Goal: Task Accomplishment & Management: Use online tool/utility

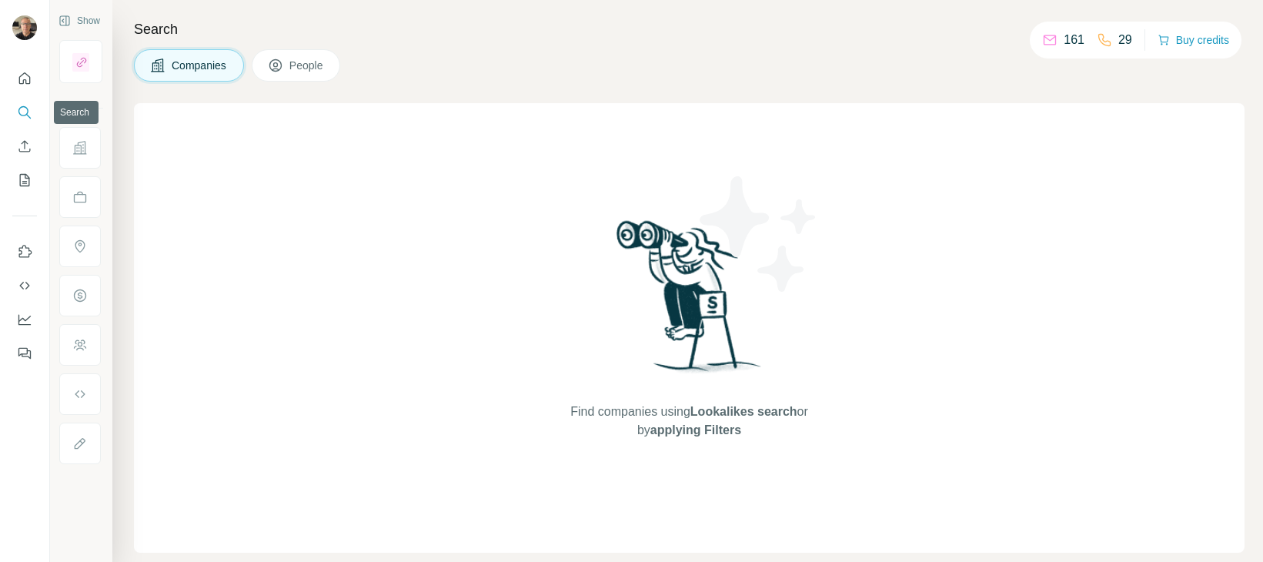
click at [21, 109] on icon "Search" at bounding box center [24, 112] width 15 height 15
click at [196, 68] on span "Companies" at bounding box center [200, 65] width 56 height 15
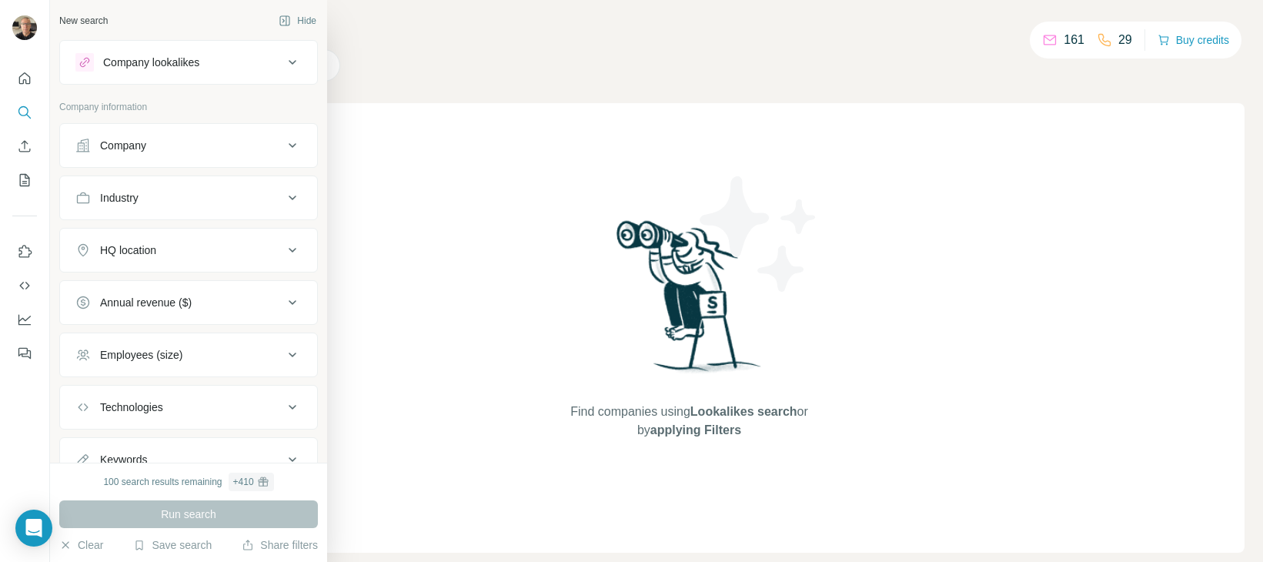
click at [283, 148] on icon at bounding box center [292, 145] width 18 height 18
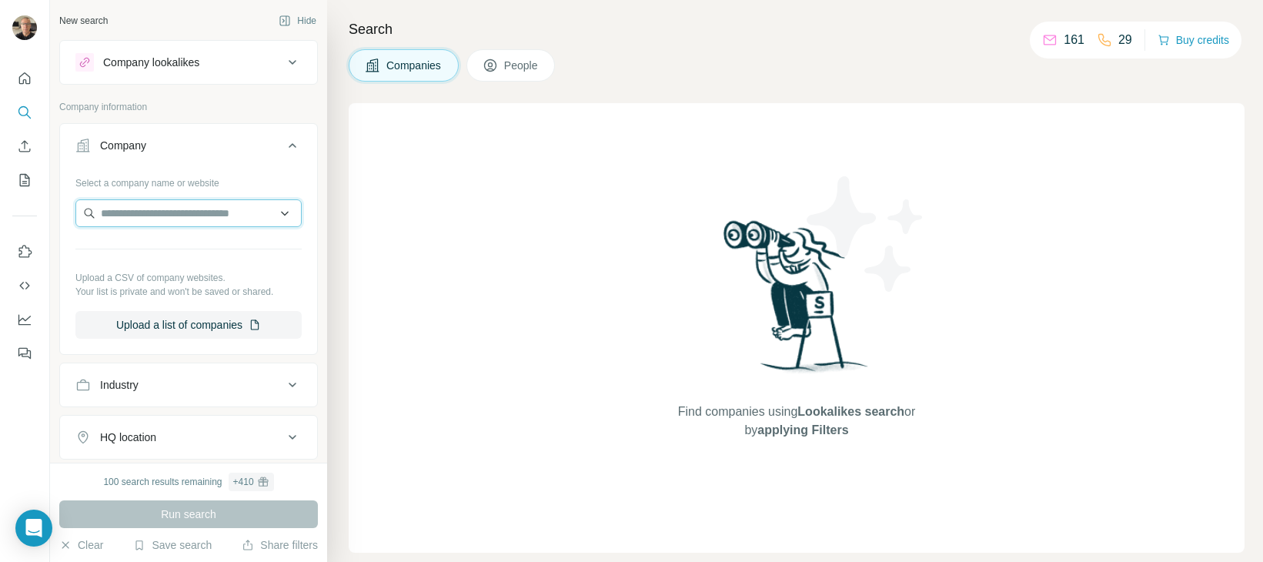
click at [278, 217] on input "text" at bounding box center [188, 213] width 226 height 28
click at [262, 181] on div "Select a company name or website" at bounding box center [188, 180] width 226 height 20
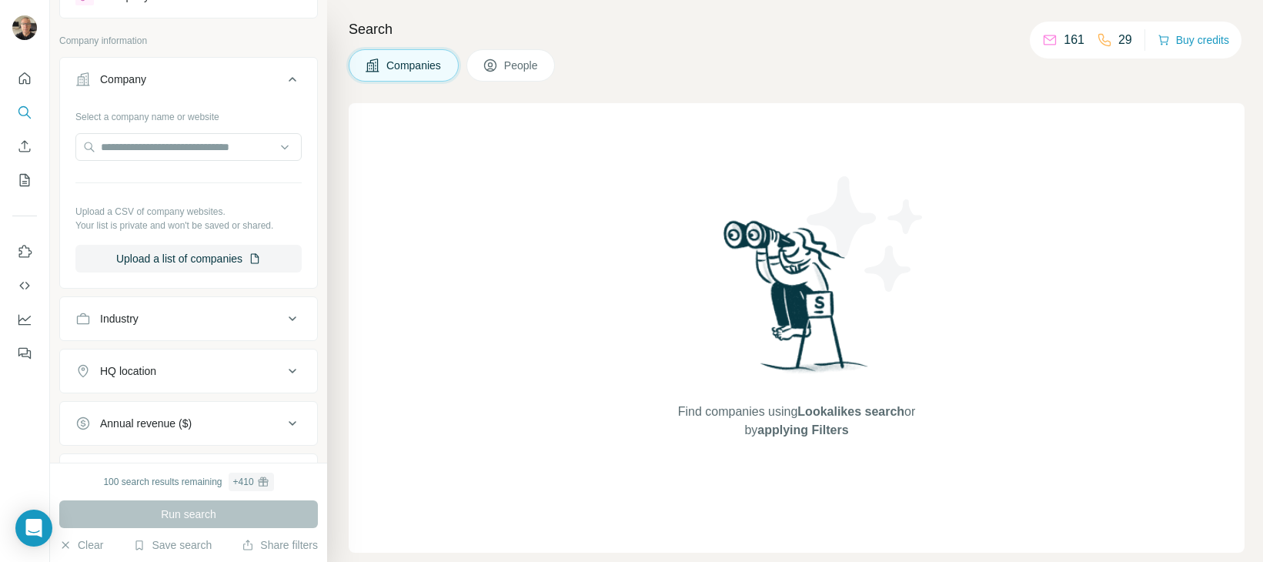
scroll to position [82, 0]
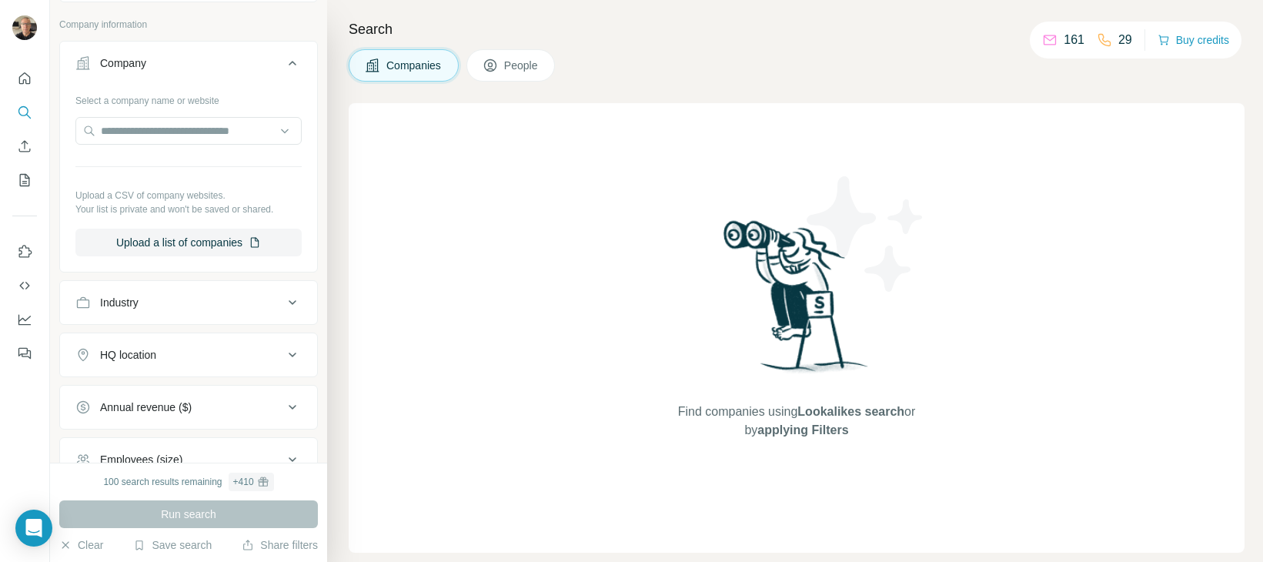
click at [289, 302] on icon at bounding box center [293, 302] width 8 height 5
click at [277, 342] on icon at bounding box center [284, 340] width 15 height 15
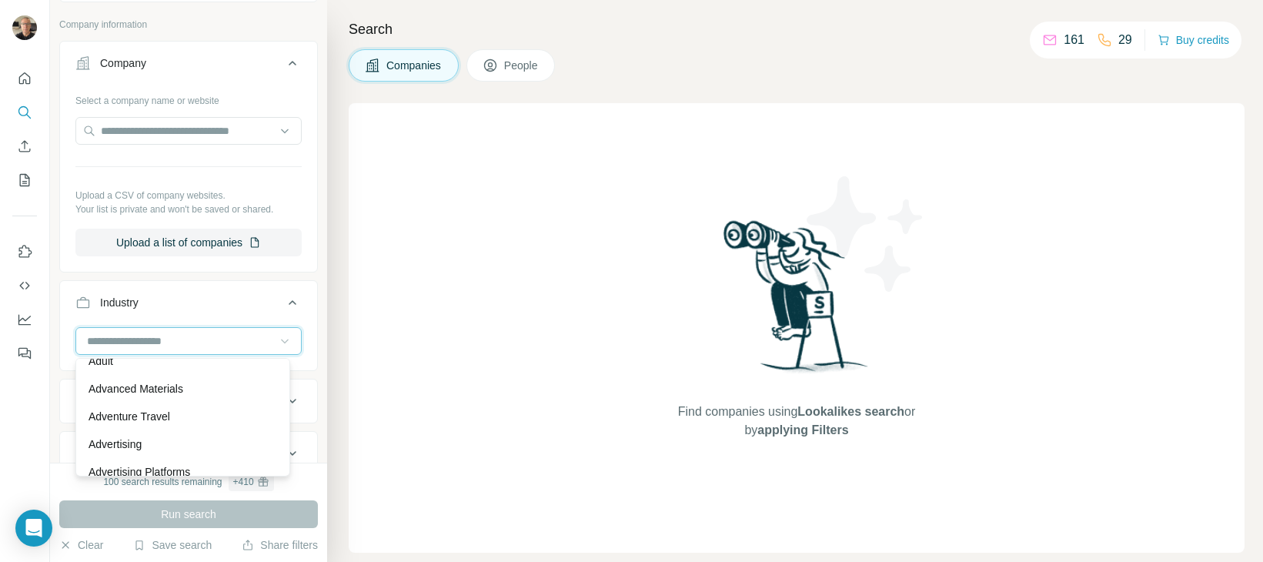
scroll to position [0, 0]
click at [164, 340] on input at bounding box center [180, 340] width 190 height 17
click at [164, 339] on input at bounding box center [180, 340] width 190 height 17
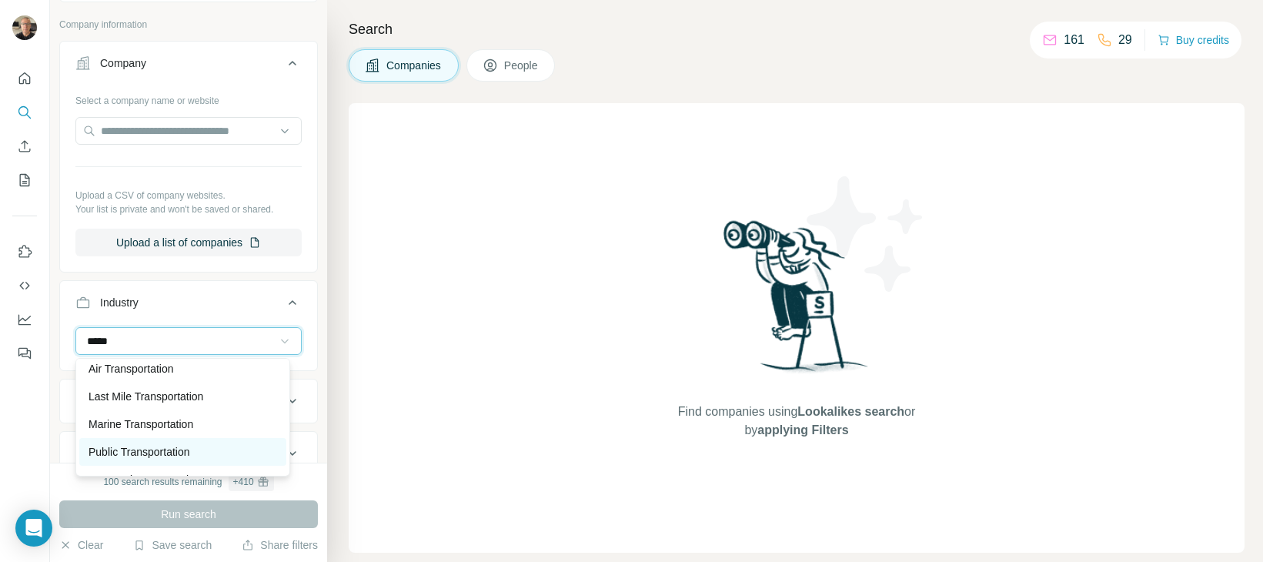
type input "*****"
click at [179, 454] on p "Public Transportation" at bounding box center [139, 451] width 102 height 15
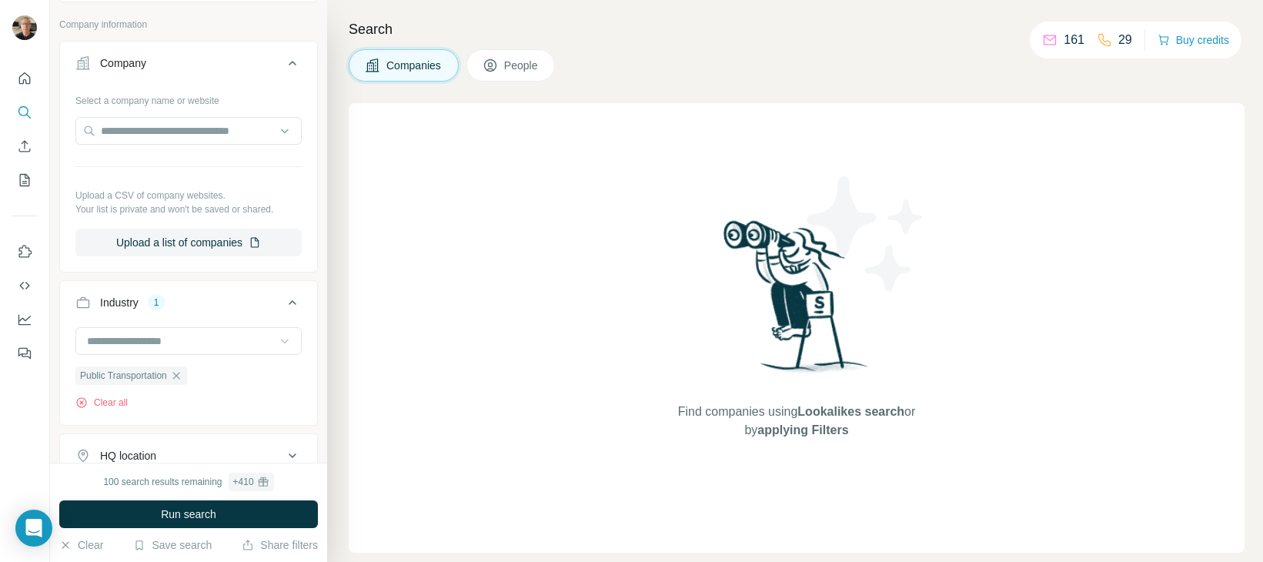
click at [281, 340] on icon at bounding box center [285, 341] width 8 height 5
click at [301, 345] on div "Public Transportation Clear all" at bounding box center [188, 374] width 257 height 95
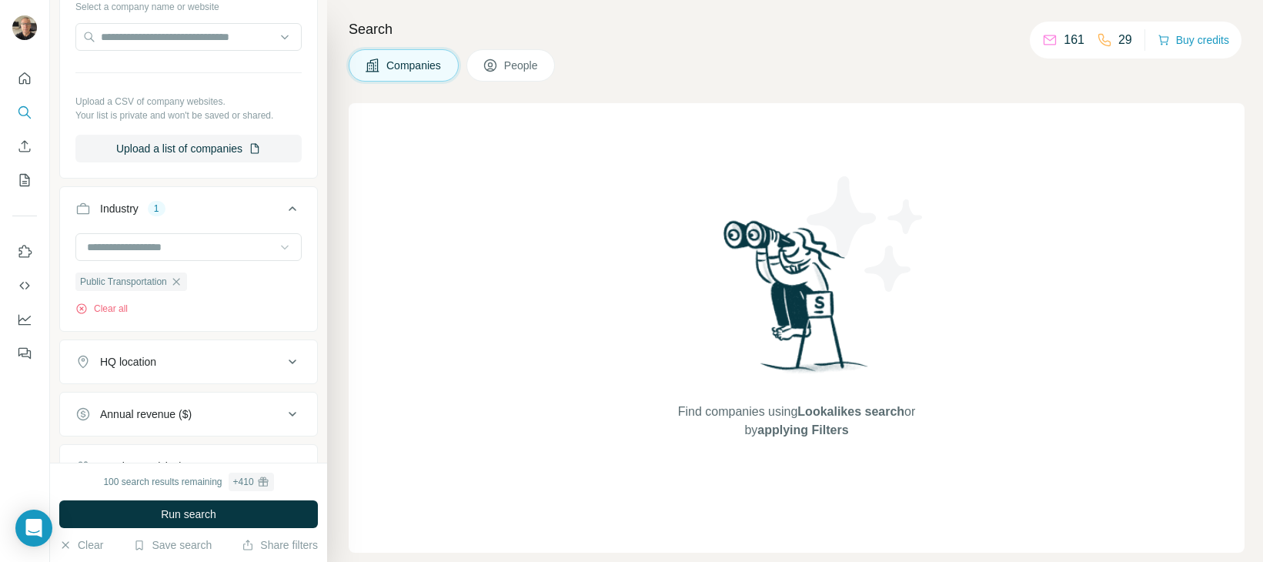
scroll to position [178, 0]
click at [283, 364] on icon at bounding box center [292, 360] width 18 height 18
click at [169, 398] on input "text" at bounding box center [188, 399] width 226 height 28
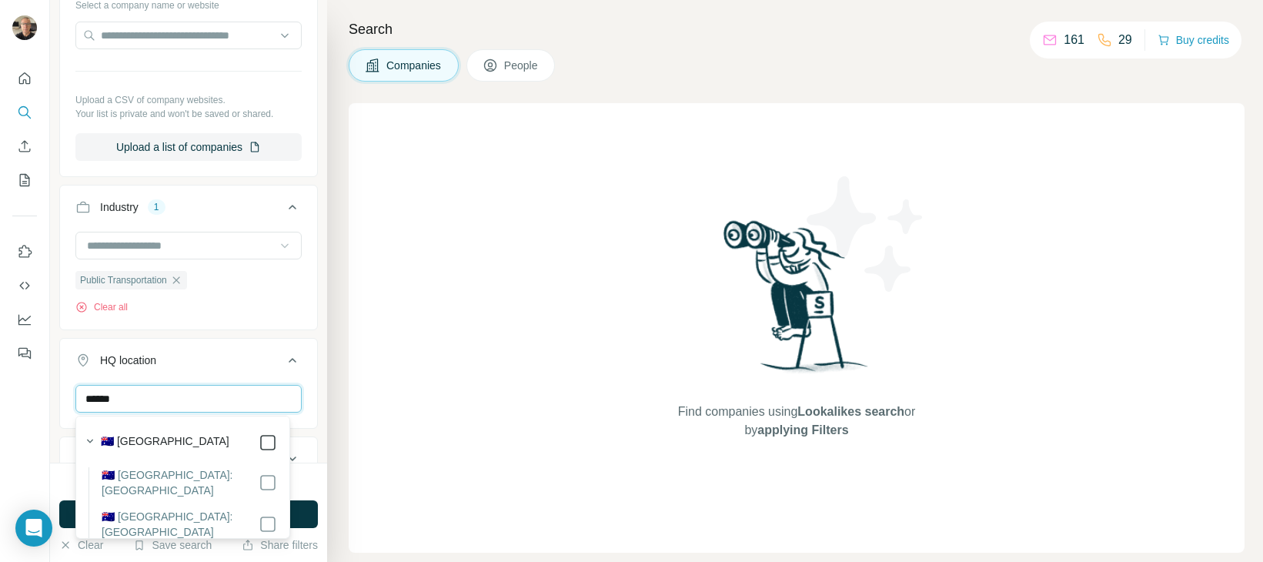
type input "******"
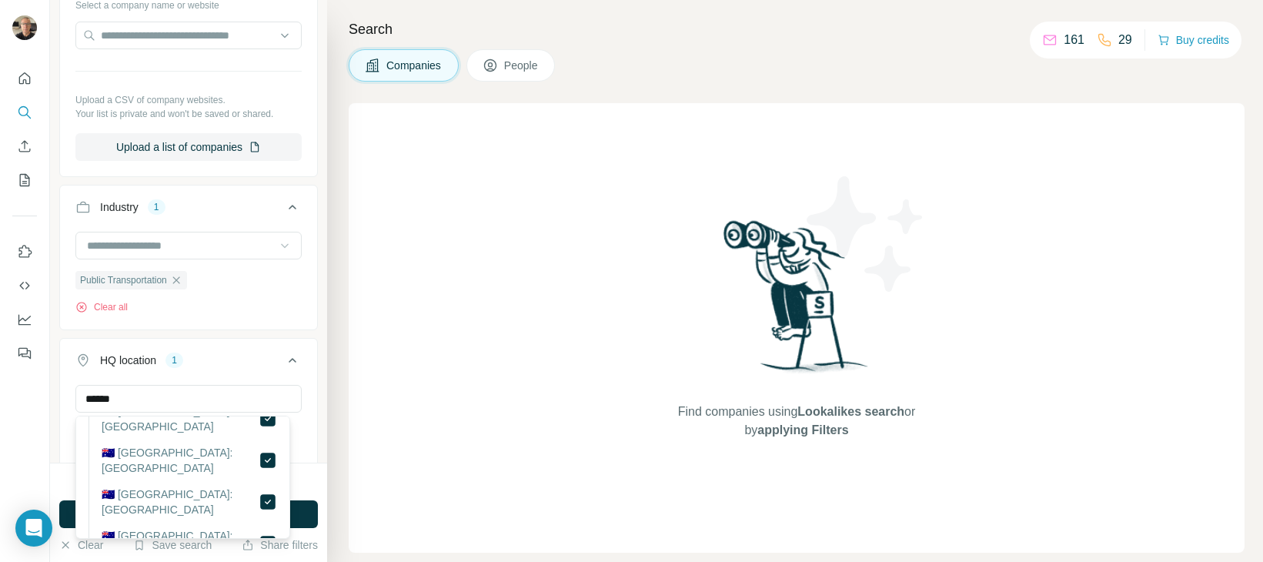
scroll to position [212, 0]
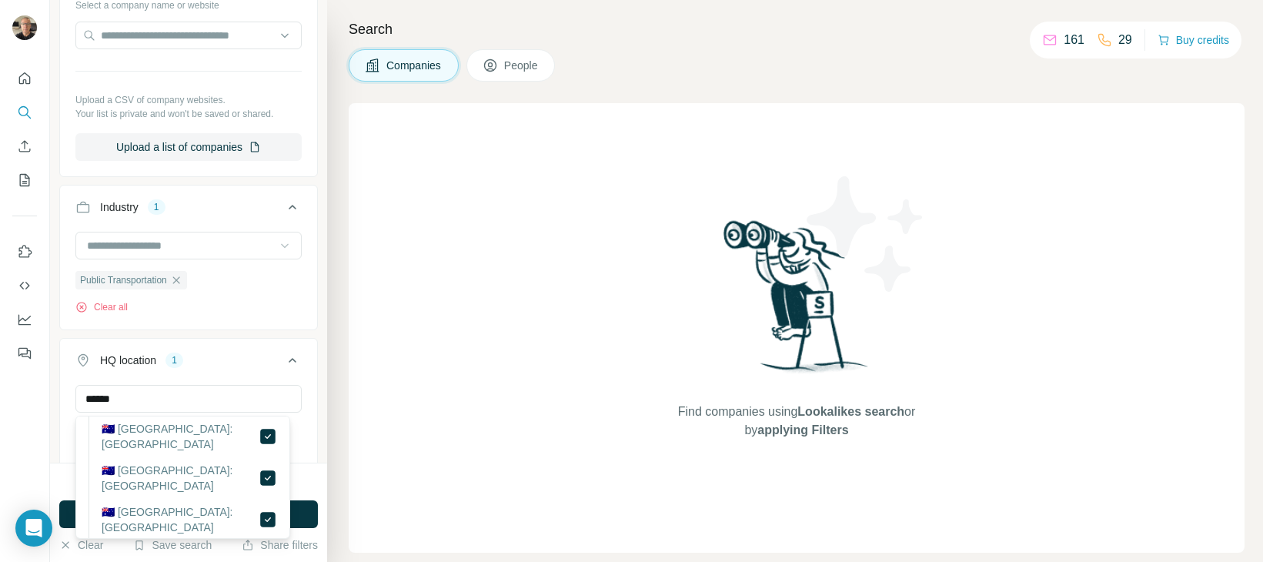
click at [283, 362] on icon at bounding box center [292, 360] width 18 height 18
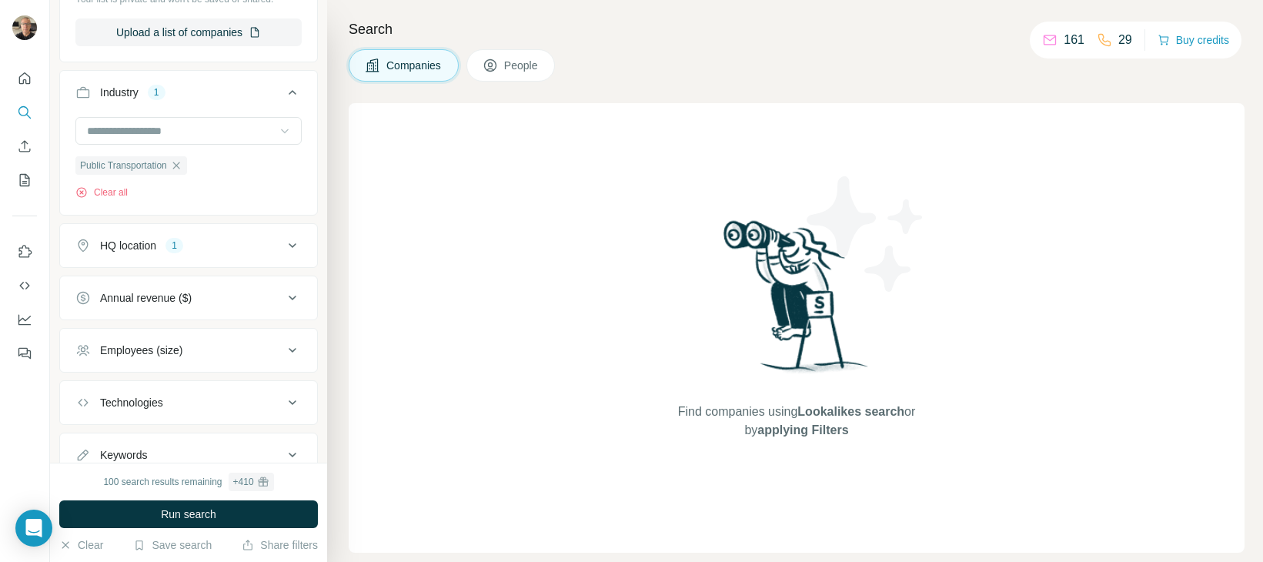
scroll to position [299, 0]
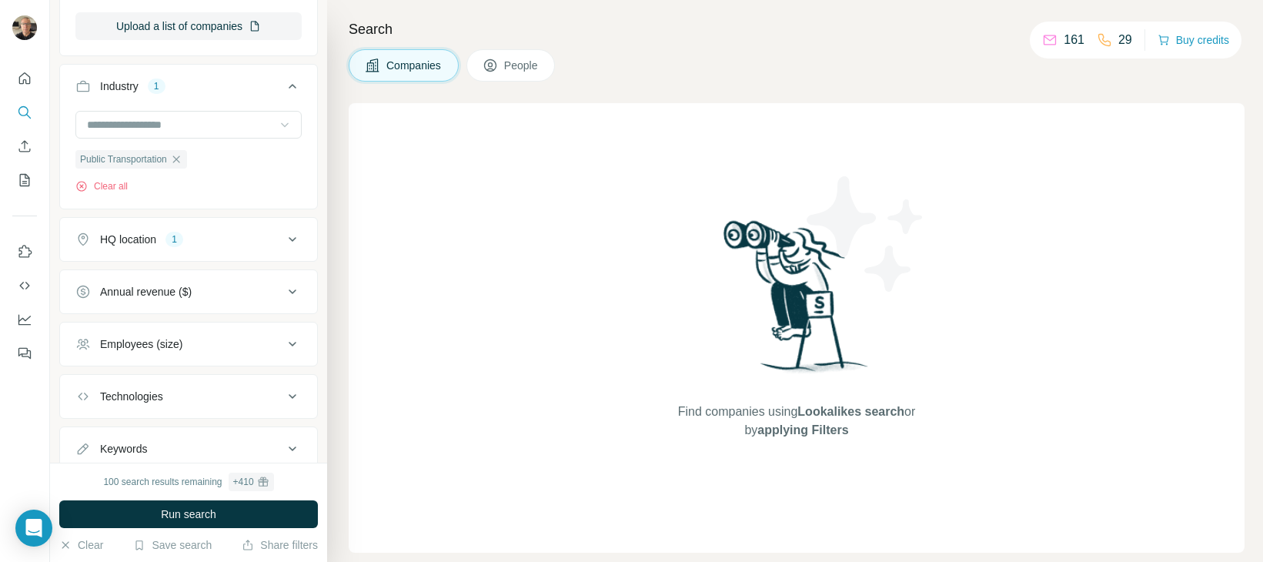
click at [283, 295] on icon at bounding box center [292, 291] width 18 height 18
click at [88, 383] on icon at bounding box center [84, 382] width 18 height 18
click at [87, 407] on icon at bounding box center [84, 411] width 18 height 18
click at [85, 436] on icon at bounding box center [84, 439] width 18 height 18
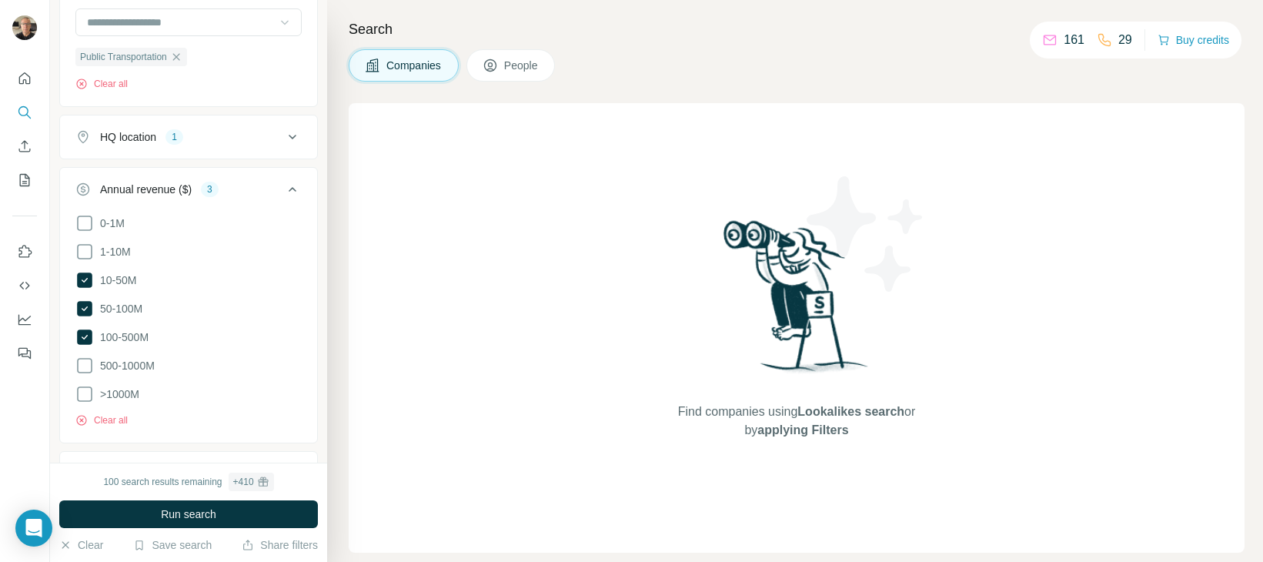
scroll to position [407, 0]
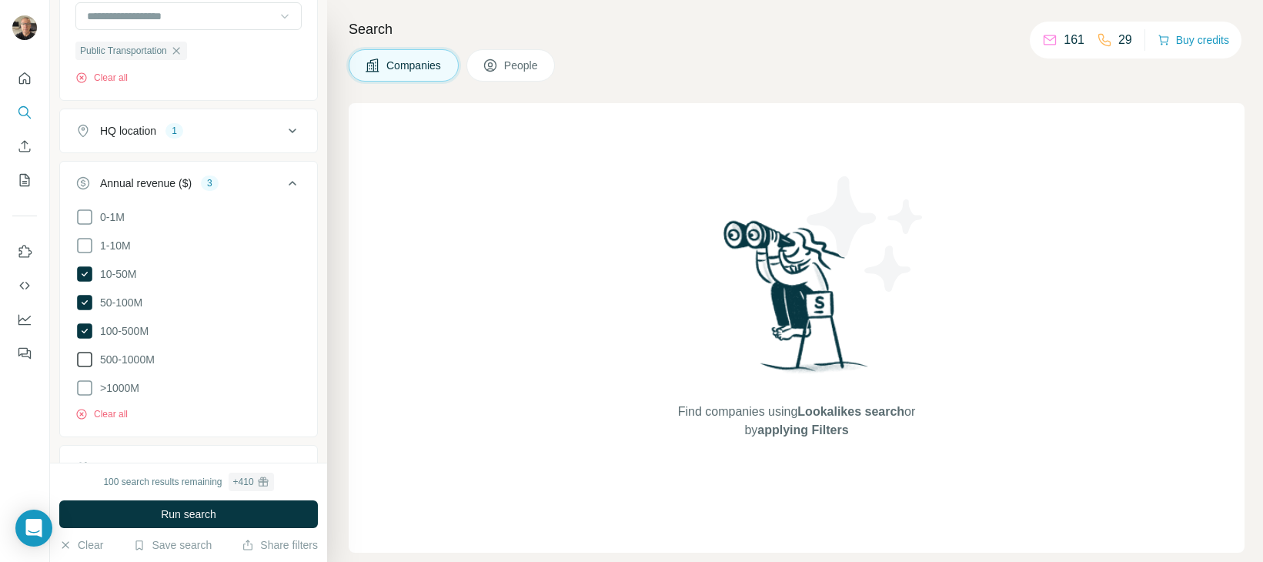
click at [89, 354] on icon at bounding box center [84, 359] width 18 height 18
click at [85, 390] on icon at bounding box center [84, 388] width 18 height 18
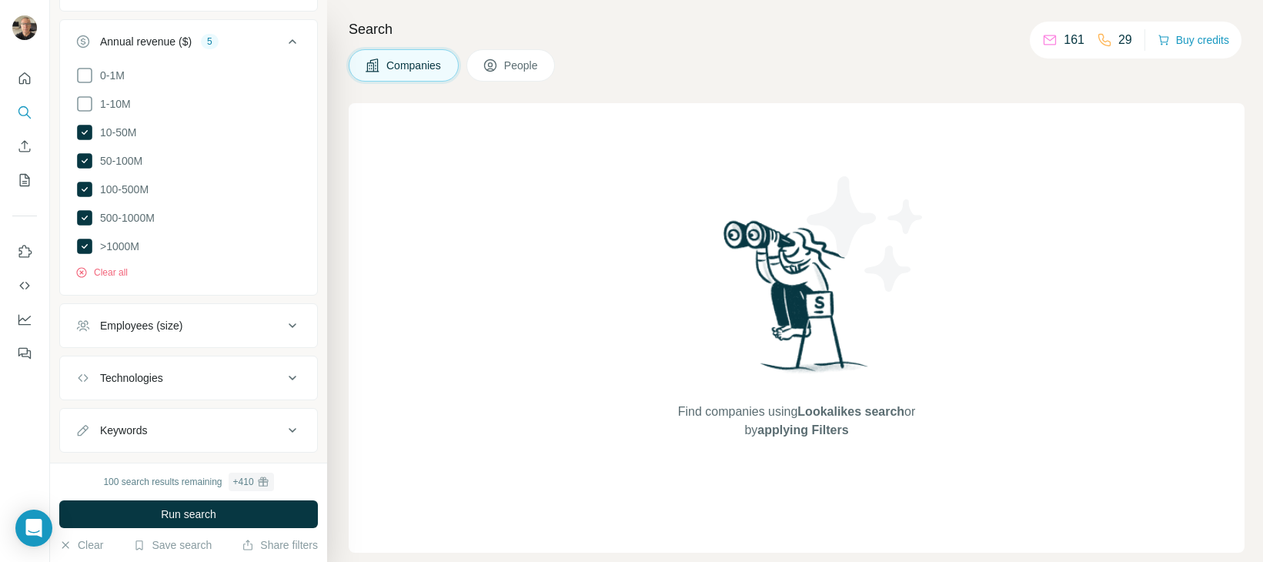
scroll to position [546, 0]
click at [283, 327] on icon at bounding box center [292, 328] width 18 height 18
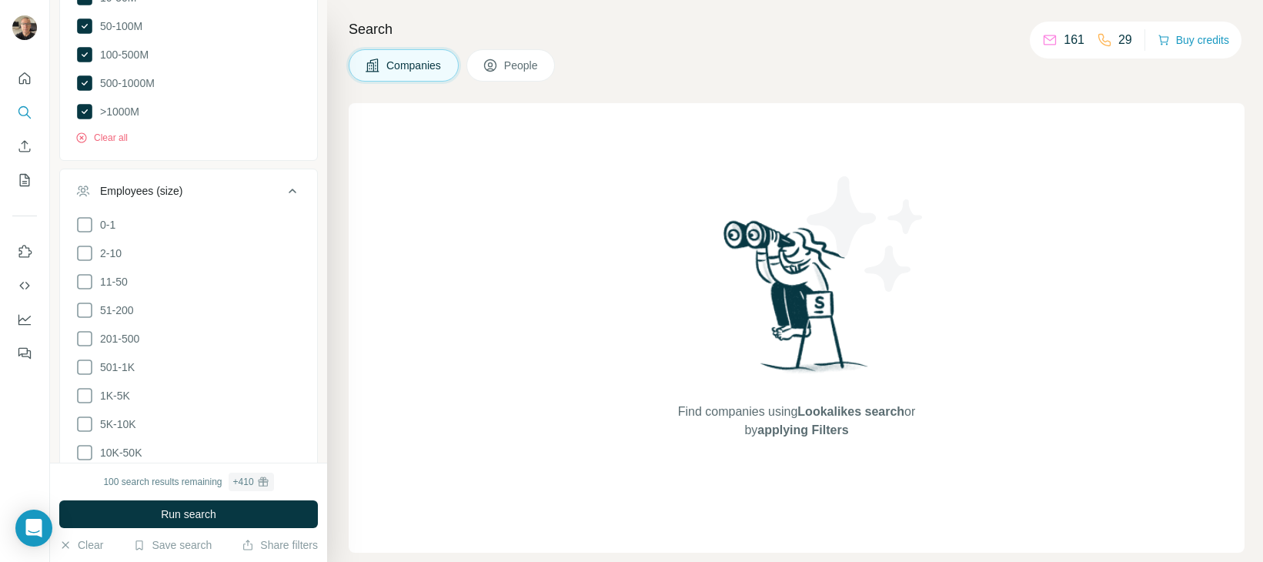
scroll to position [685, 0]
click at [86, 306] on icon at bounding box center [84, 308] width 18 height 18
click at [88, 335] on icon at bounding box center [84, 337] width 18 height 18
click at [85, 359] on icon at bounding box center [84, 365] width 18 height 18
click at [82, 391] on icon at bounding box center [84, 394] width 18 height 18
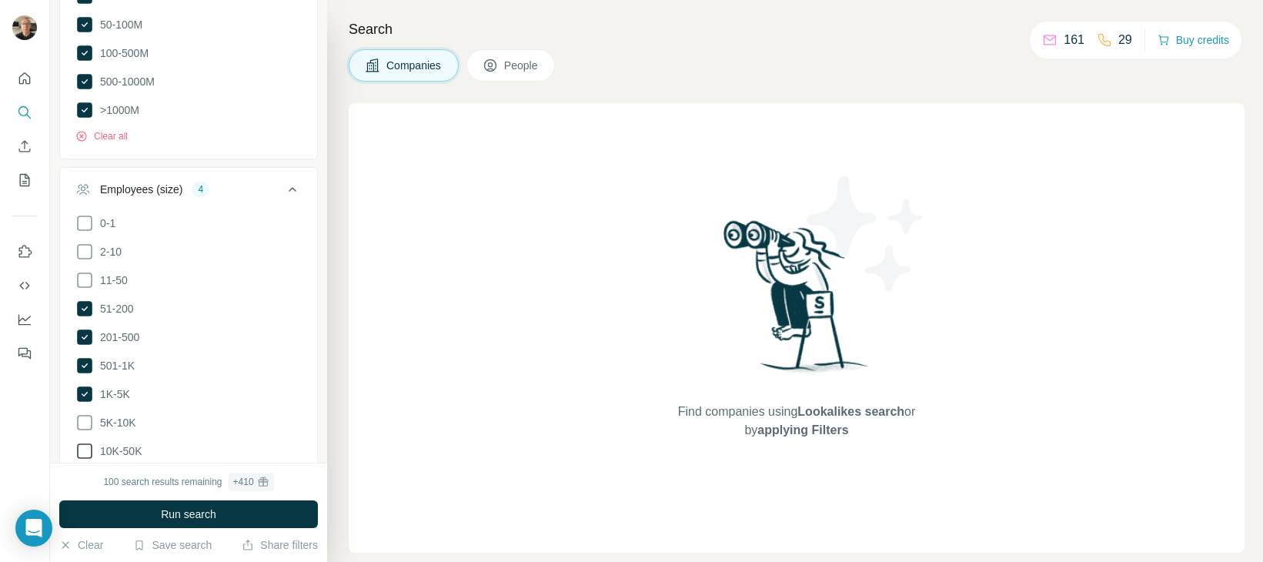
drag, startPoint x: 86, startPoint y: 412, endPoint x: 83, endPoint y: 445, distance: 32.5
click at [85, 413] on icon at bounding box center [84, 422] width 18 height 18
click at [84, 445] on icon at bounding box center [84, 451] width 18 height 18
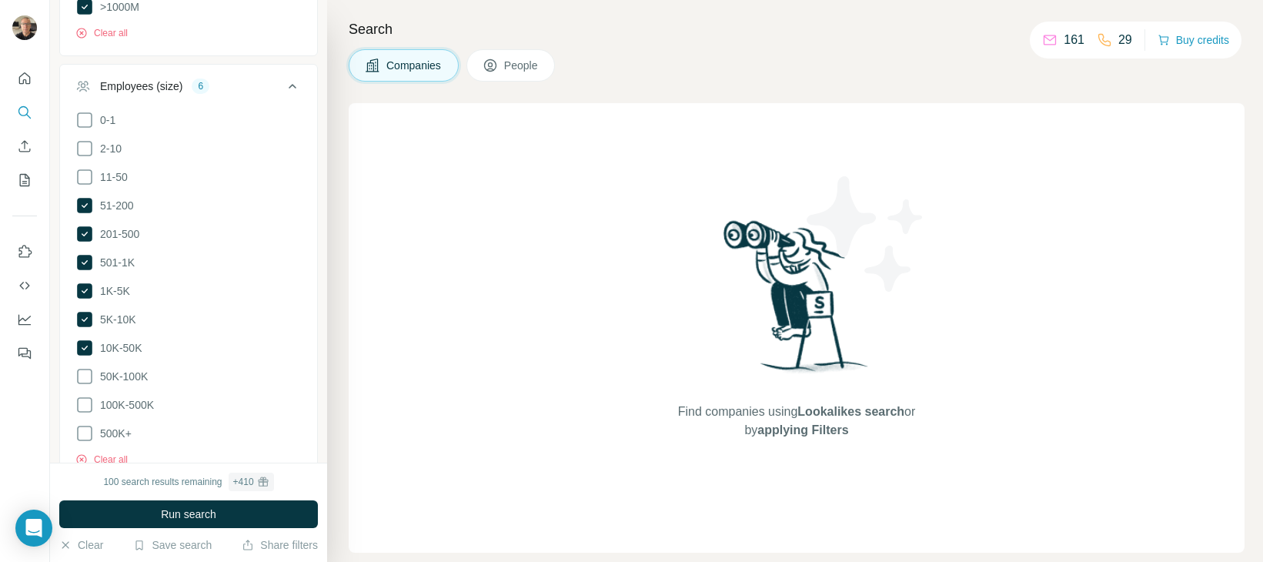
scroll to position [819, 0]
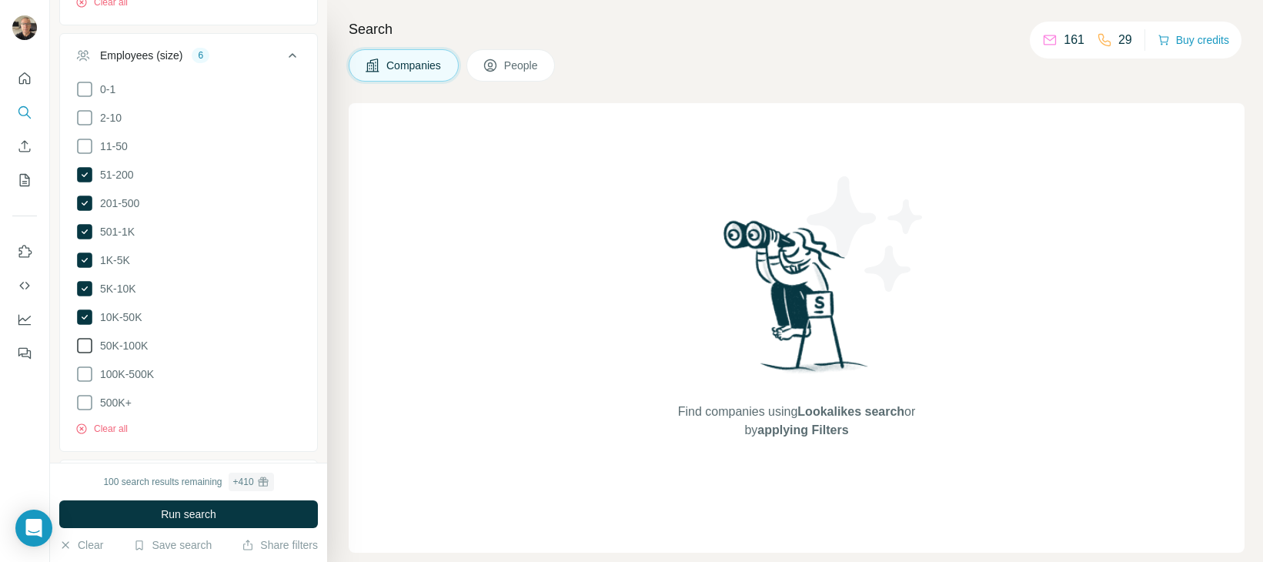
click at [87, 336] on icon at bounding box center [84, 345] width 18 height 18
click at [84, 369] on icon at bounding box center [84, 374] width 18 height 18
click at [85, 395] on icon at bounding box center [84, 402] width 18 height 18
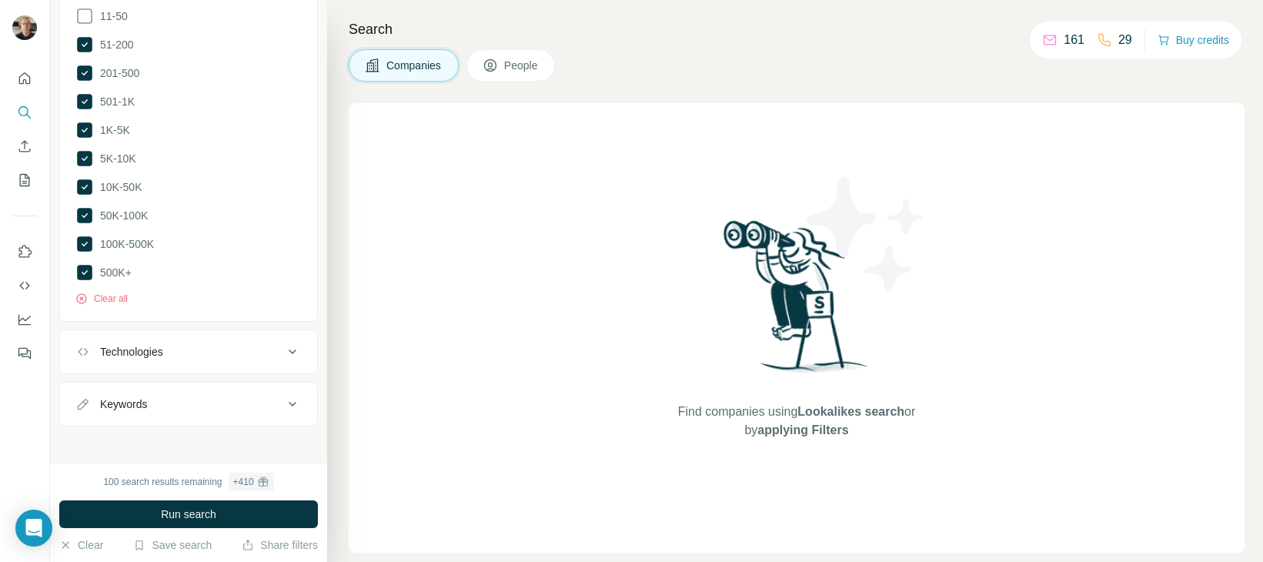
scroll to position [944, 0]
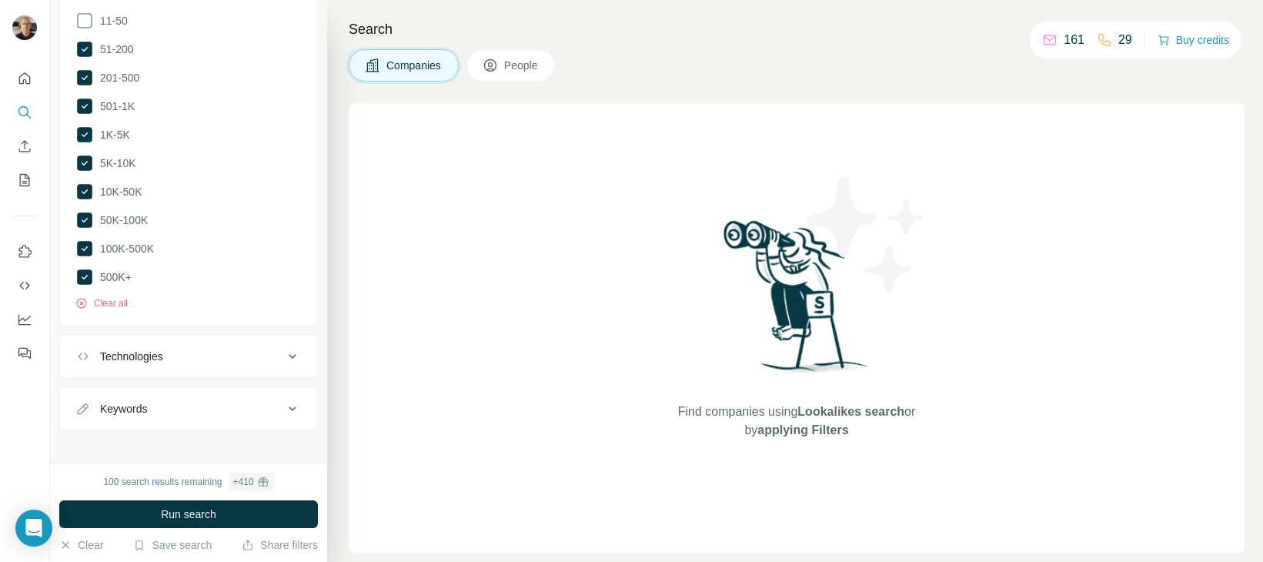
click at [283, 347] on icon at bounding box center [292, 356] width 18 height 18
click at [264, 386] on input "text" at bounding box center [188, 395] width 226 height 28
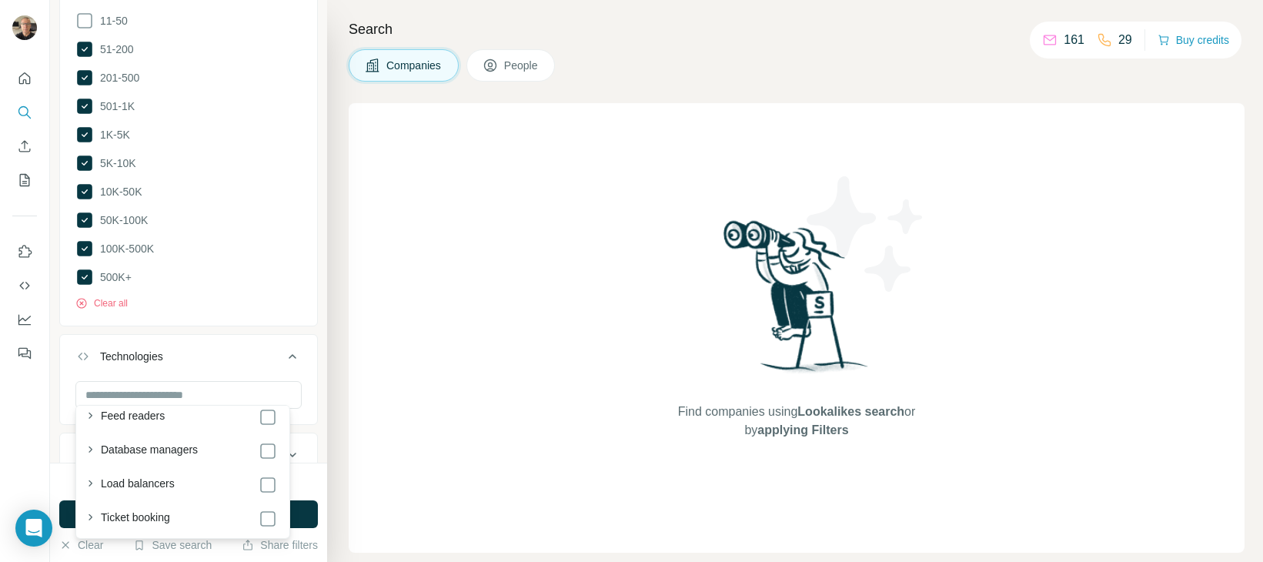
scroll to position [3084, 0]
click at [289, 354] on icon at bounding box center [293, 356] width 8 height 5
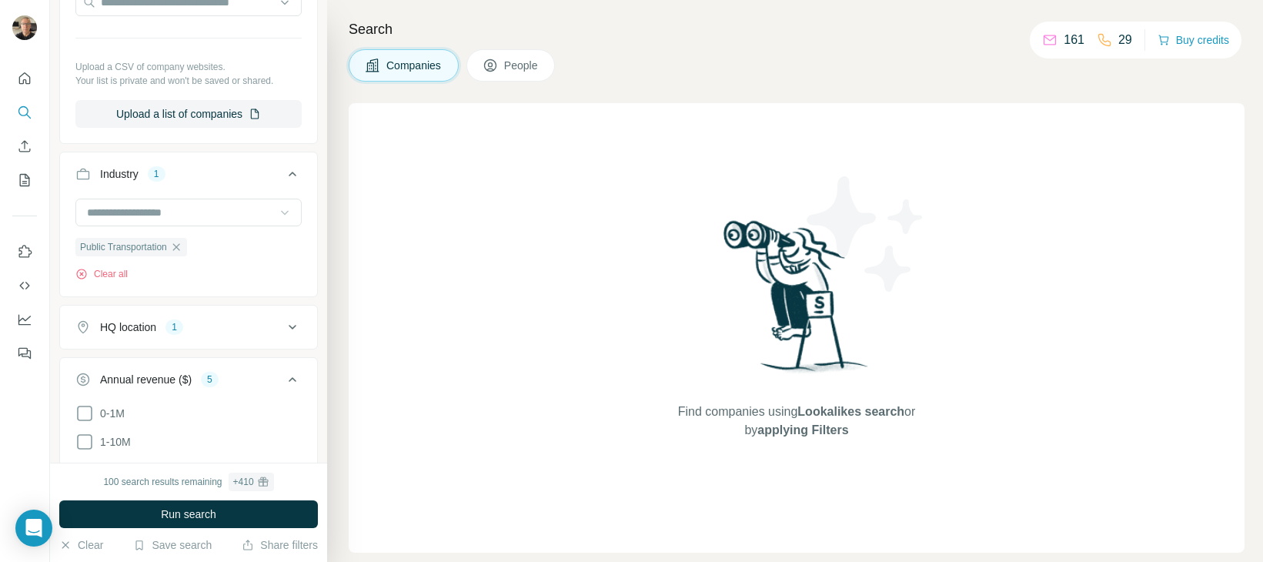
scroll to position [209, 0]
click at [179, 248] on icon "button" at bounding box center [176, 248] width 12 height 12
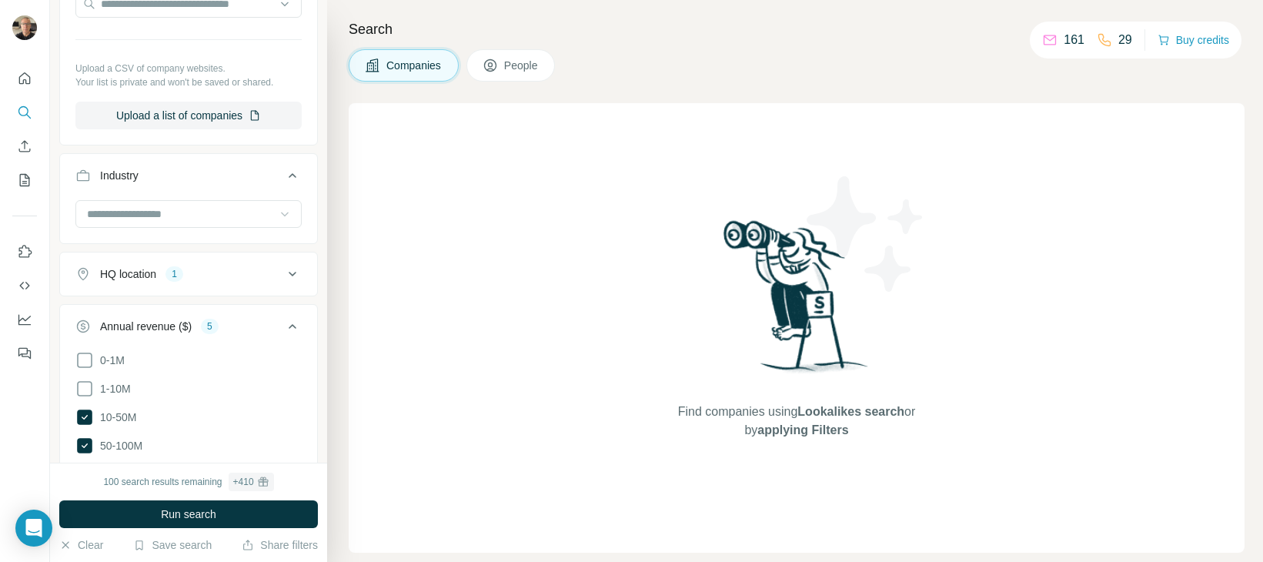
click at [277, 209] on icon at bounding box center [284, 213] width 15 height 15
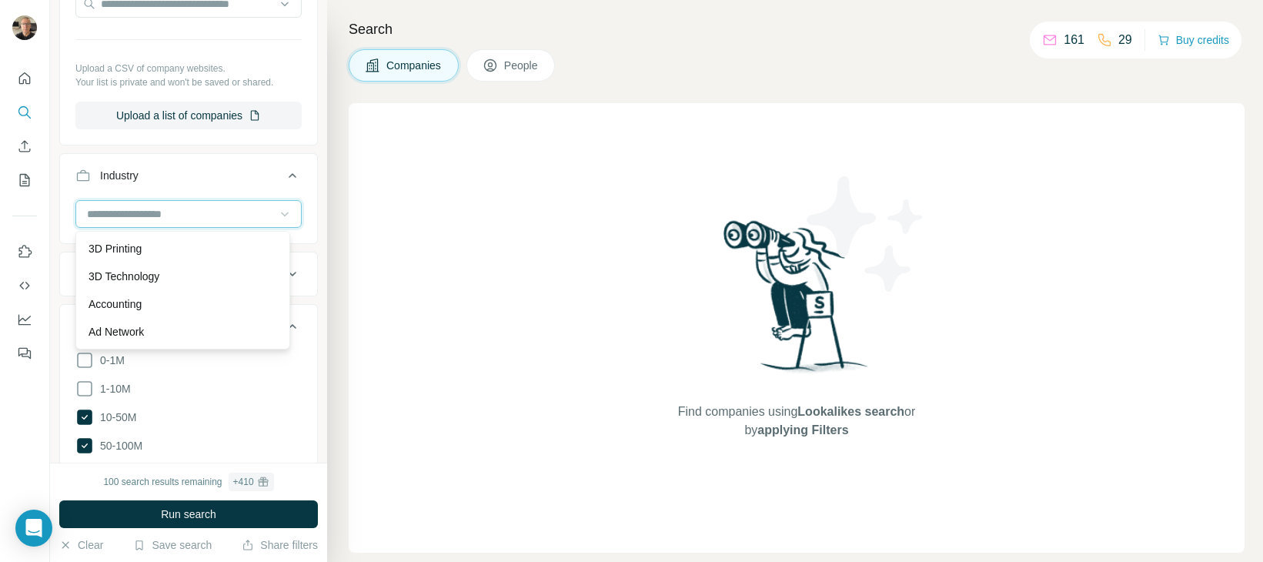
click at [223, 210] on input at bounding box center [180, 213] width 190 height 17
click at [220, 210] on input at bounding box center [180, 213] width 190 height 17
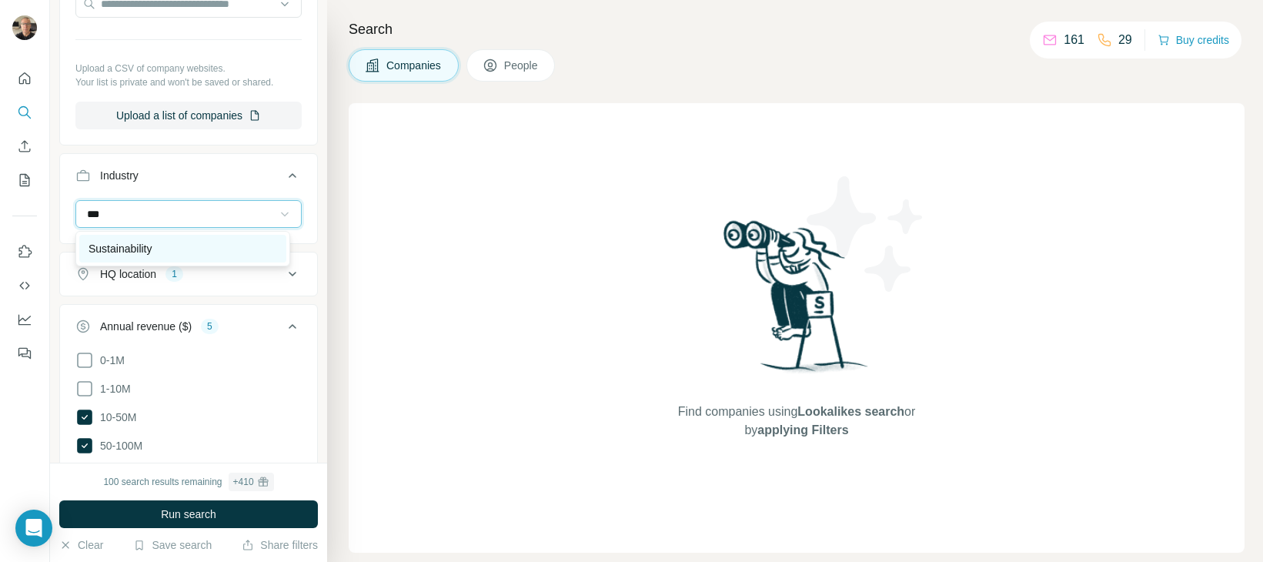
type input "***"
click at [177, 244] on div "Sustainability" at bounding box center [182, 248] width 189 height 15
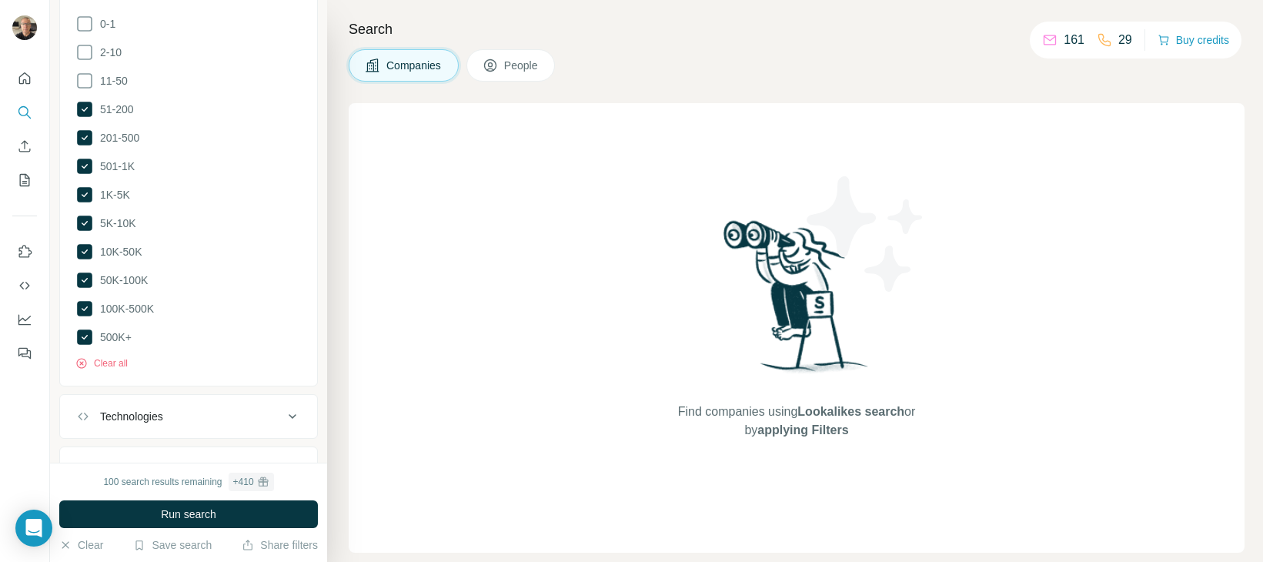
scroll to position [949, 0]
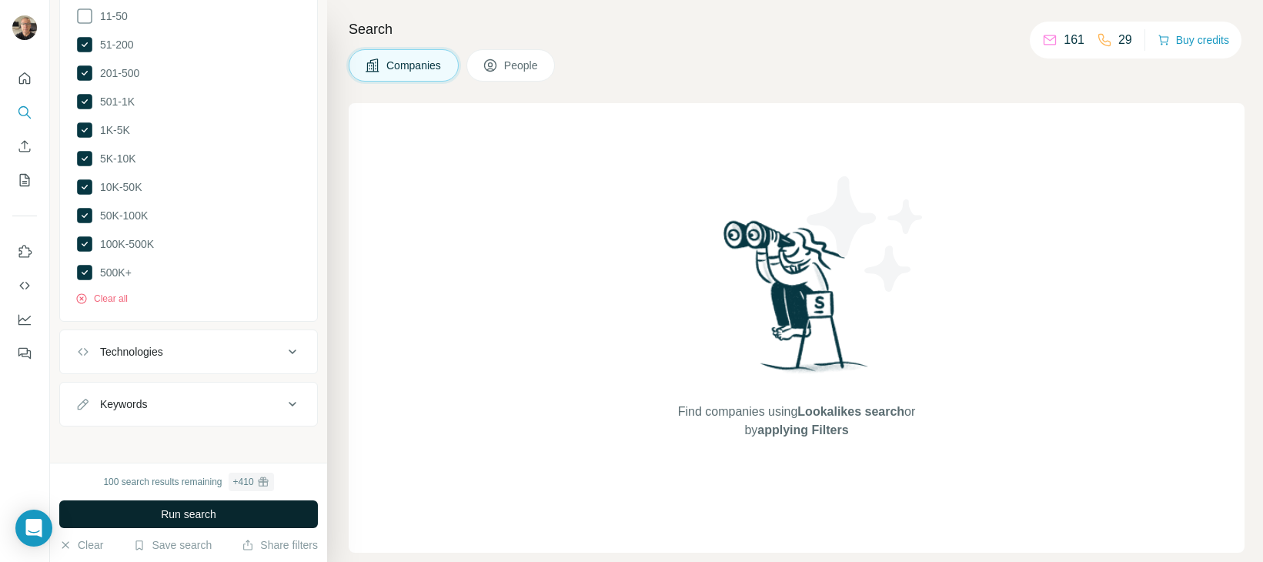
click at [190, 511] on span "Run search" at bounding box center [188, 513] width 55 height 15
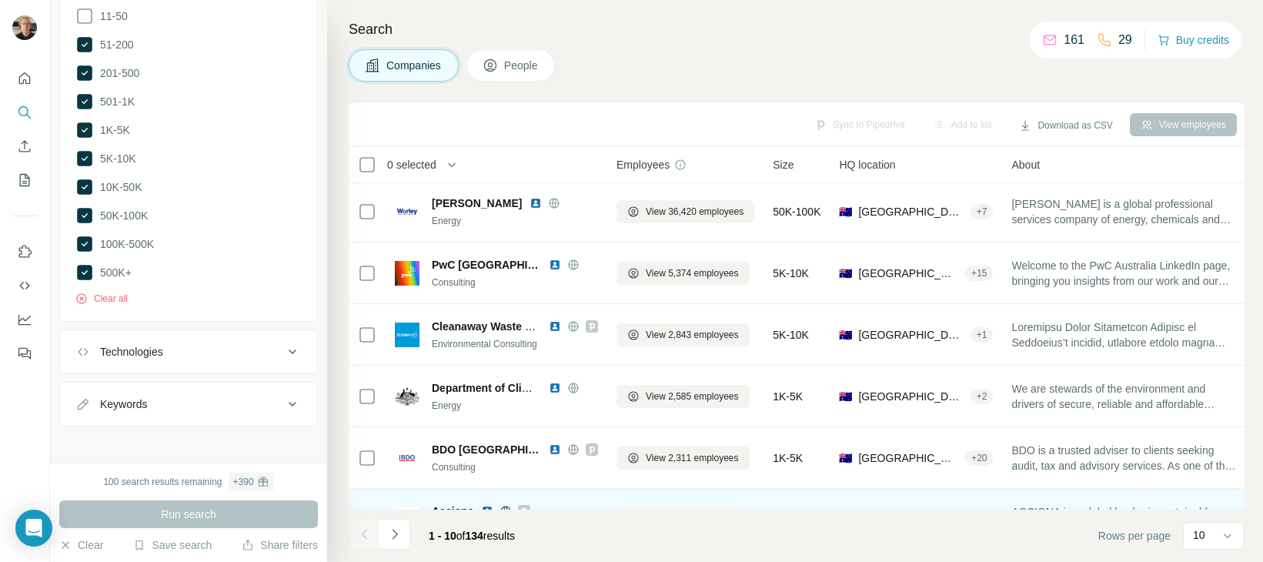
scroll to position [0, 0]
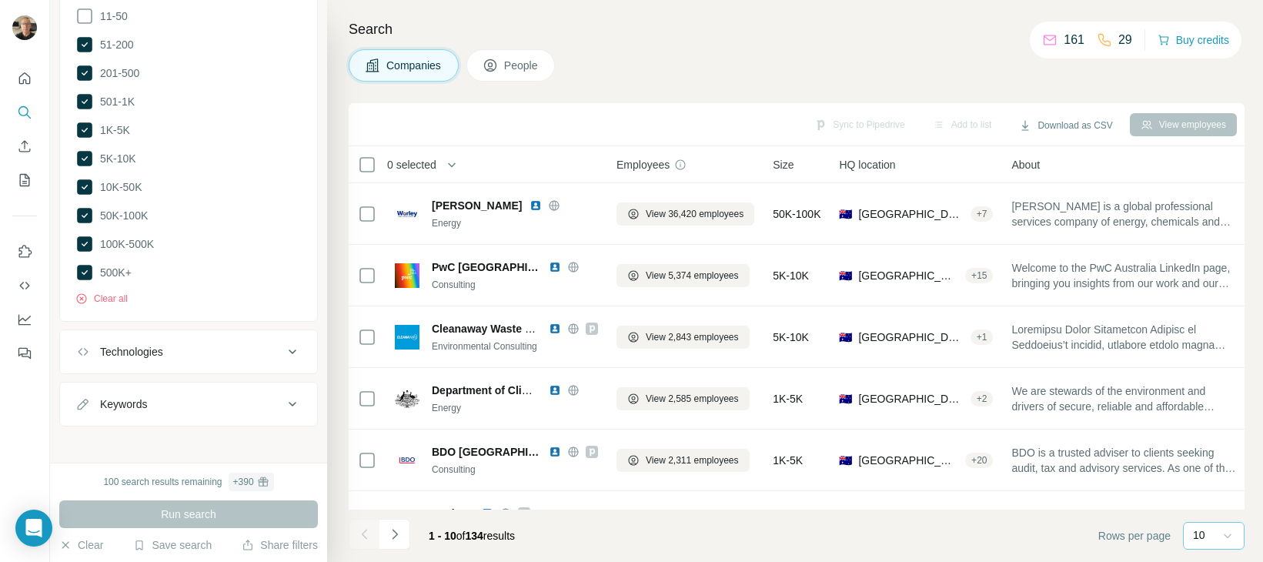
click at [1227, 533] on icon at bounding box center [1227, 535] width 15 height 15
click at [1209, 421] on div "60" at bounding box center [1213, 417] width 35 height 15
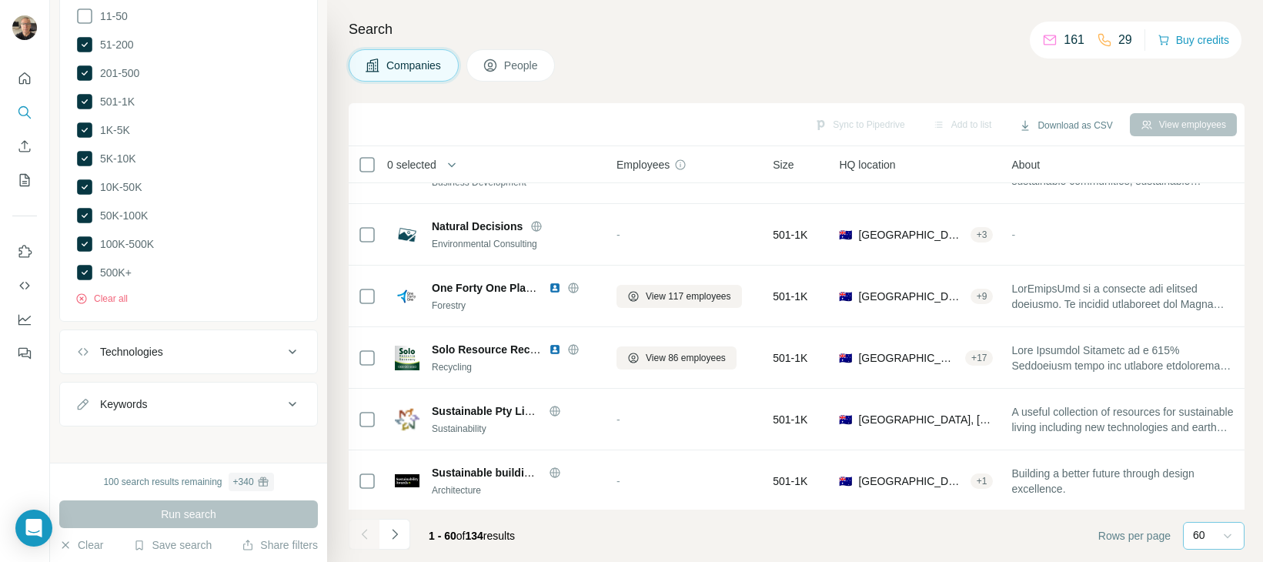
scroll to position [1642, 0]
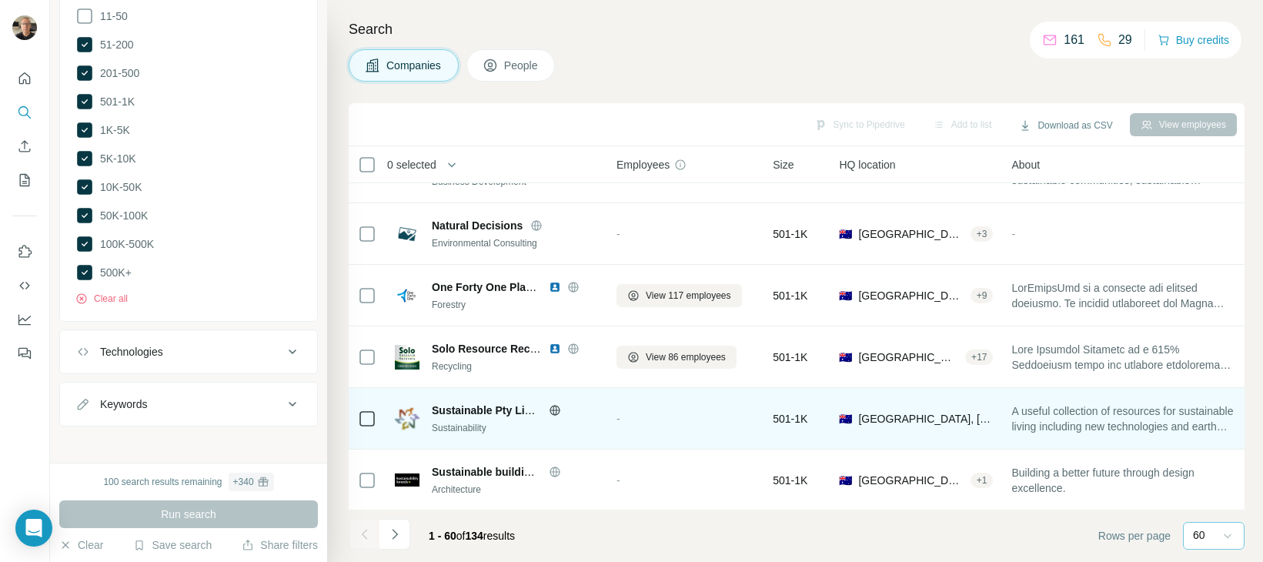
drag, startPoint x: 1263, startPoint y: 513, endPoint x: 1086, endPoint y: 391, distance: 214.5
click at [1262, 512] on html "New search Hide Company lookalikes Company information Company Select a company…" at bounding box center [631, 281] width 1263 height 562
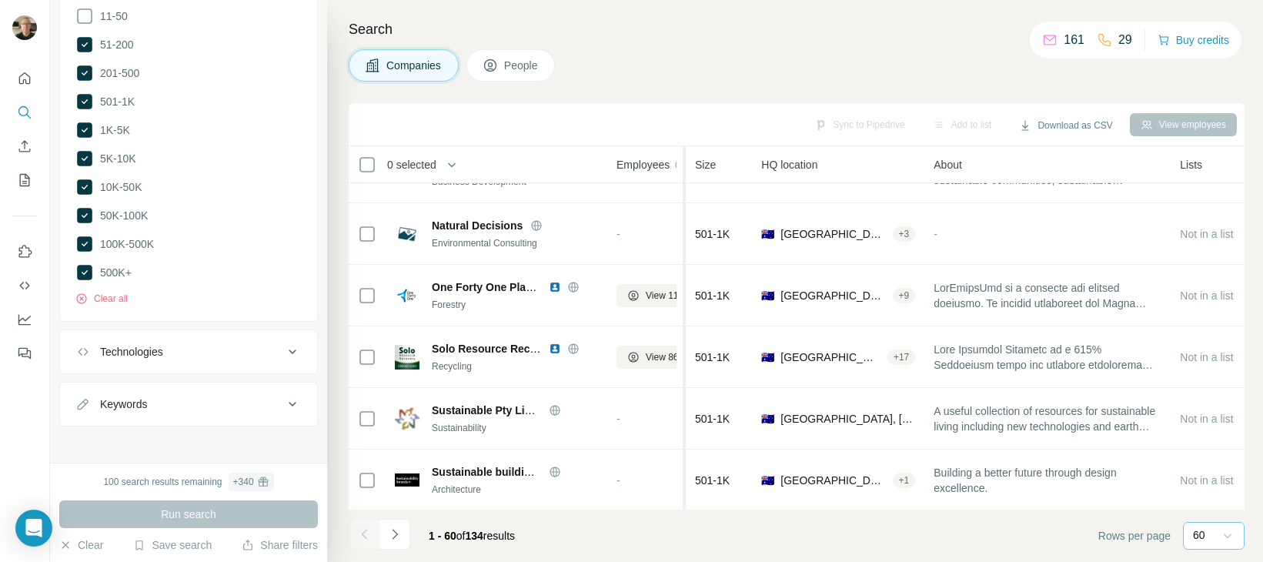
drag, startPoint x: 769, startPoint y: 165, endPoint x: 686, endPoint y: 168, distance: 83.2
click at [0, 0] on tr "0 selected Companies Employees Size HQ location About Lists Annual revenue Tech…" at bounding box center [0, 0] width 0 height 0
drag, startPoint x: 1168, startPoint y: 167, endPoint x: 252, endPoint y: 442, distance: 956.9
click at [0, 0] on tr "0 selected Companies Employees Size HQ location About Lists Annual revenue Tech…" at bounding box center [0, 0] width 0 height 0
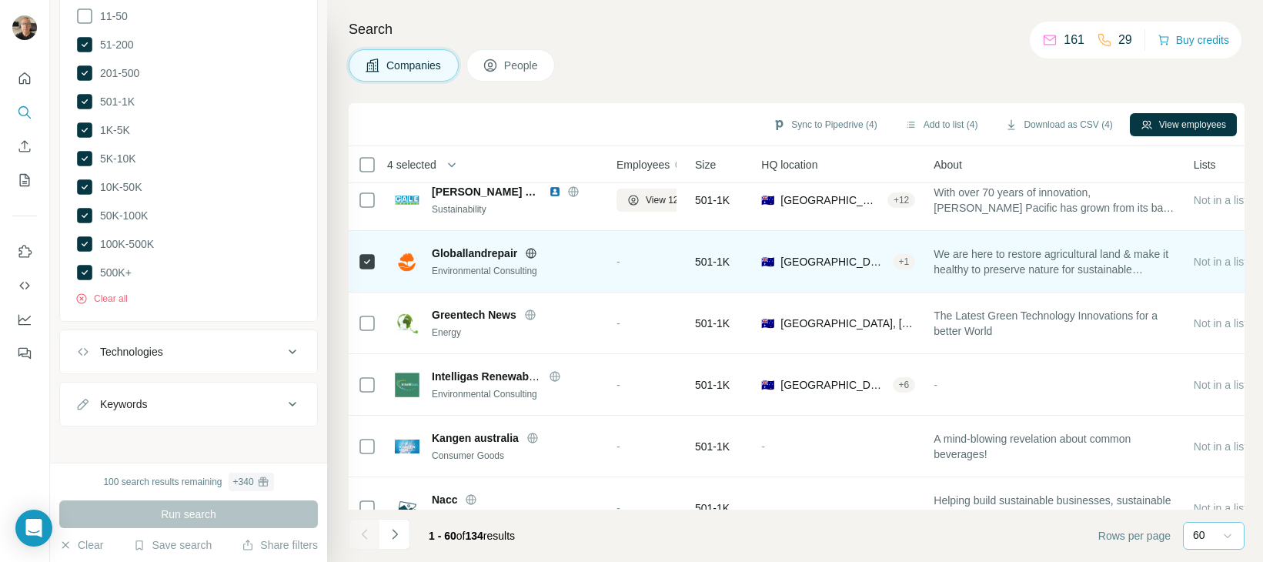
scroll to position [1309, 0]
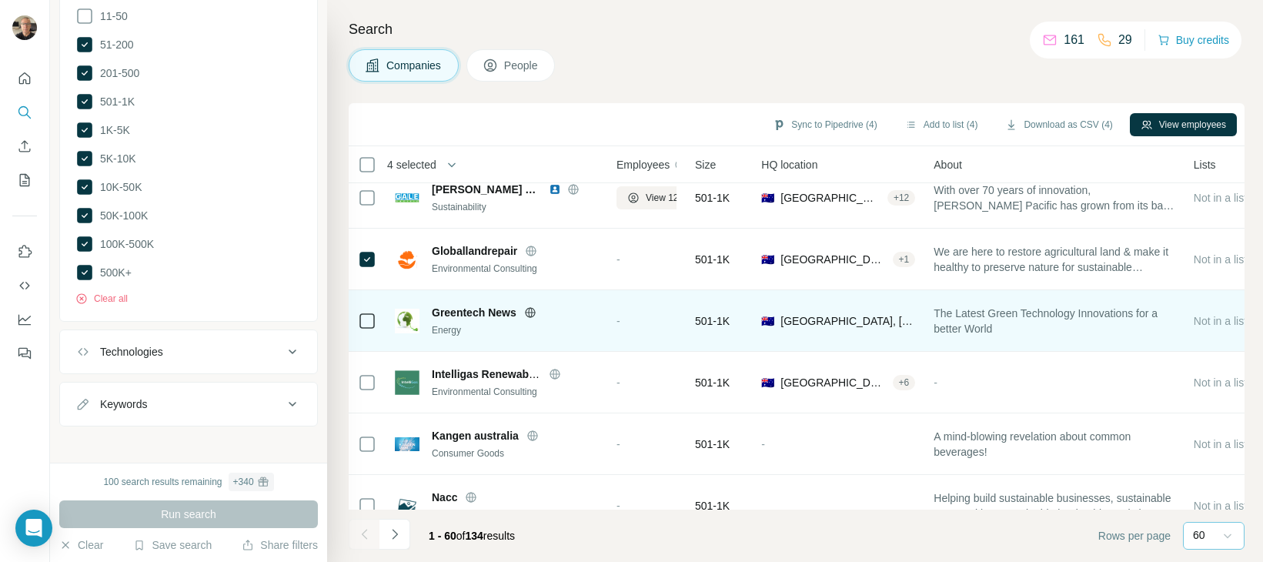
click at [534, 312] on icon at bounding box center [530, 312] width 10 height 1
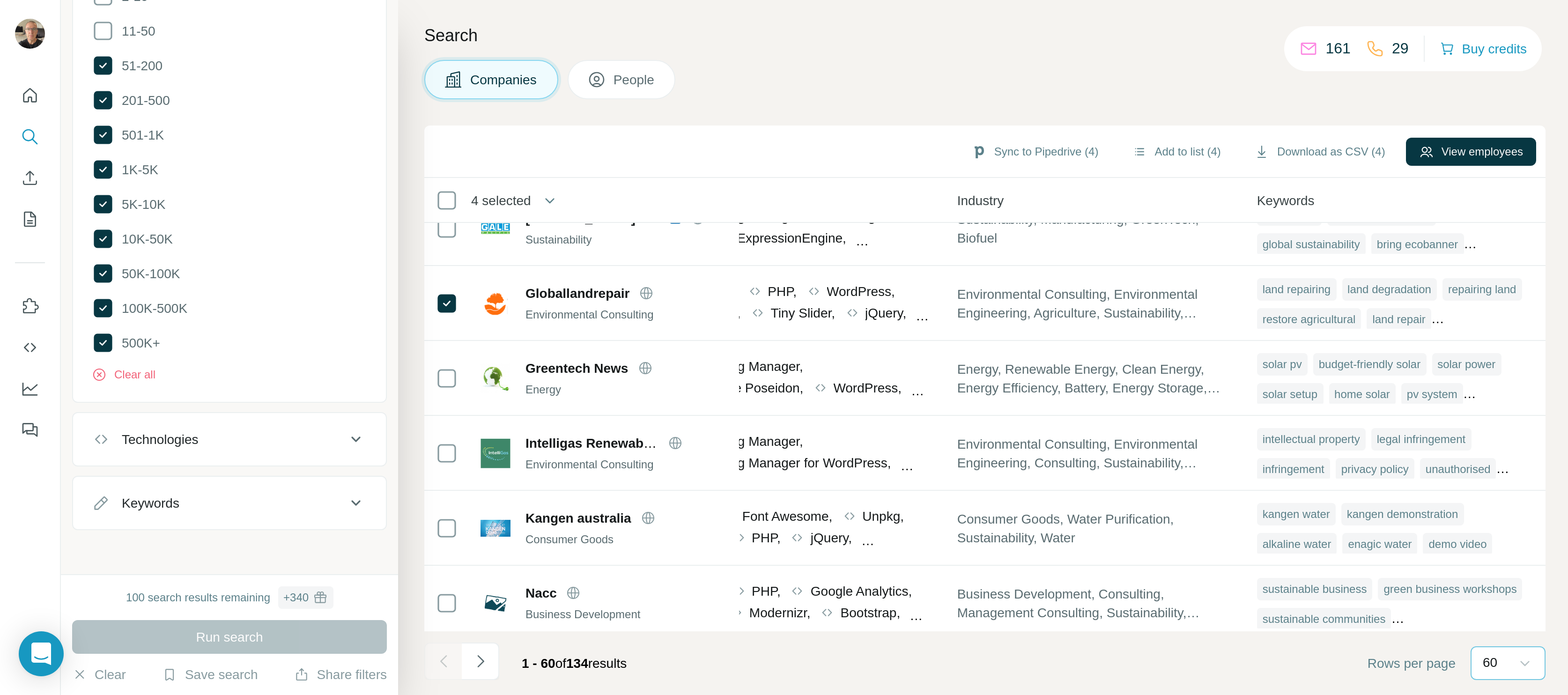
scroll to position [802, 355]
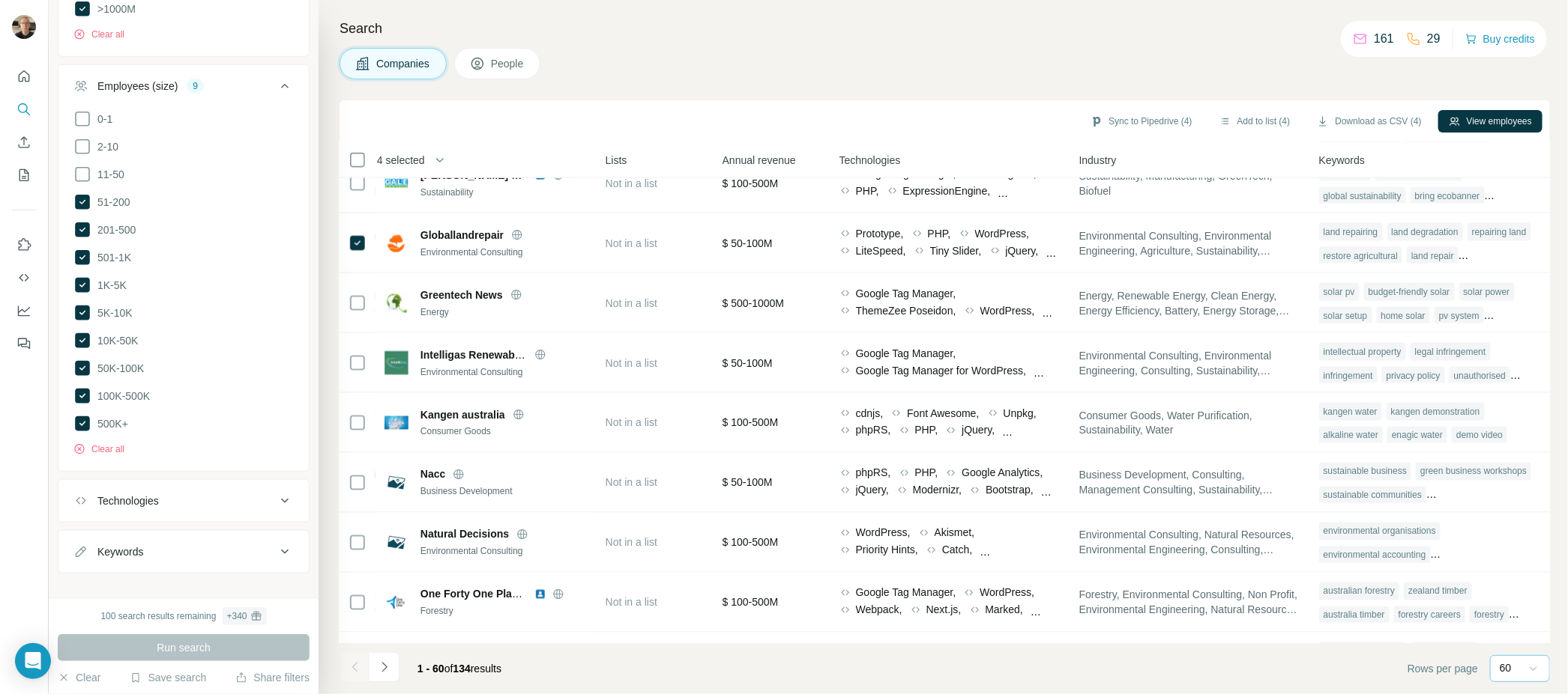
click at [1103, 58] on div "Companies People" at bounding box center [945, 63] width 1211 height 31
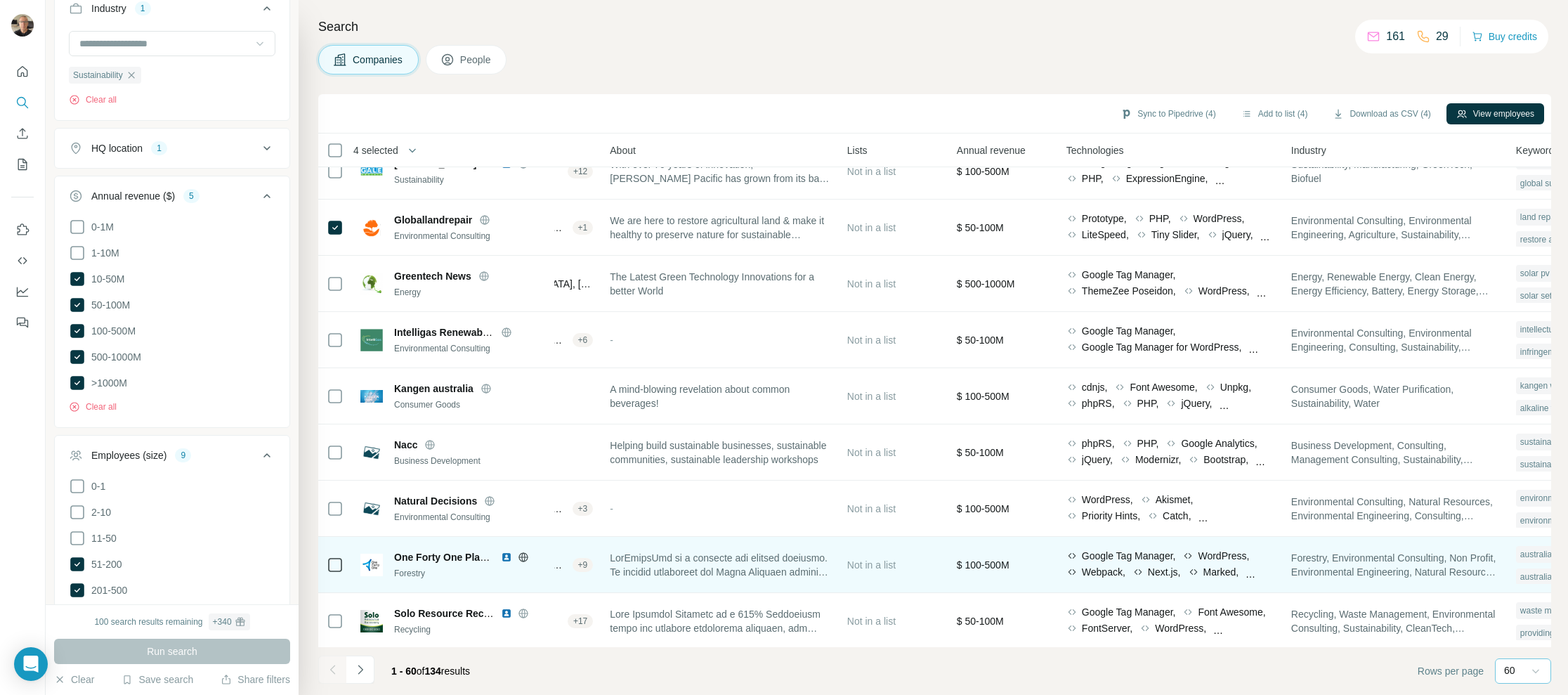
scroll to position [1205, 285]
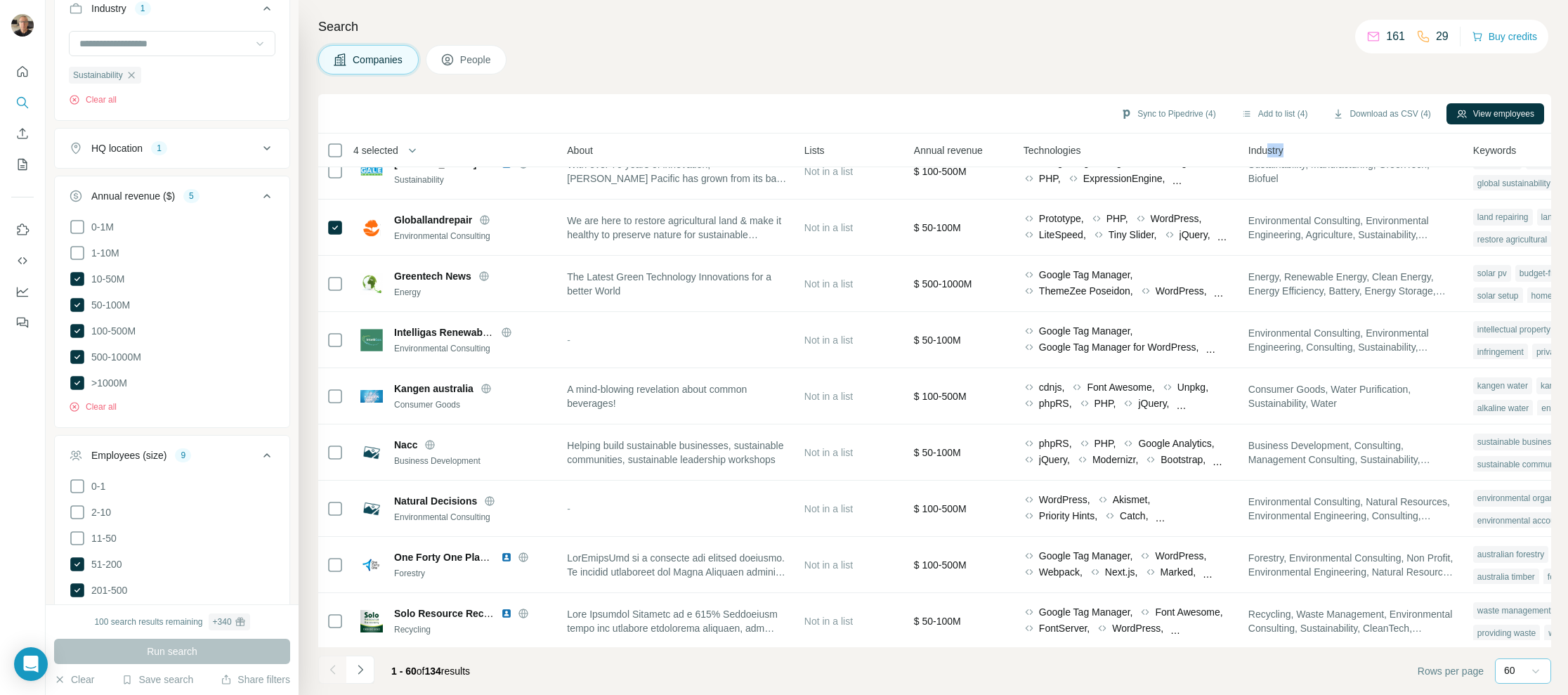
drag, startPoint x: 1331, startPoint y: 145, endPoint x: 1266, endPoint y: 148, distance: 65.1
click at [1152, 148] on div "Industry" at bounding box center [1352, 150] width 208 height 16
drag, startPoint x: 1266, startPoint y: 148, endPoint x: 1275, endPoint y: 141, distance: 11.4
click at [0, 0] on tr "4 selected Companies Employees Size HQ location About Lists Annual revenue Tech…" at bounding box center [0, 0] width 0 height 0
drag, startPoint x: 1411, startPoint y: 148, endPoint x: 1349, endPoint y: 150, distance: 62.0
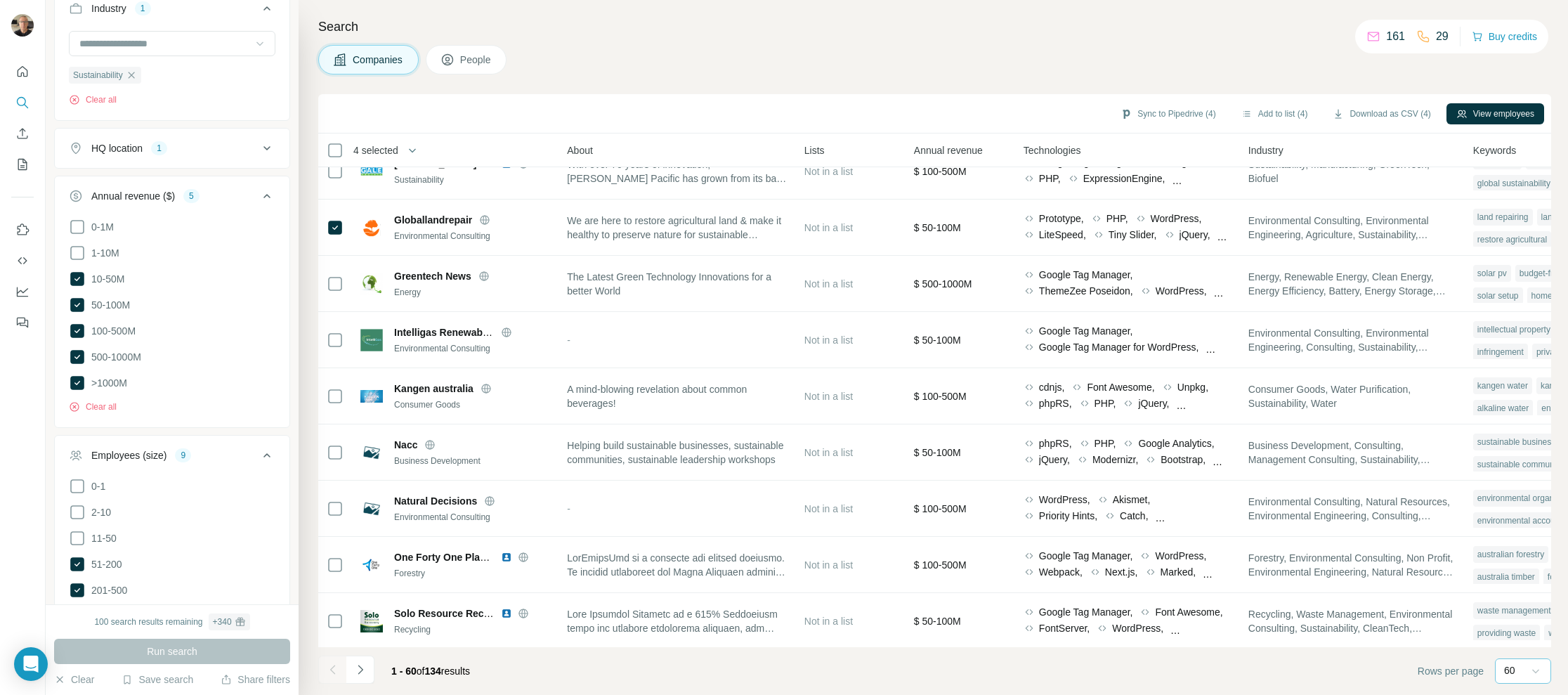
click at [1152, 150] on div "Industry" at bounding box center [1352, 150] width 208 height 16
click at [1152, 153] on span "Industry" at bounding box center [1266, 150] width 35 height 14
click at [1152, 147] on div "Industry" at bounding box center [1352, 150] width 208 height 16
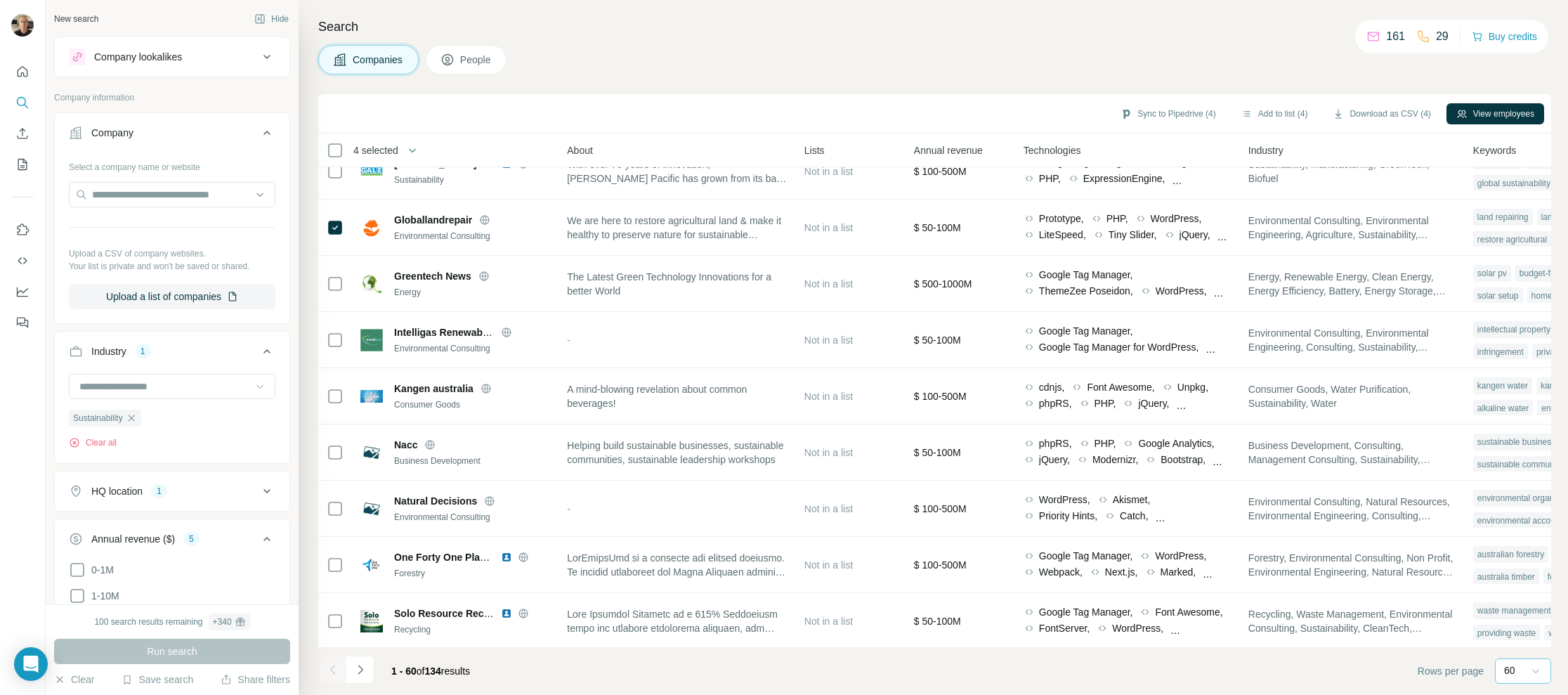
click at [258, 57] on icon at bounding box center [267, 57] width 16 height 16
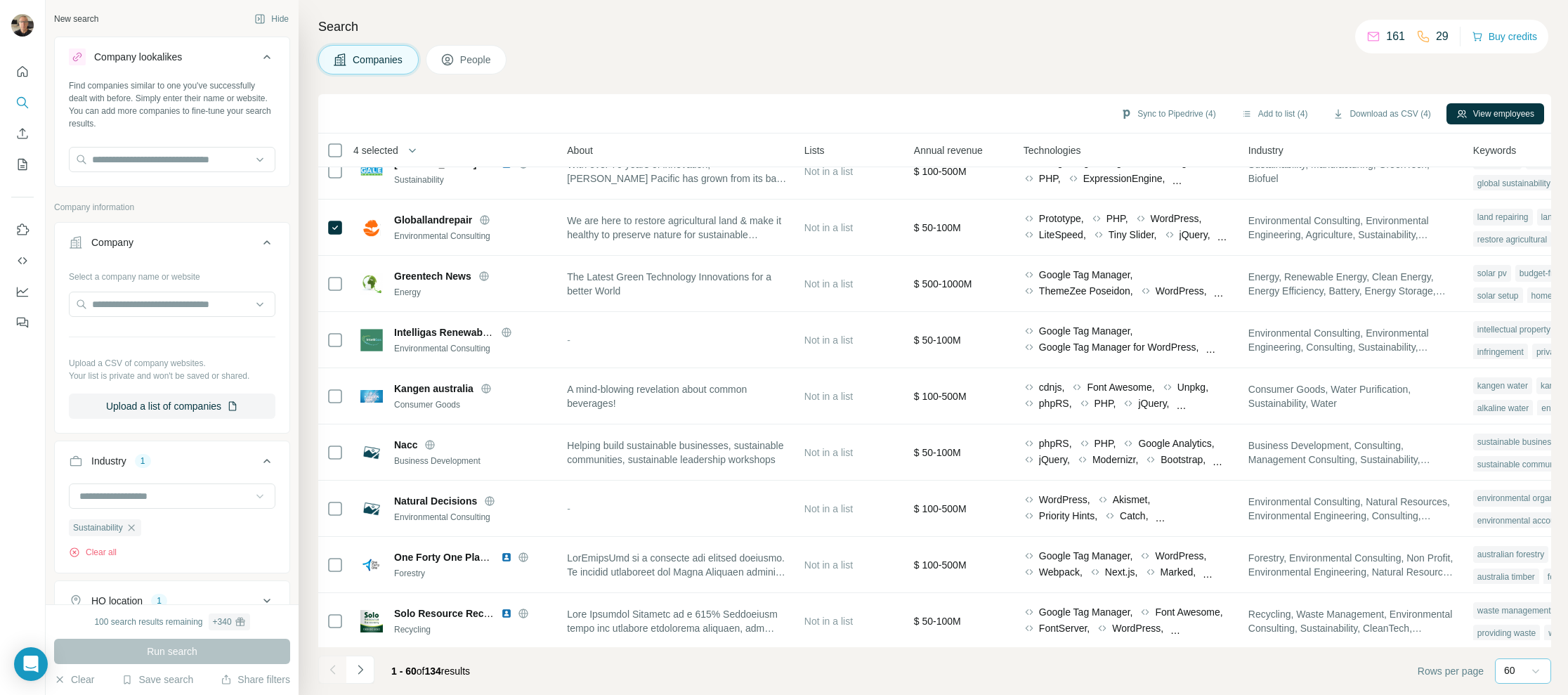
click at [258, 57] on icon at bounding box center [267, 57] width 16 height 16
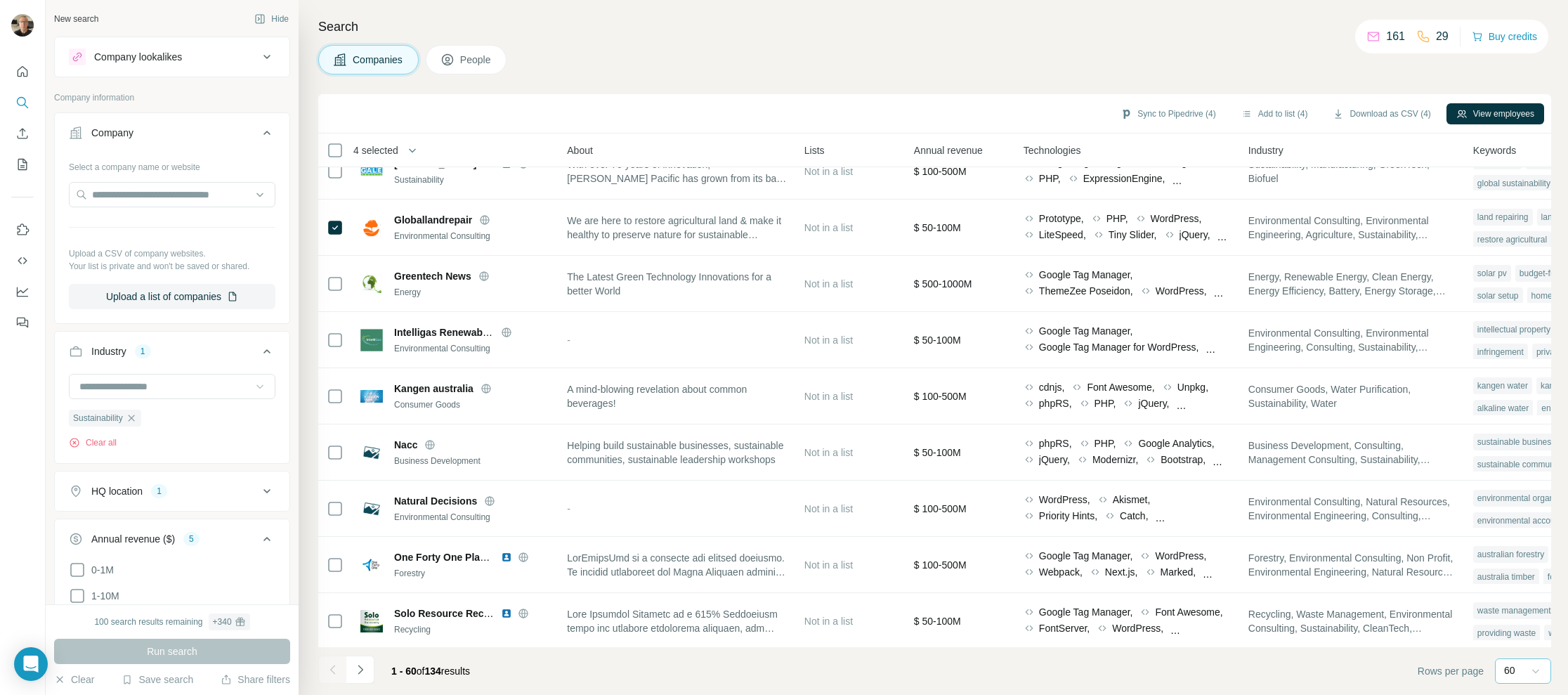
click at [584, 152] on span "About" at bounding box center [580, 150] width 26 height 14
drag, startPoint x: 668, startPoint y: 151, endPoint x: 786, endPoint y: 142, distance: 118.3
click at [670, 150] on div "About" at bounding box center [678, 150] width 221 height 16
drag, startPoint x: 794, startPoint y: 148, endPoint x: 911, endPoint y: 140, distance: 117.3
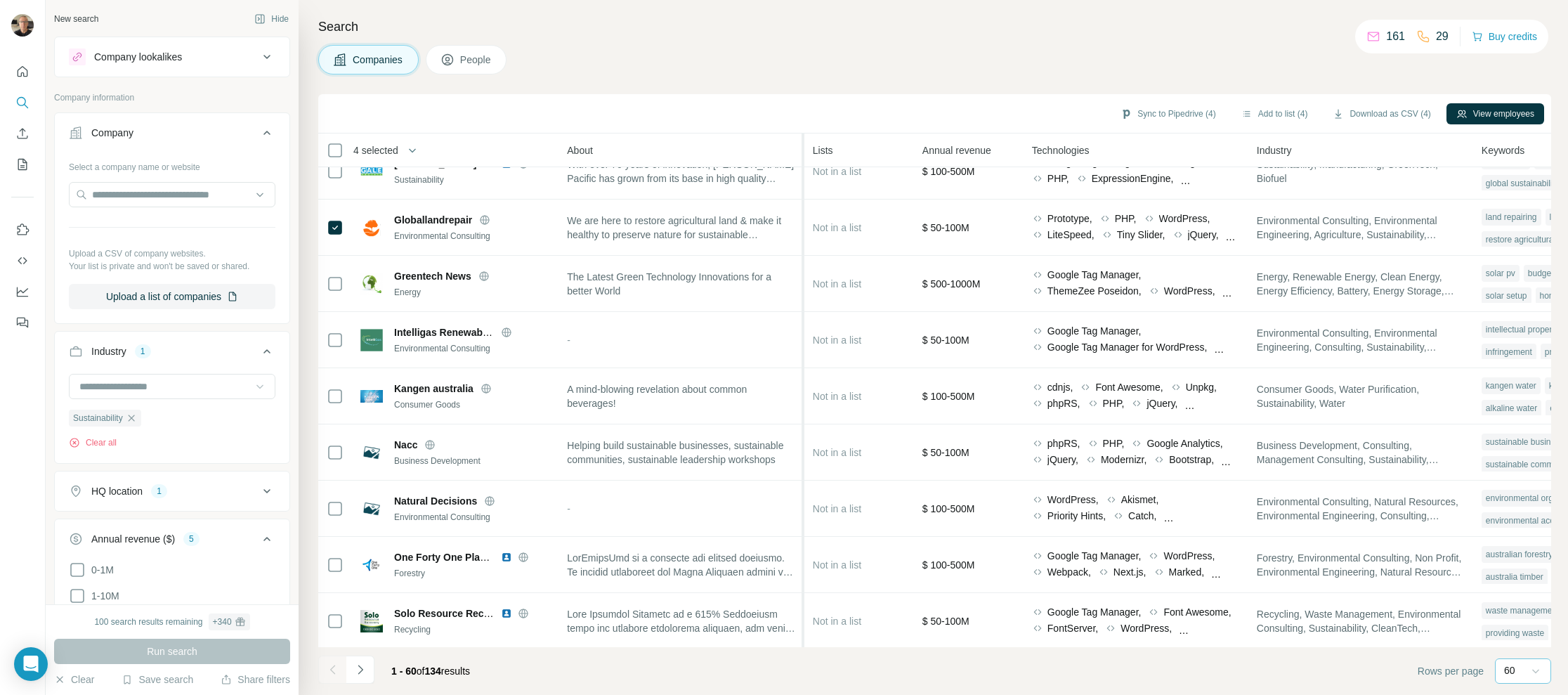
click at [0, 0] on tr "4 selected Companies Employees Size HQ location About Lists Annual revenue Tech…" at bounding box center [0, 0] width 0 height 0
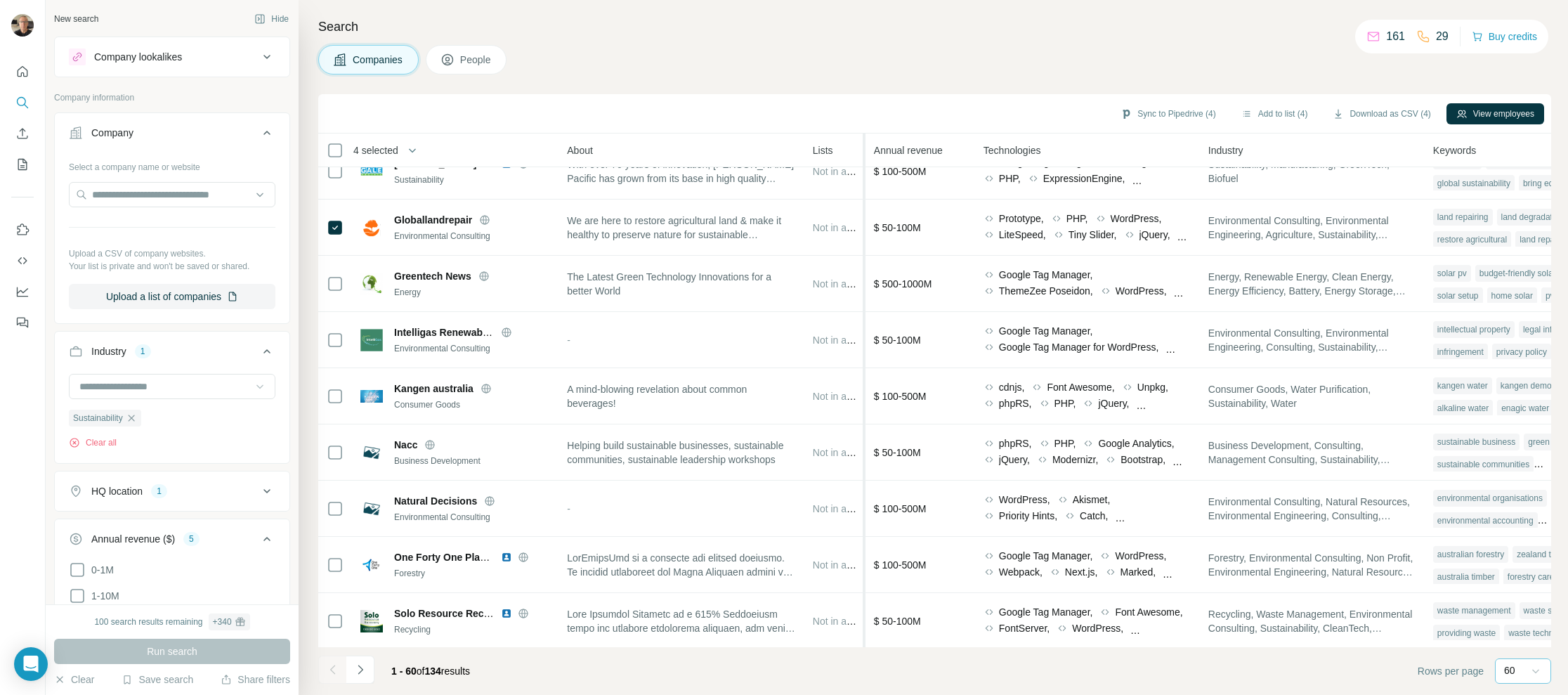
drag, startPoint x: 912, startPoint y: 146, endPoint x: 867, endPoint y: 146, distance: 45.0
click at [0, 0] on tr "4 selected Companies Employees Size HQ location About Lists Annual revenue Tech…" at bounding box center [0, 0] width 0 height 0
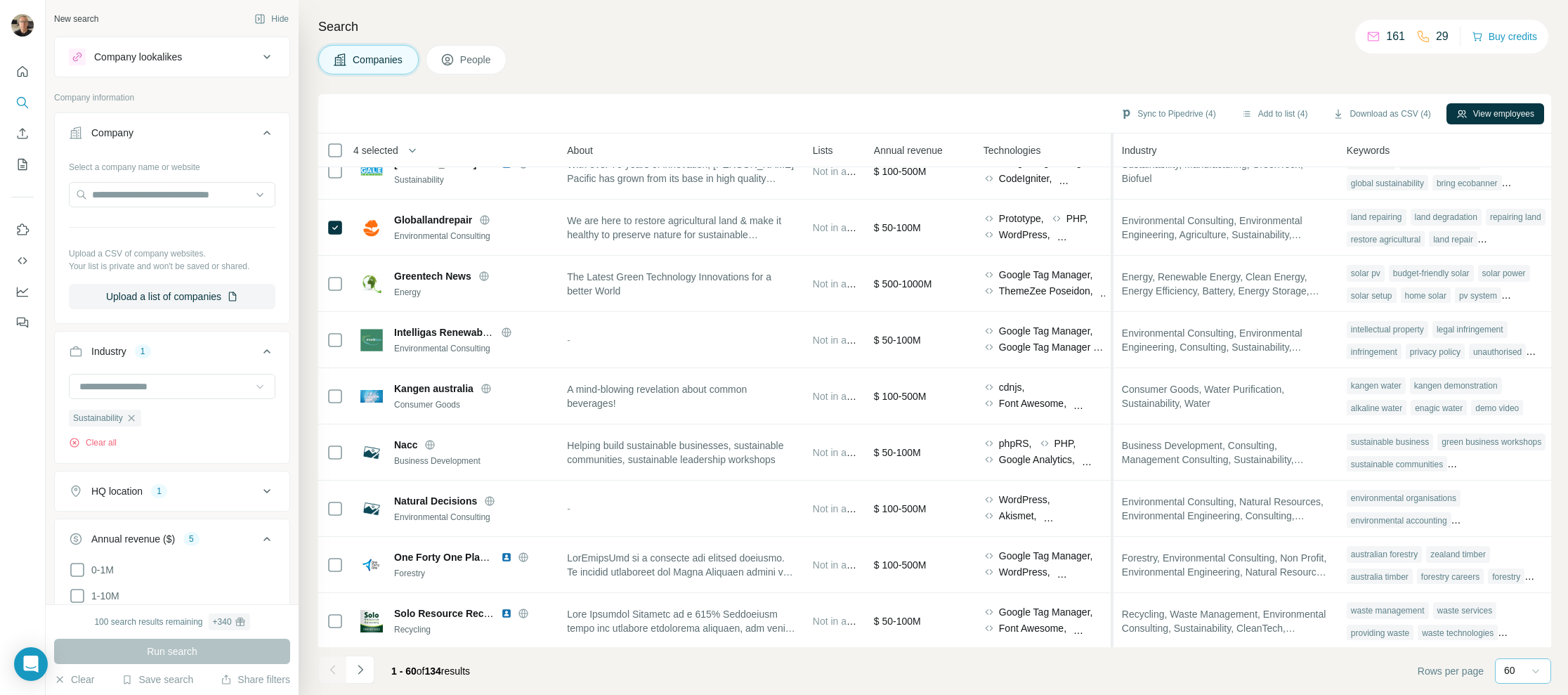
drag, startPoint x: 1200, startPoint y: 142, endPoint x: 1114, endPoint y: 151, distance: 86.5
click at [0, 0] on tr "4 selected Companies Employees Size HQ location About Lists Annual revenue Tech…" at bounding box center [0, 0] width 0 height 0
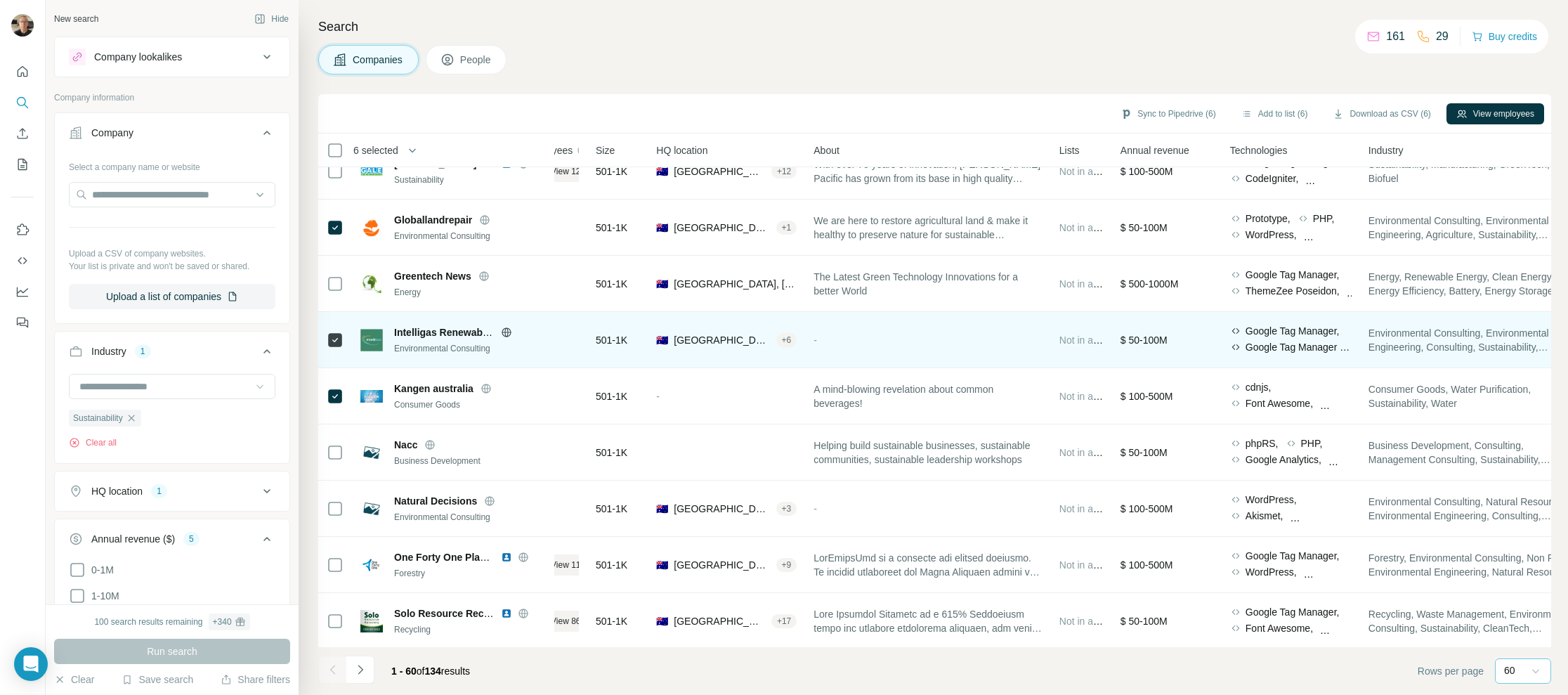
click at [503, 331] on icon at bounding box center [507, 332] width 11 height 11
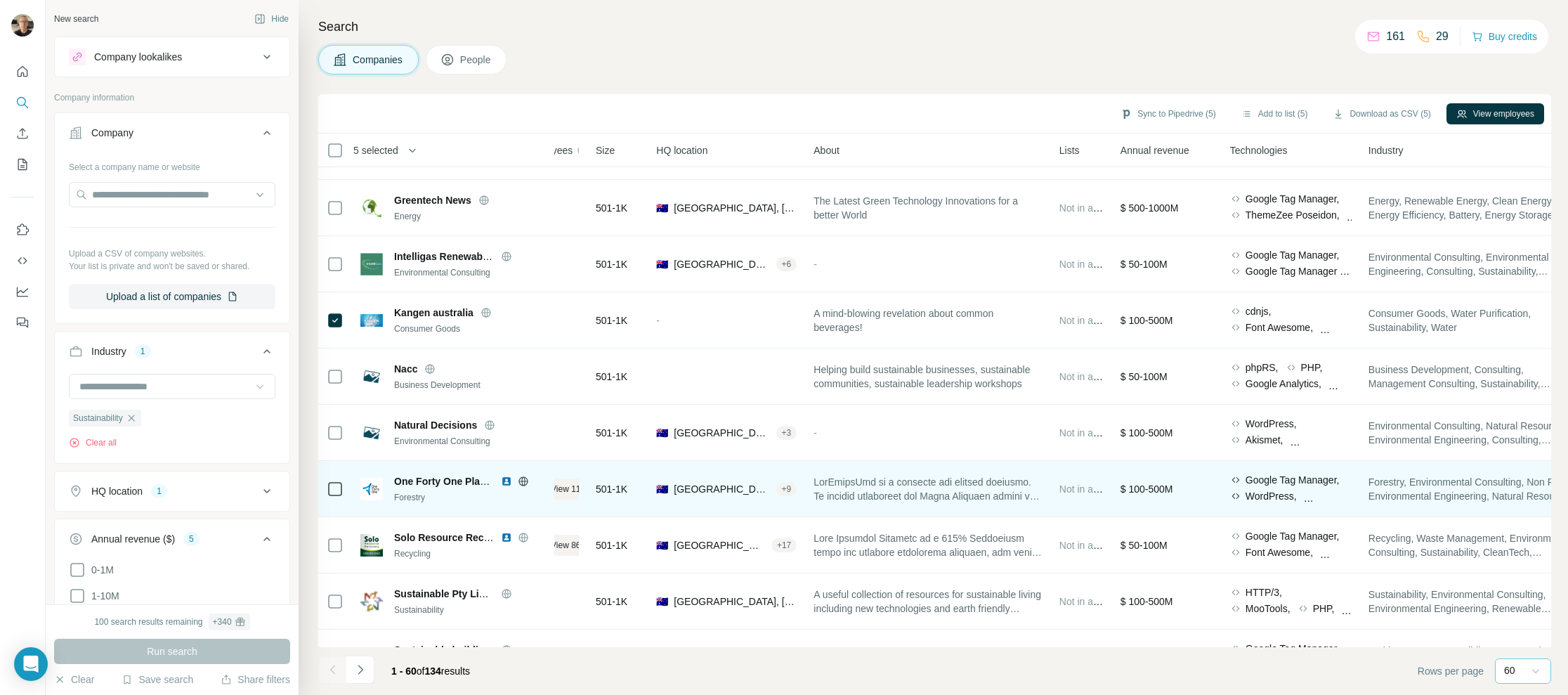
scroll to position [1306, 38]
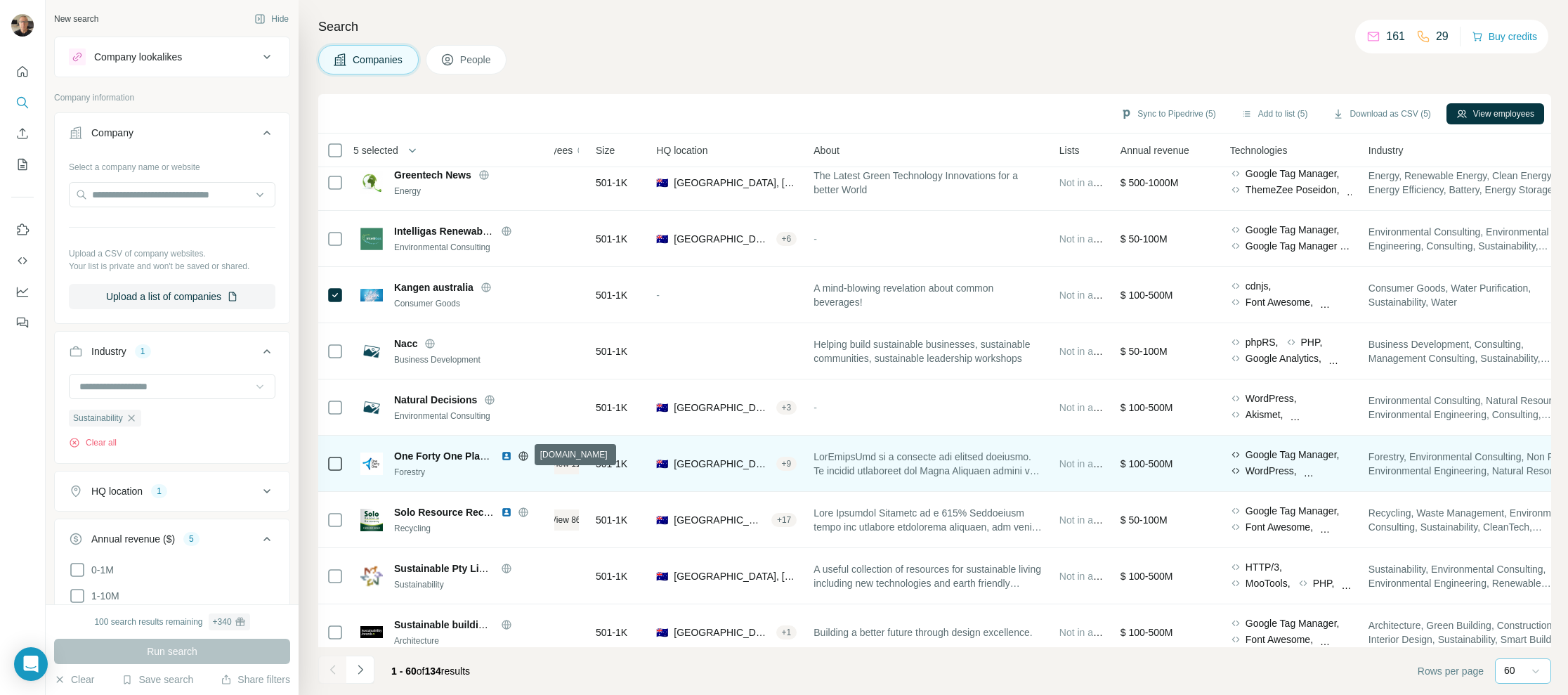
click at [522, 453] on icon at bounding box center [523, 456] width 11 height 11
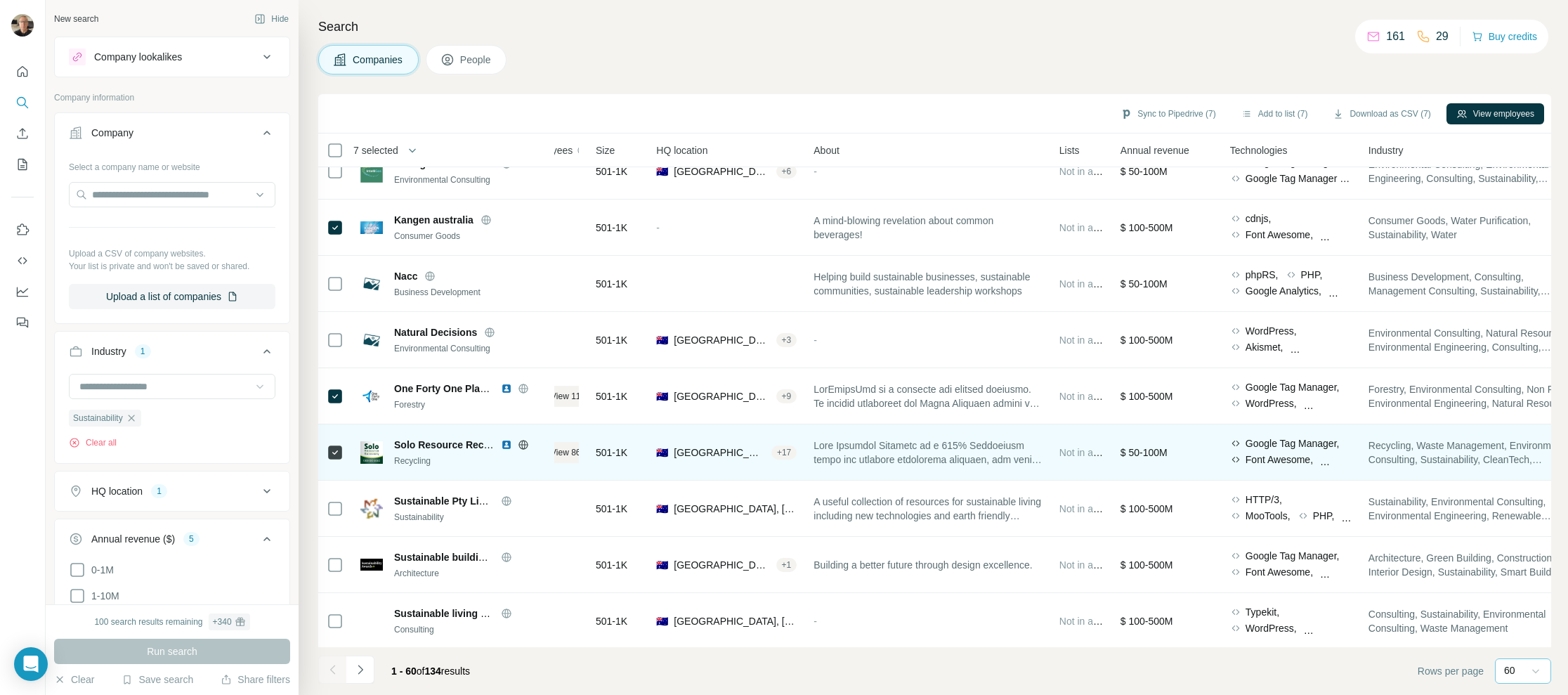
scroll to position [1447, 38]
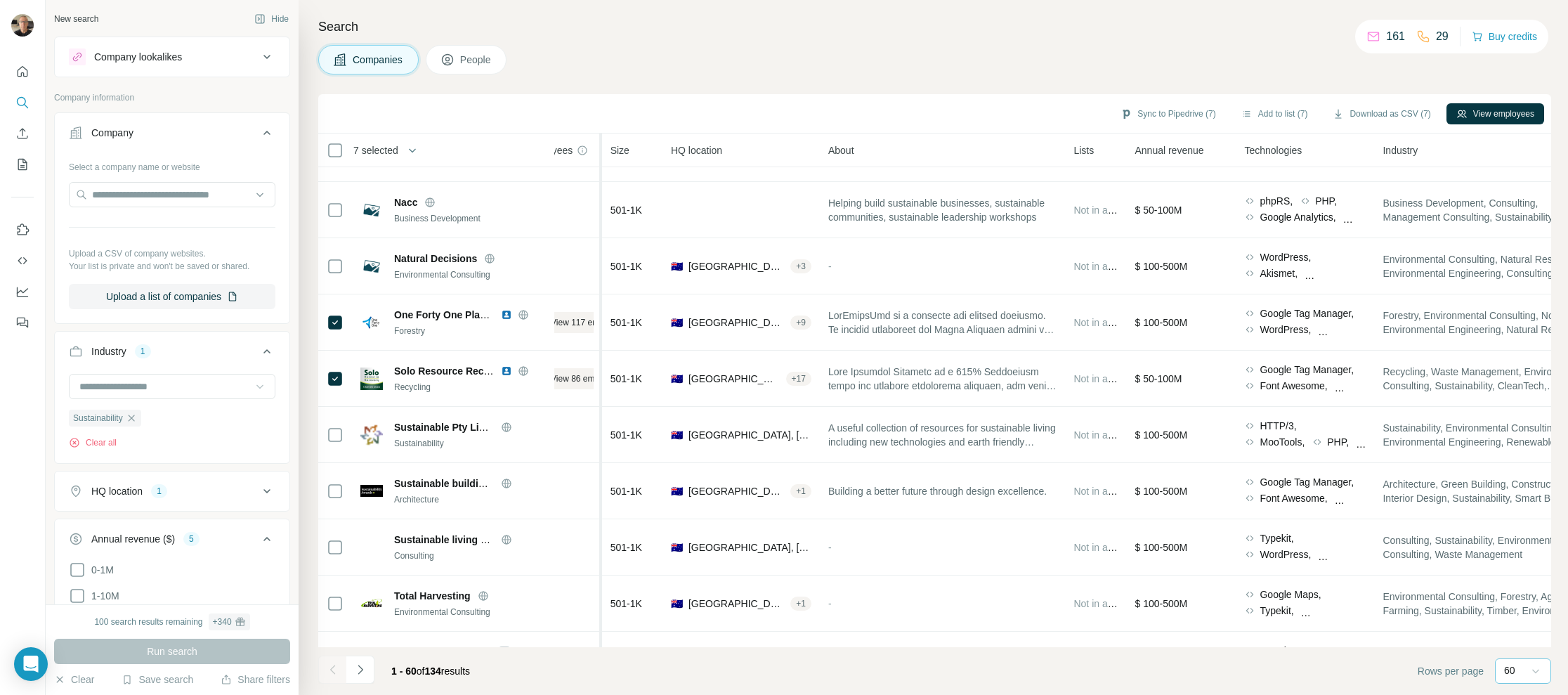
drag, startPoint x: 584, startPoint y: 151, endPoint x: 605, endPoint y: 149, distance: 21.1
click at [0, 0] on tr "7 selected Companies Employees Size HQ location About Lists Annual revenue Tech…" at bounding box center [0, 0] width 0 height 0
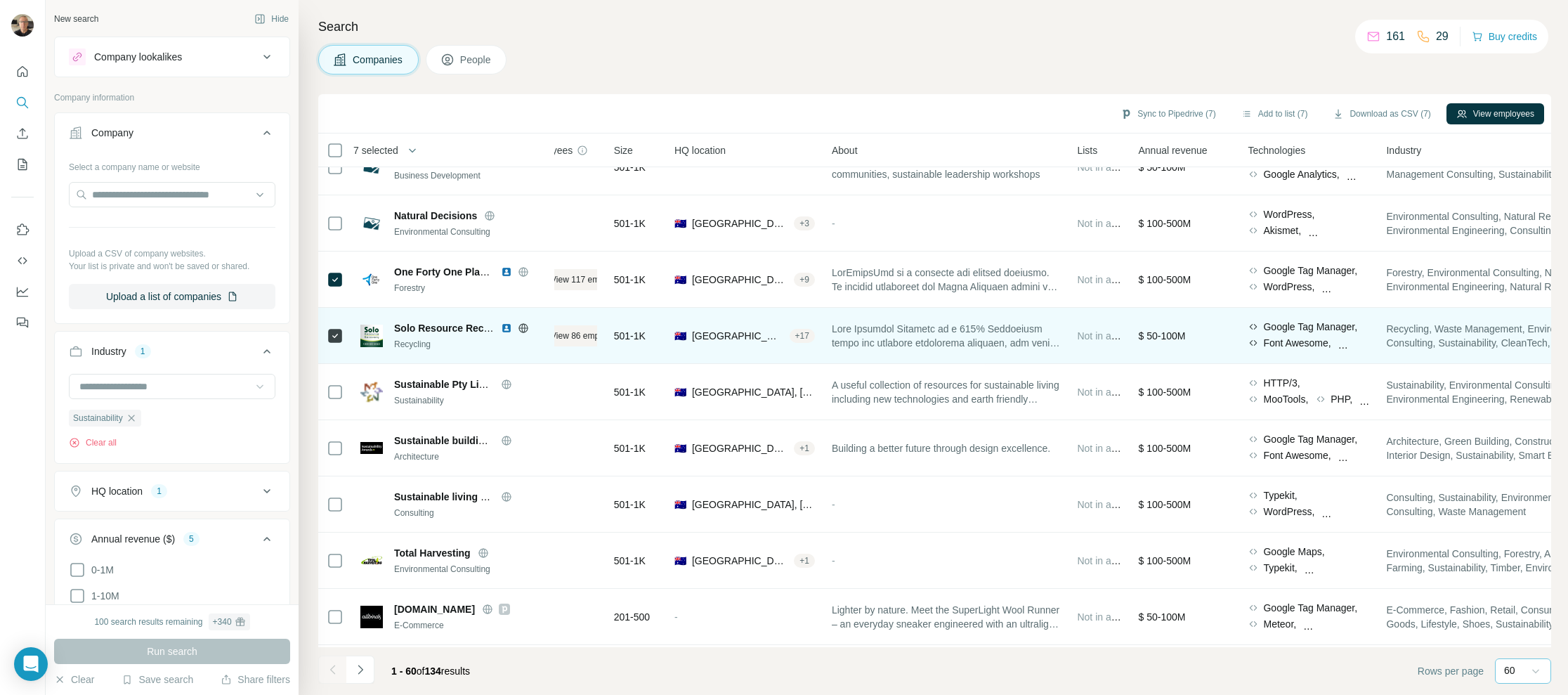
scroll to position [1512, 38]
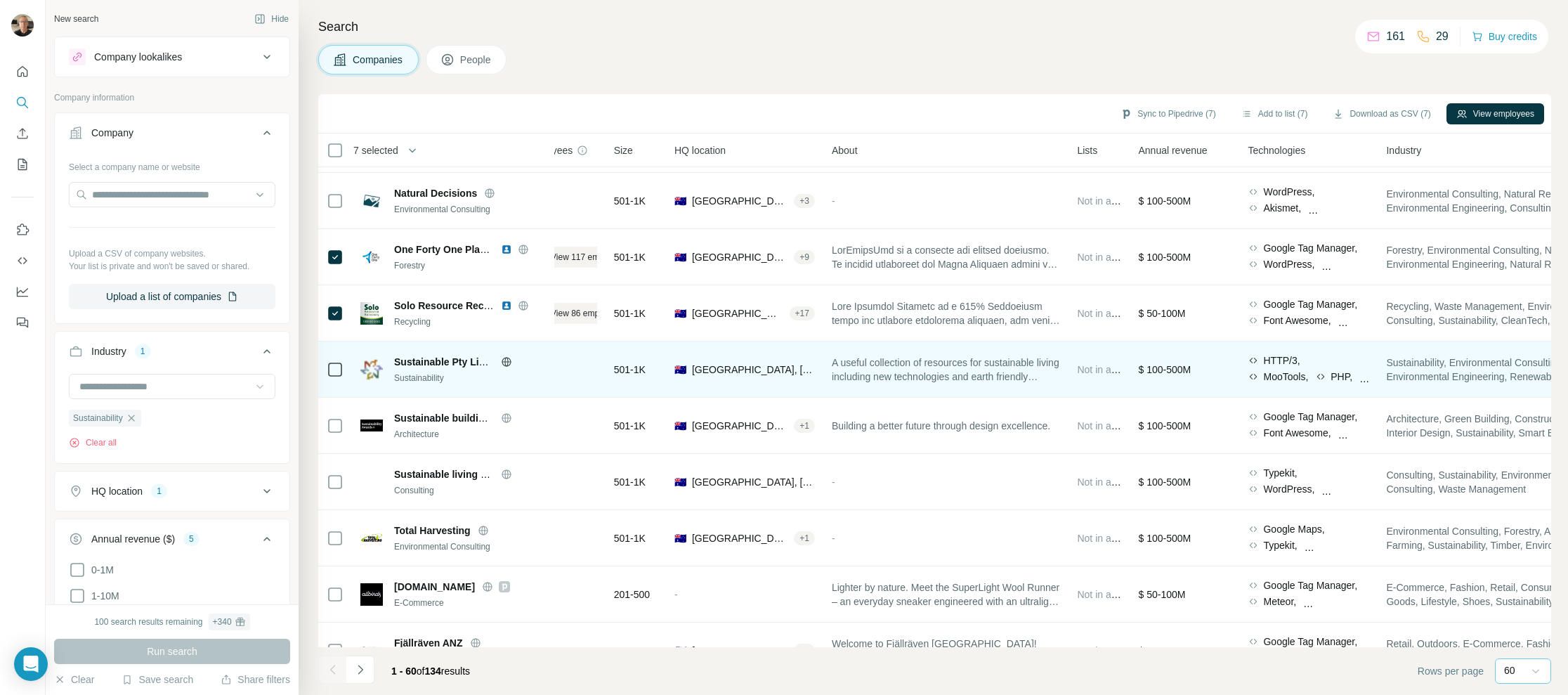
click at [507, 363] on icon at bounding box center [506, 362] width 4 height 9
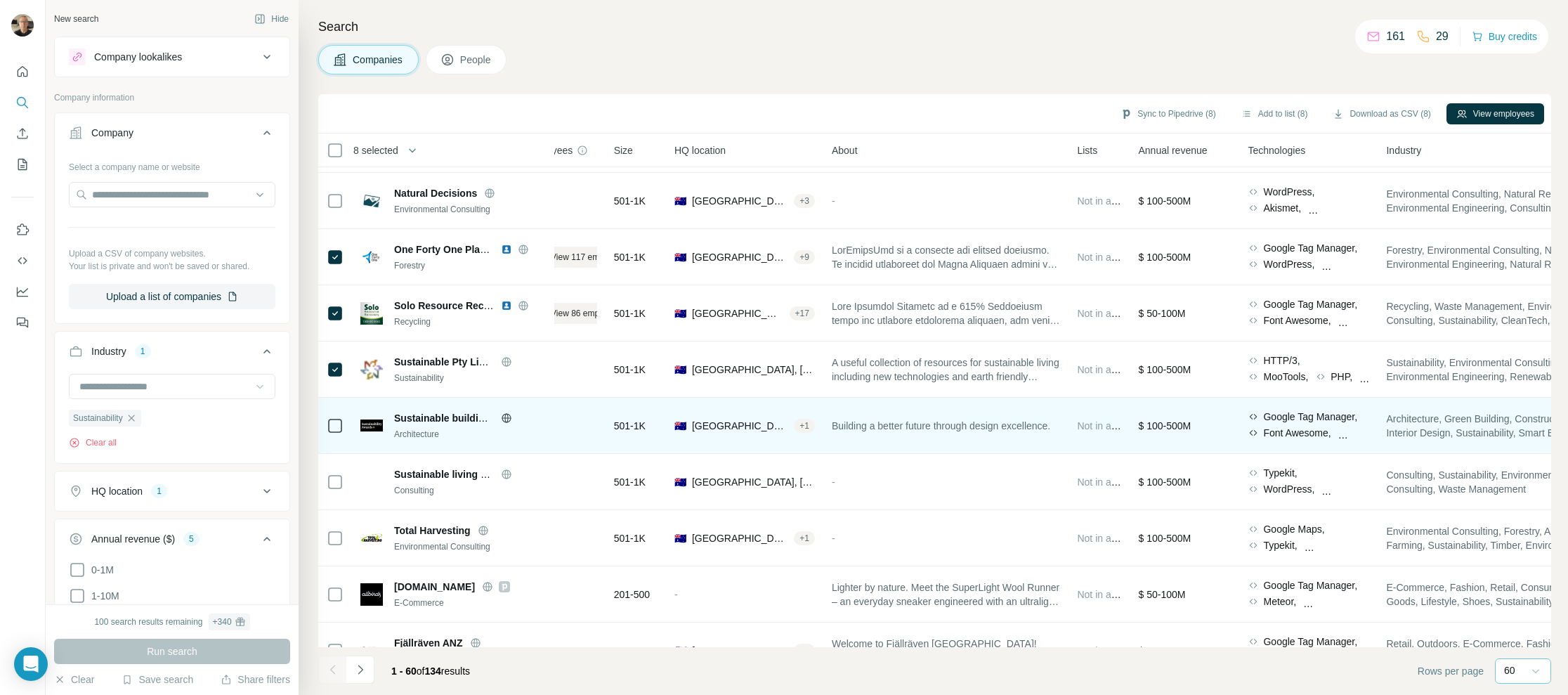
click at [508, 417] on icon at bounding box center [506, 417] width 4 height 9
click at [507, 417] on icon at bounding box center [506, 417] width 9 height 1
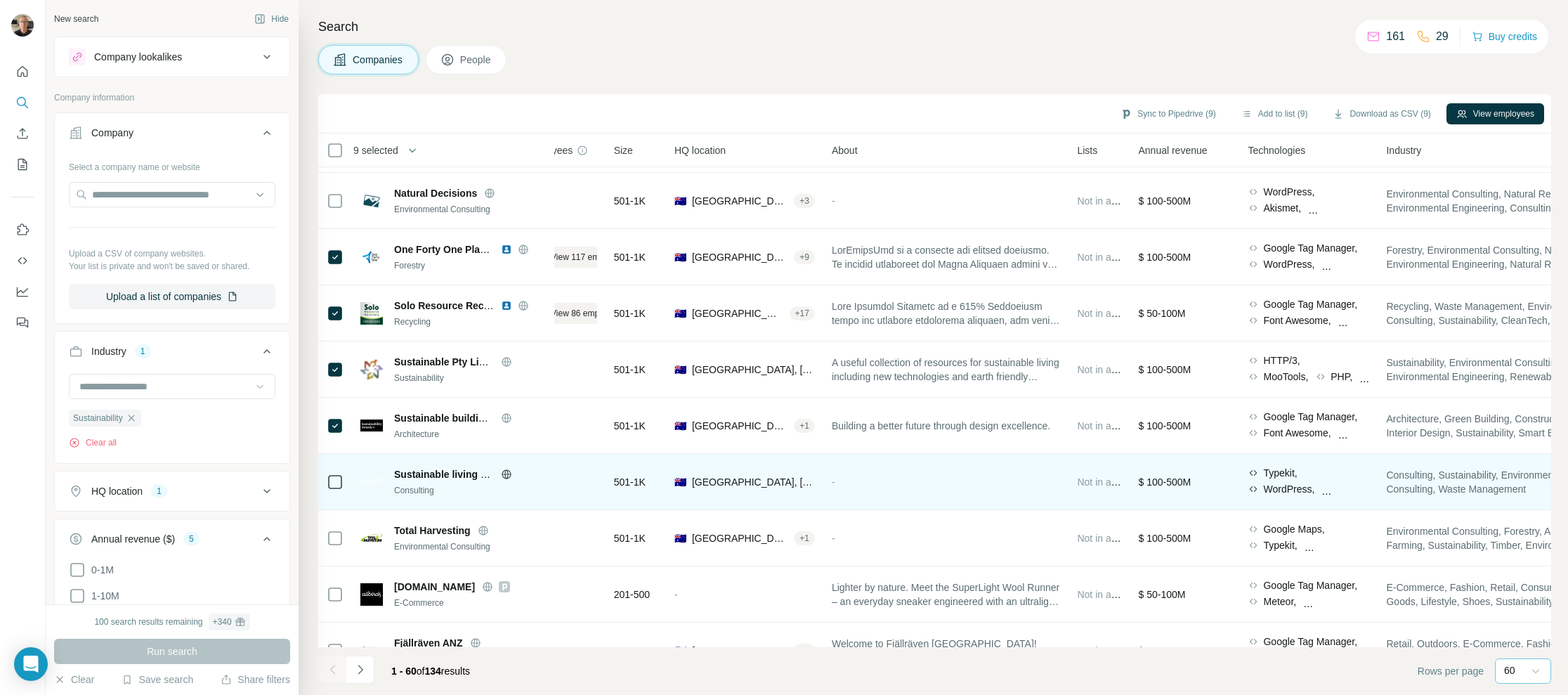
click at [508, 474] on icon at bounding box center [506, 474] width 4 height 9
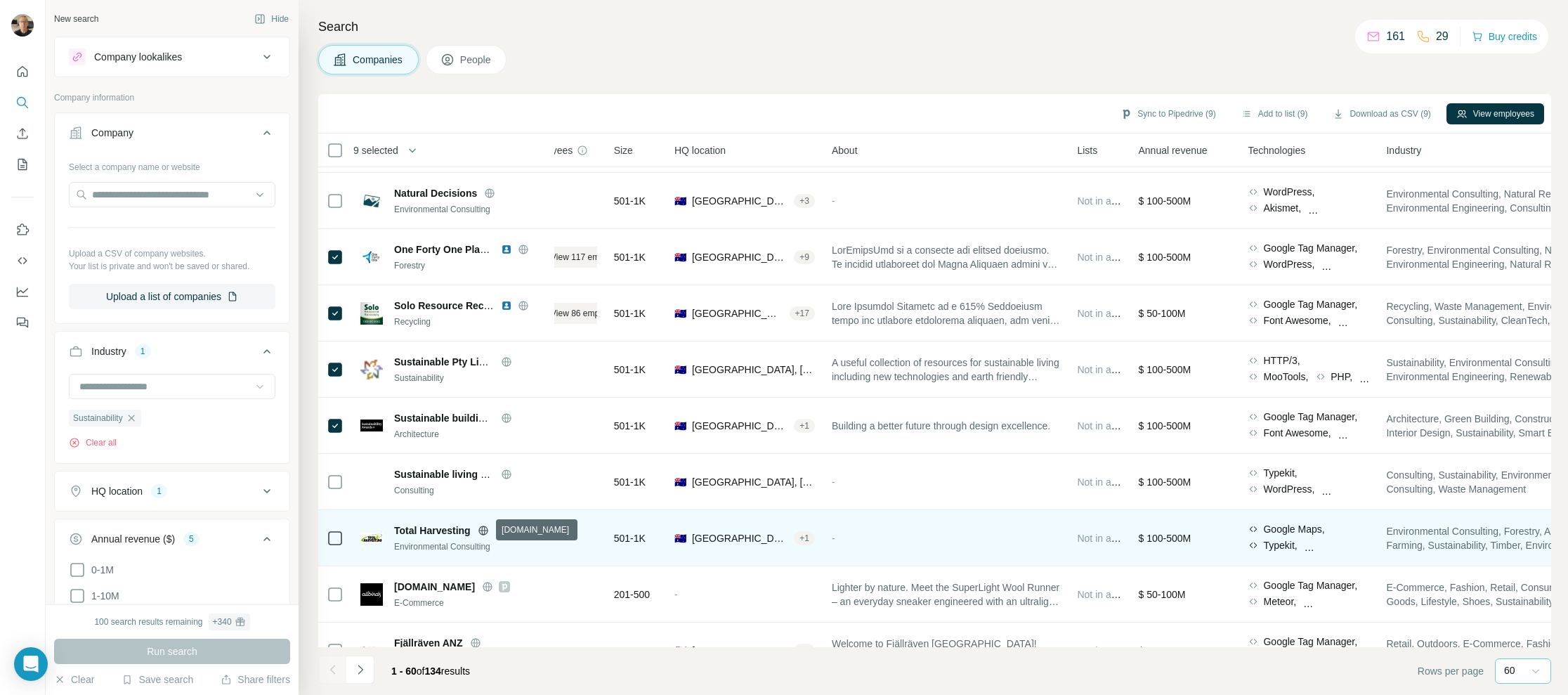
click at [486, 512] on icon at bounding box center [483, 531] width 11 height 11
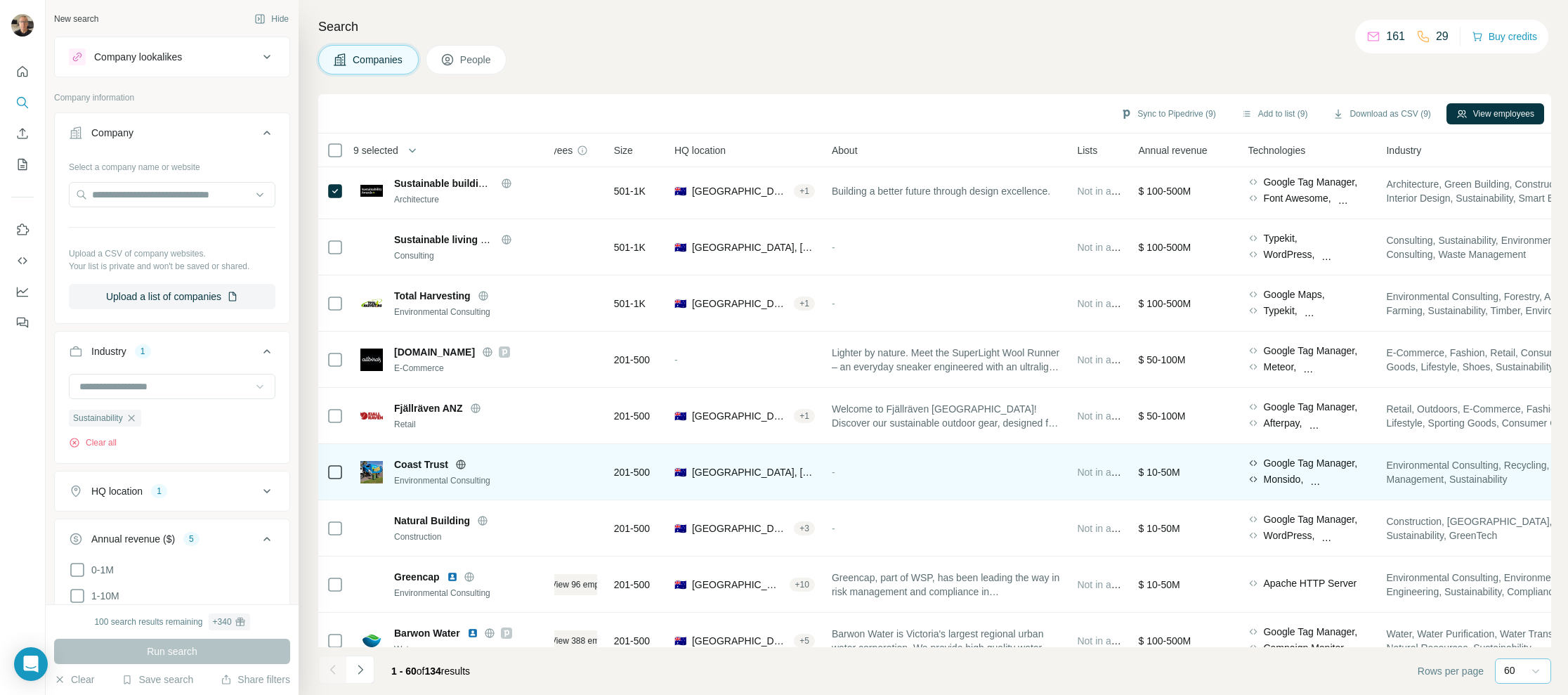
scroll to position [1750, 38]
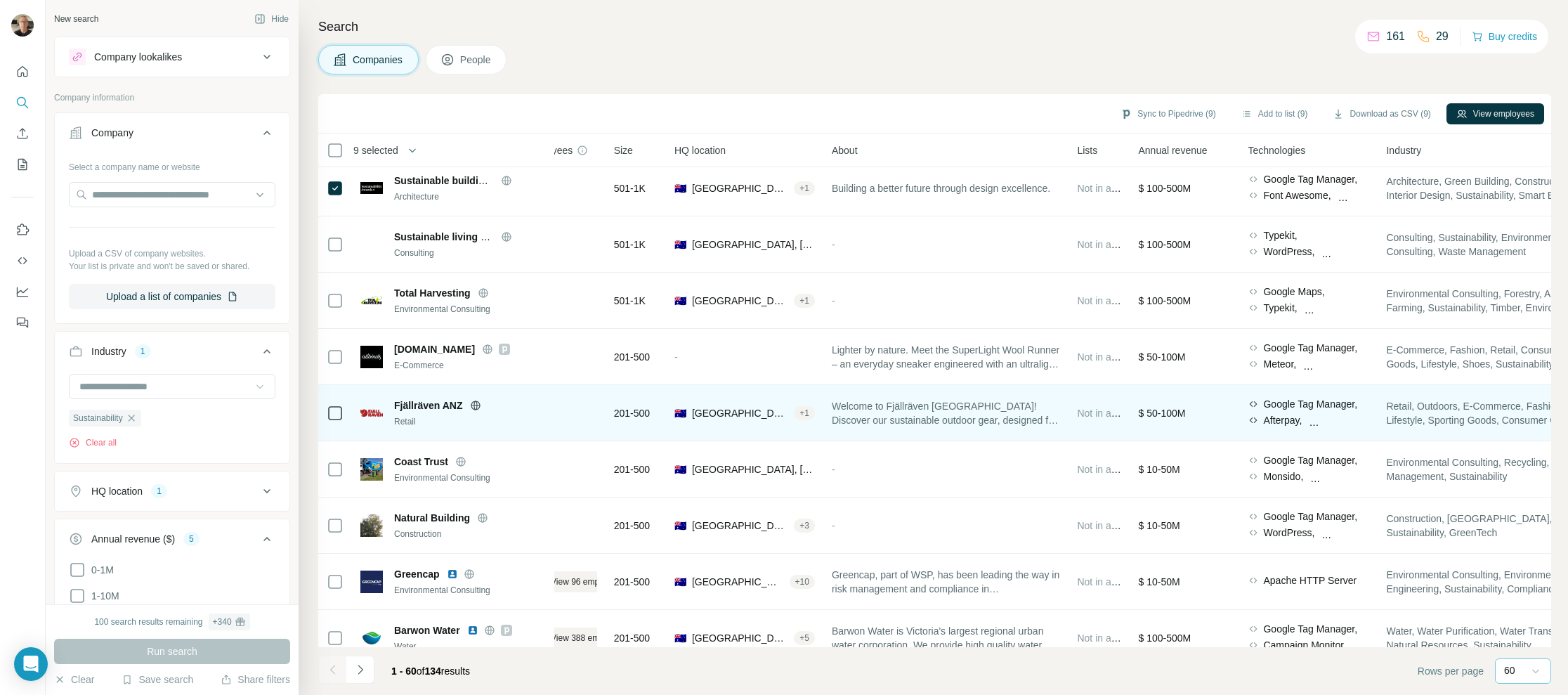
click at [475, 404] on icon at bounding box center [476, 405] width 11 height 11
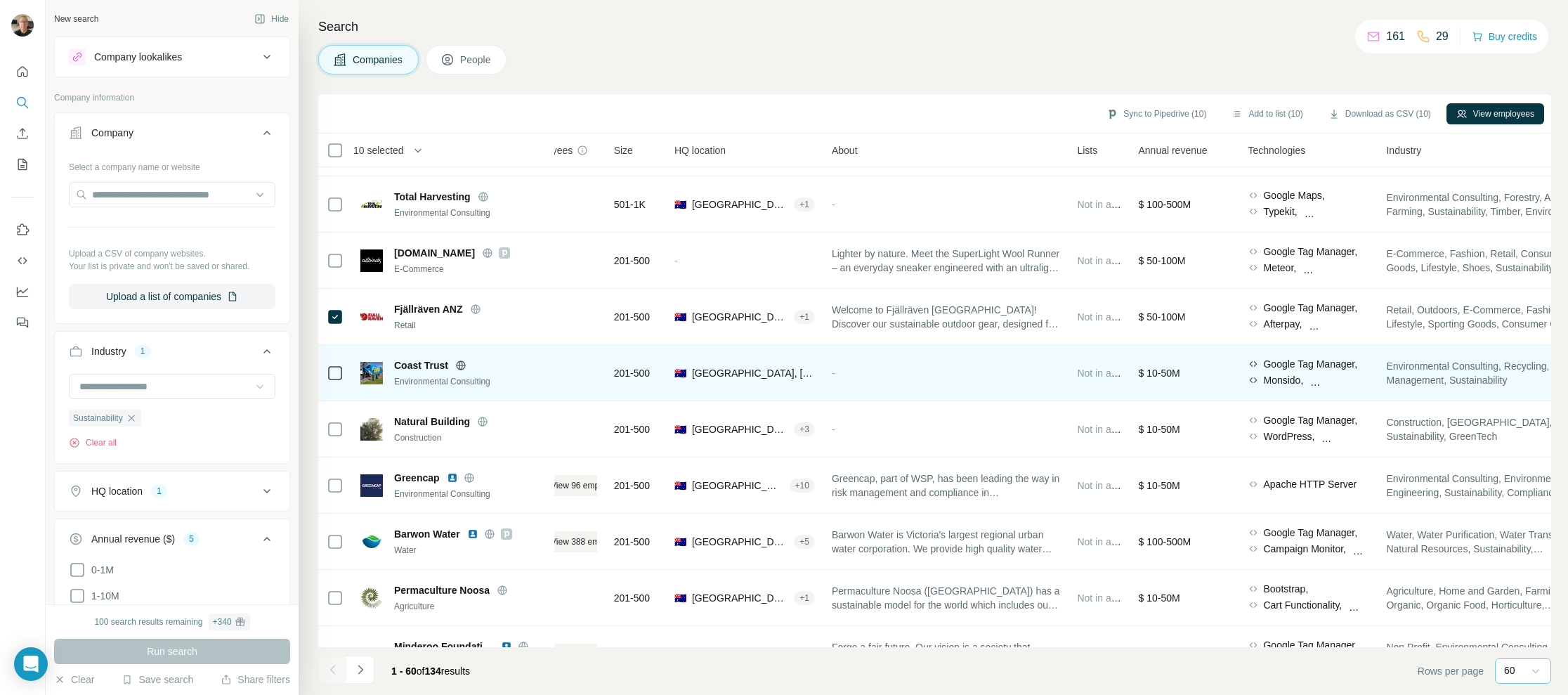
scroll to position [1847, 38]
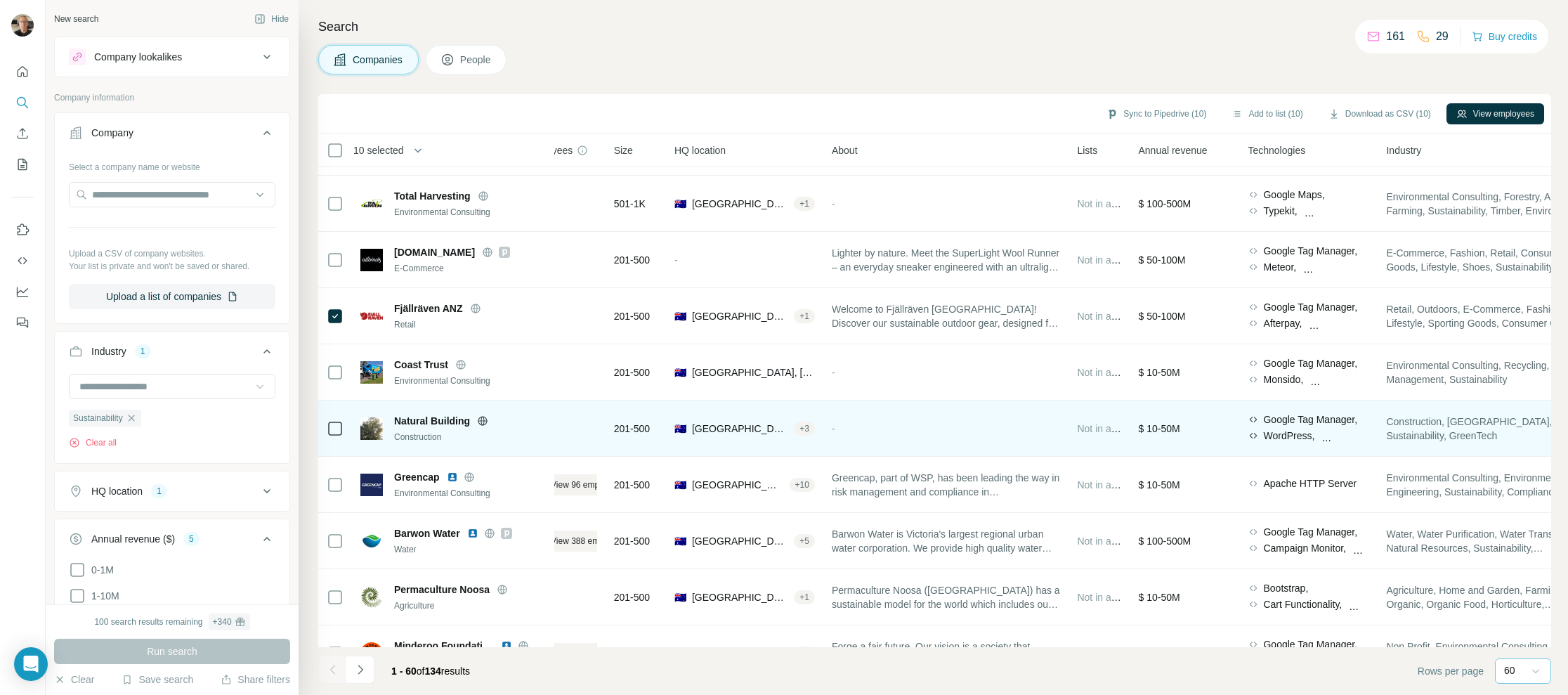
click at [481, 420] on icon at bounding box center [483, 420] width 4 height 9
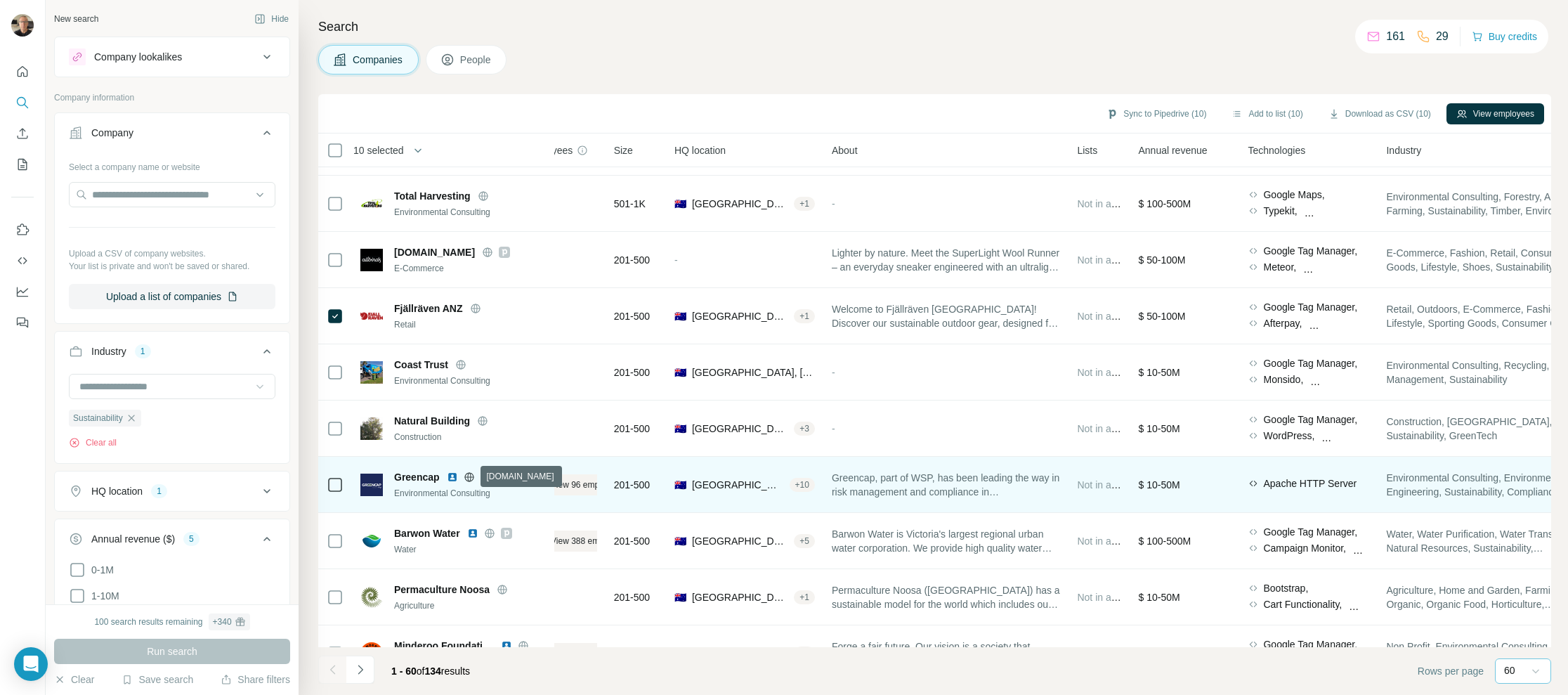
click at [468, 476] on icon at bounding box center [469, 477] width 11 height 11
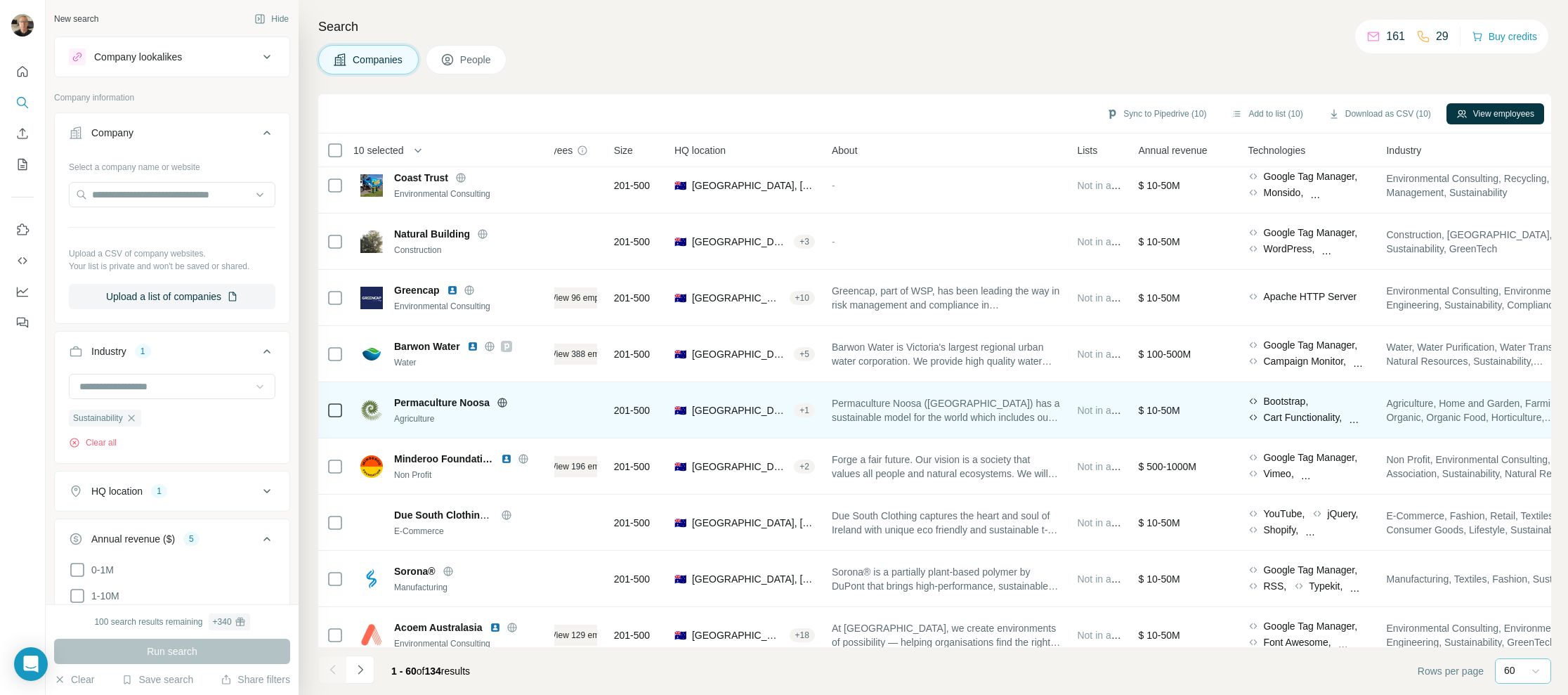
scroll to position [2035, 38]
click at [502, 401] on icon at bounding box center [503, 401] width 9 height 1
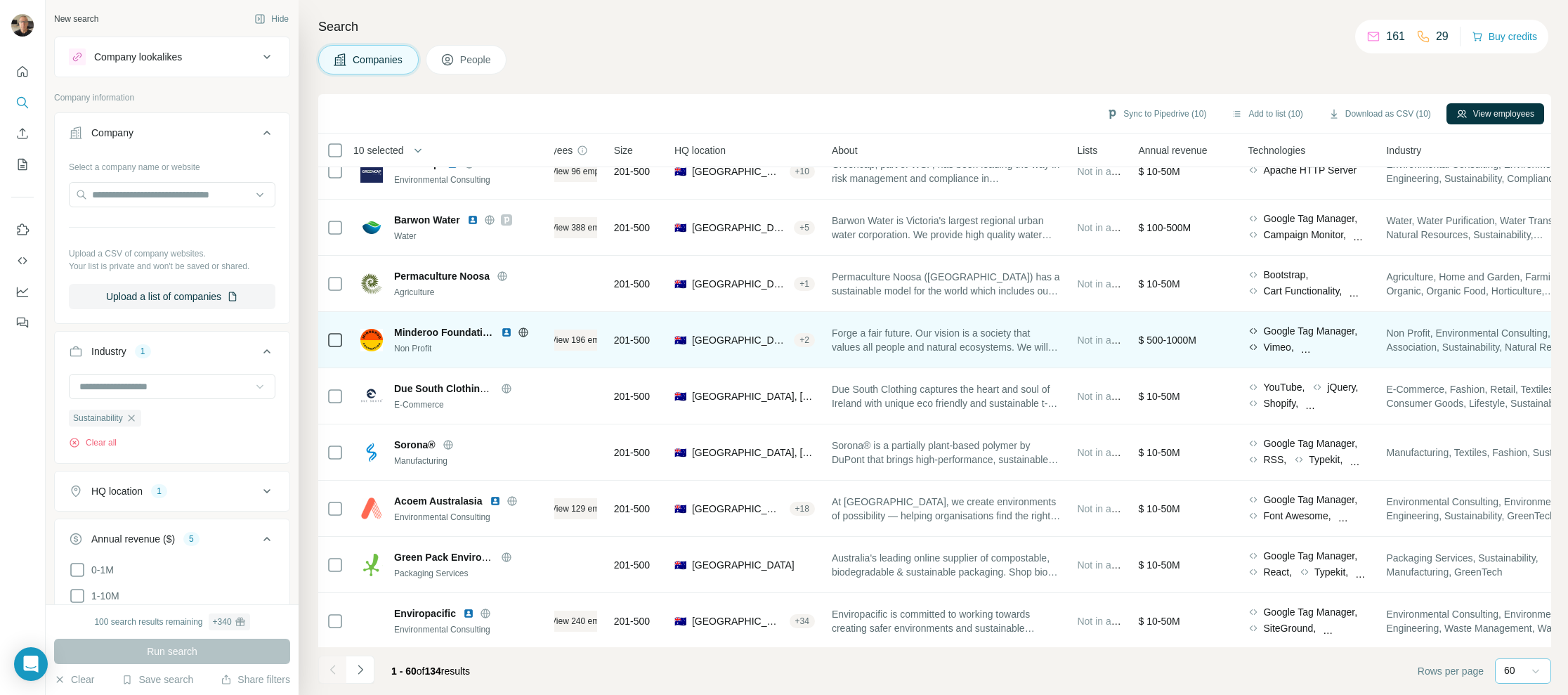
scroll to position [2189, 38]
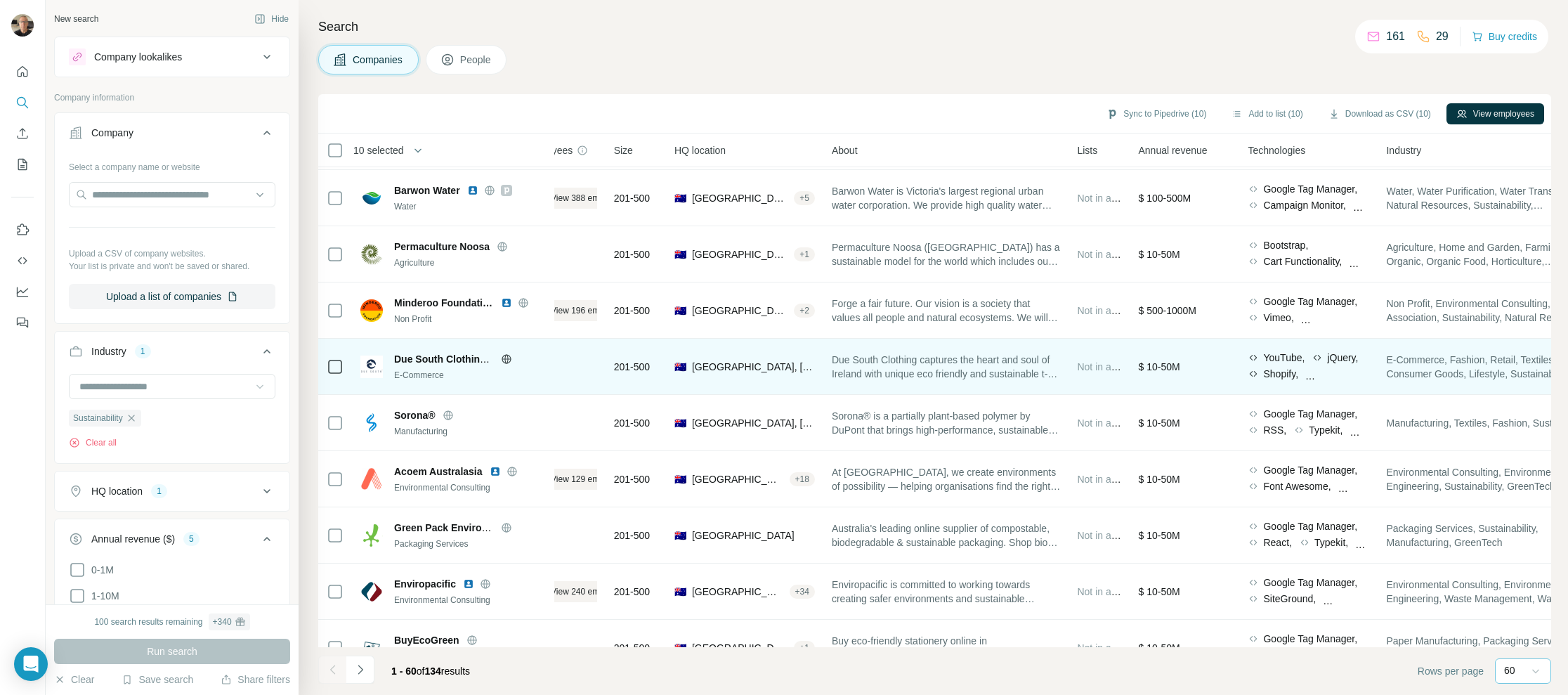
click at [504, 358] on icon at bounding box center [507, 359] width 11 height 11
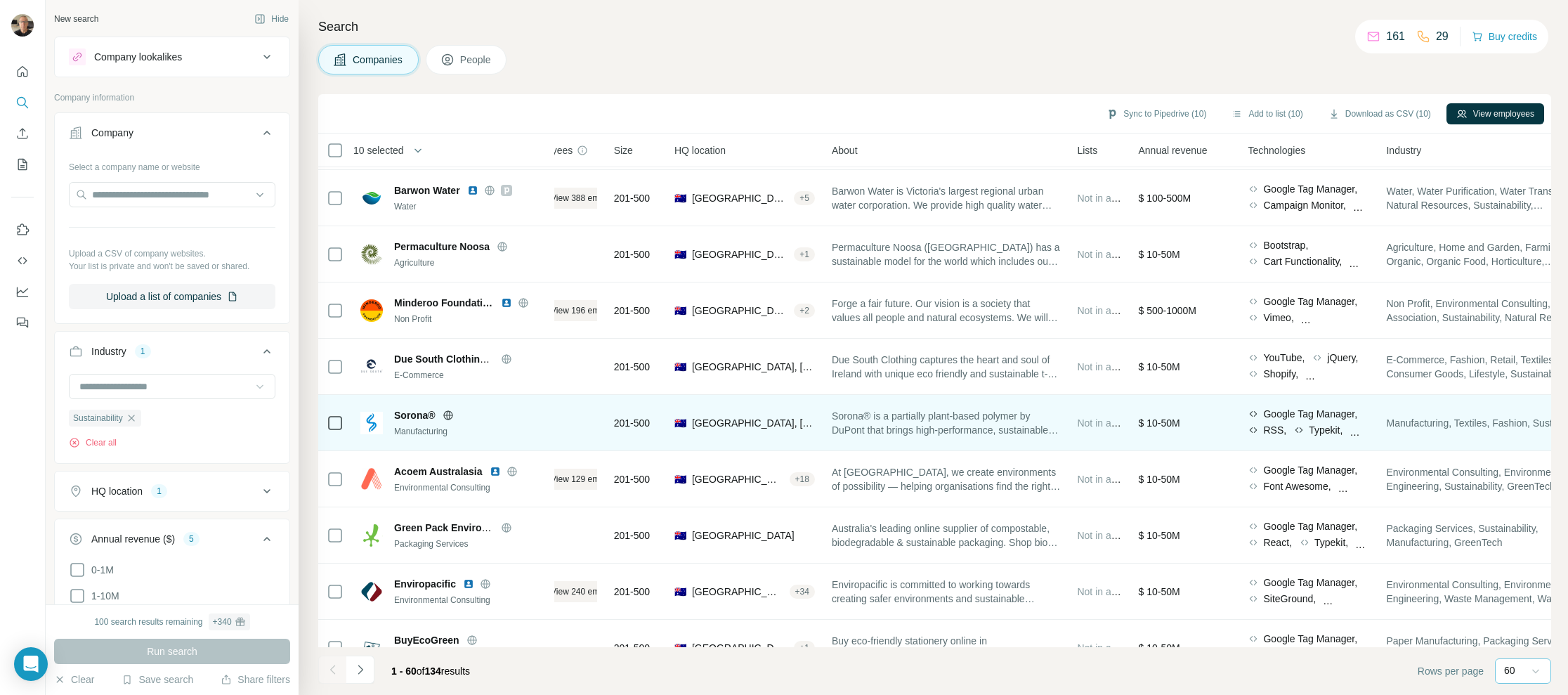
click at [448, 415] on icon at bounding box center [448, 415] width 9 height 1
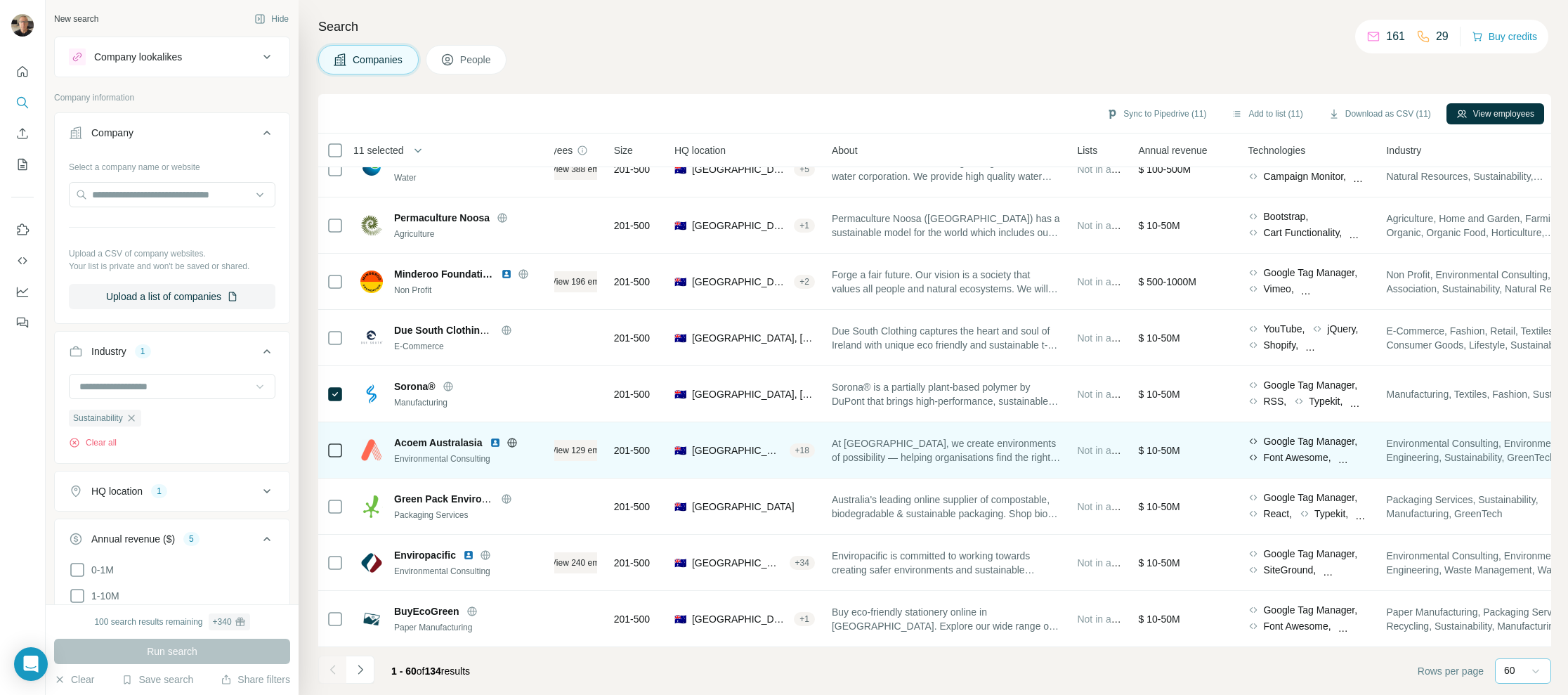
scroll to position [2261, 38]
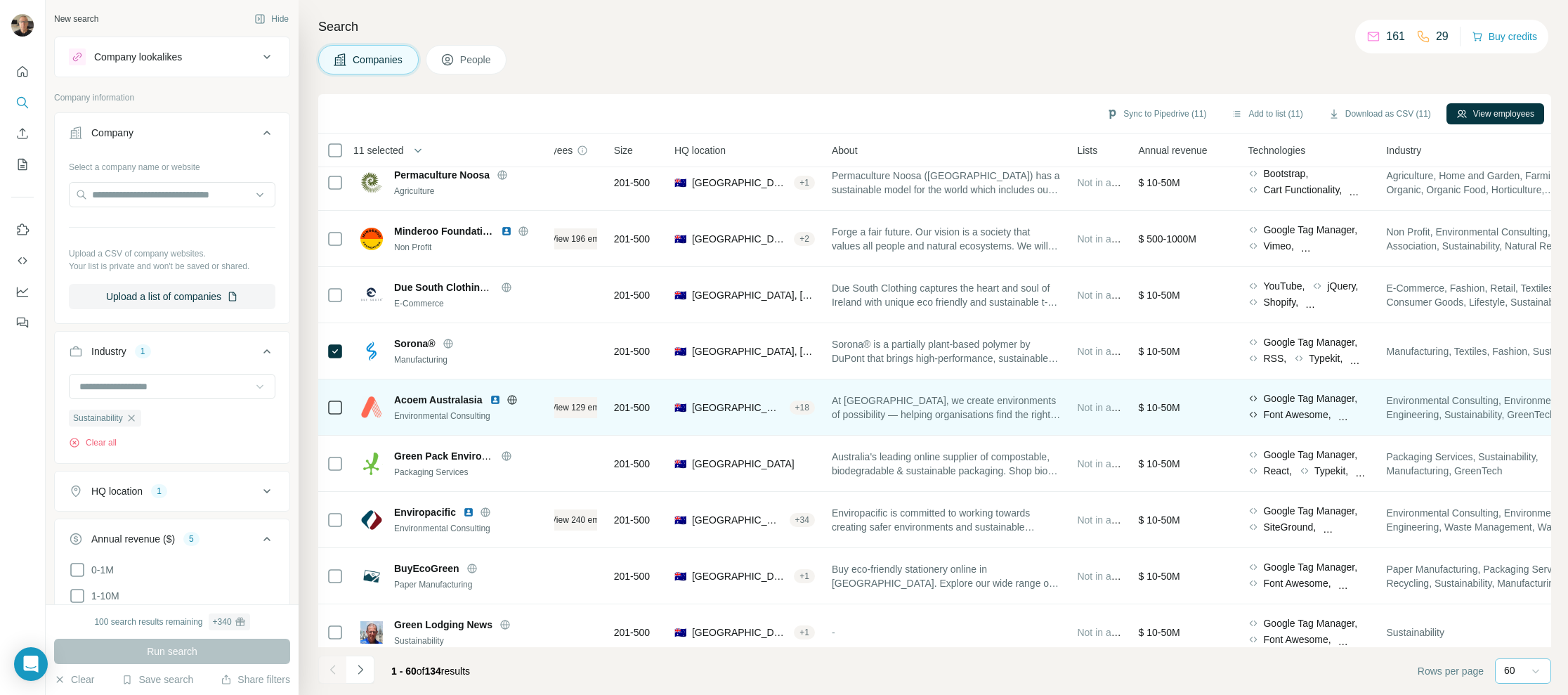
click at [510, 398] on icon at bounding box center [512, 399] width 4 height 9
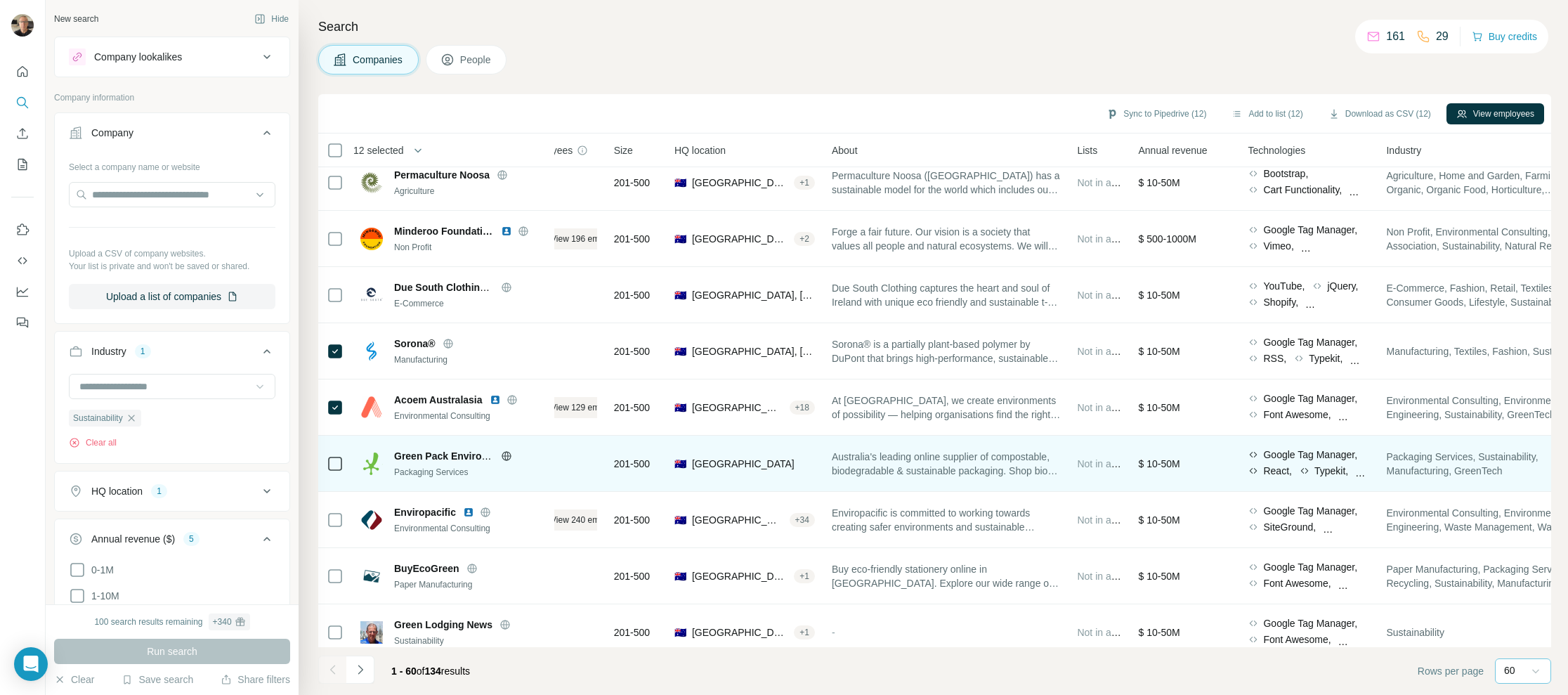
click at [504, 453] on icon at bounding box center [506, 456] width 4 height 9
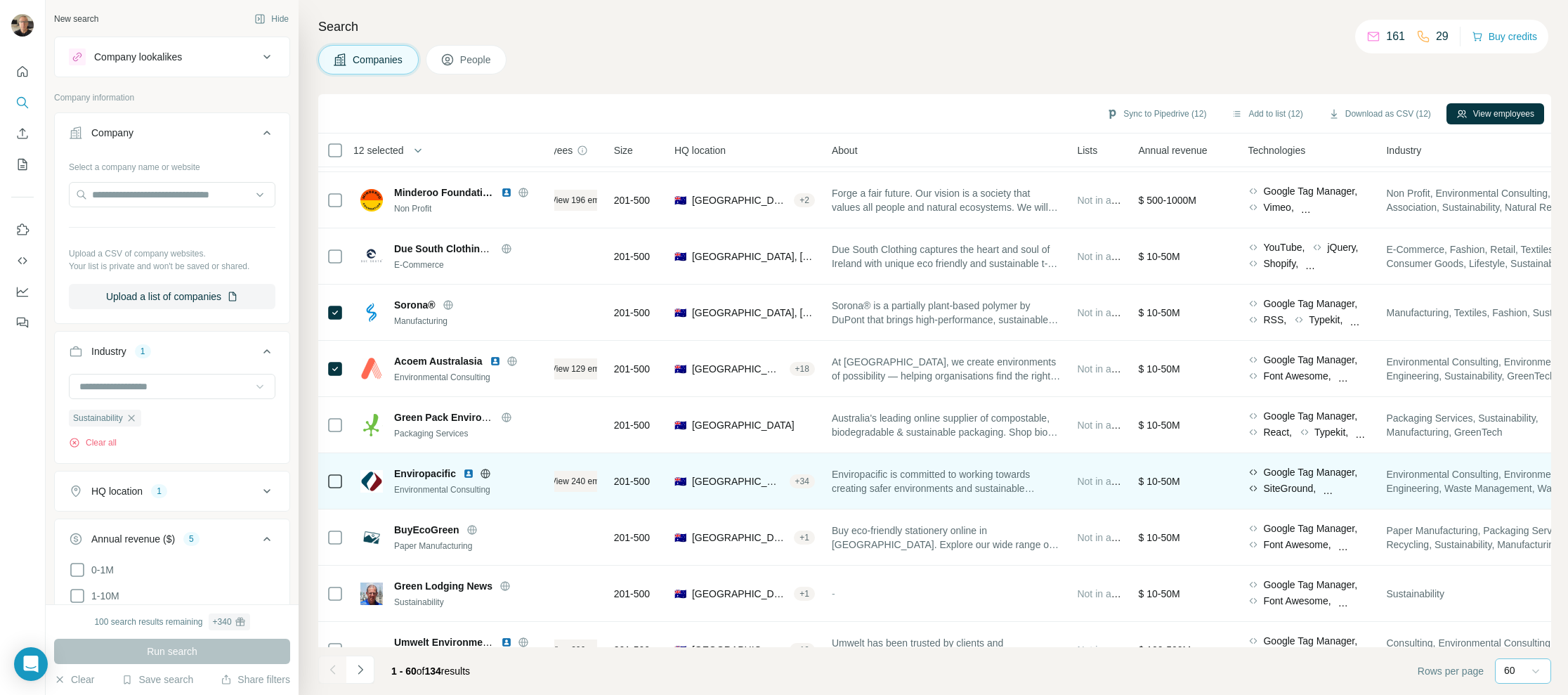
scroll to position [2324, 38]
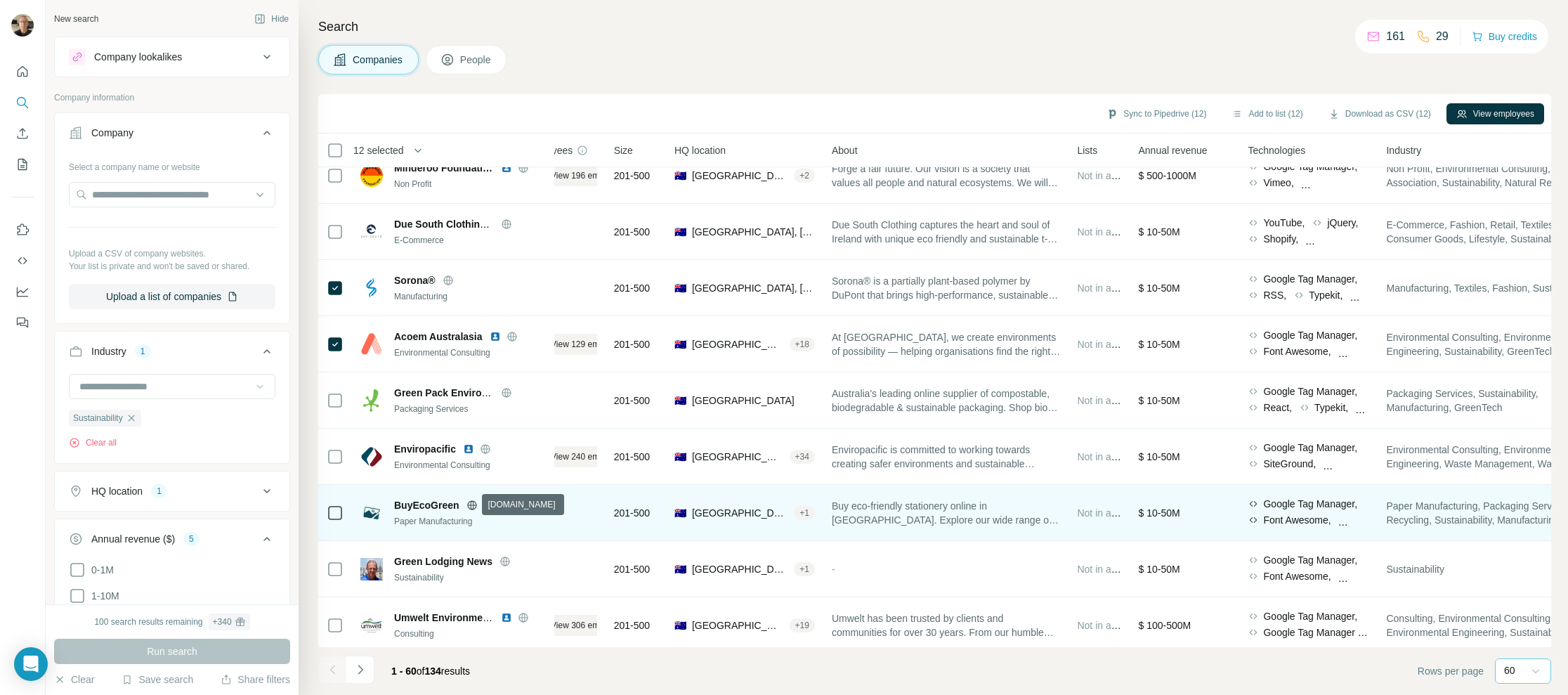
click at [471, 503] on icon at bounding box center [472, 505] width 11 height 11
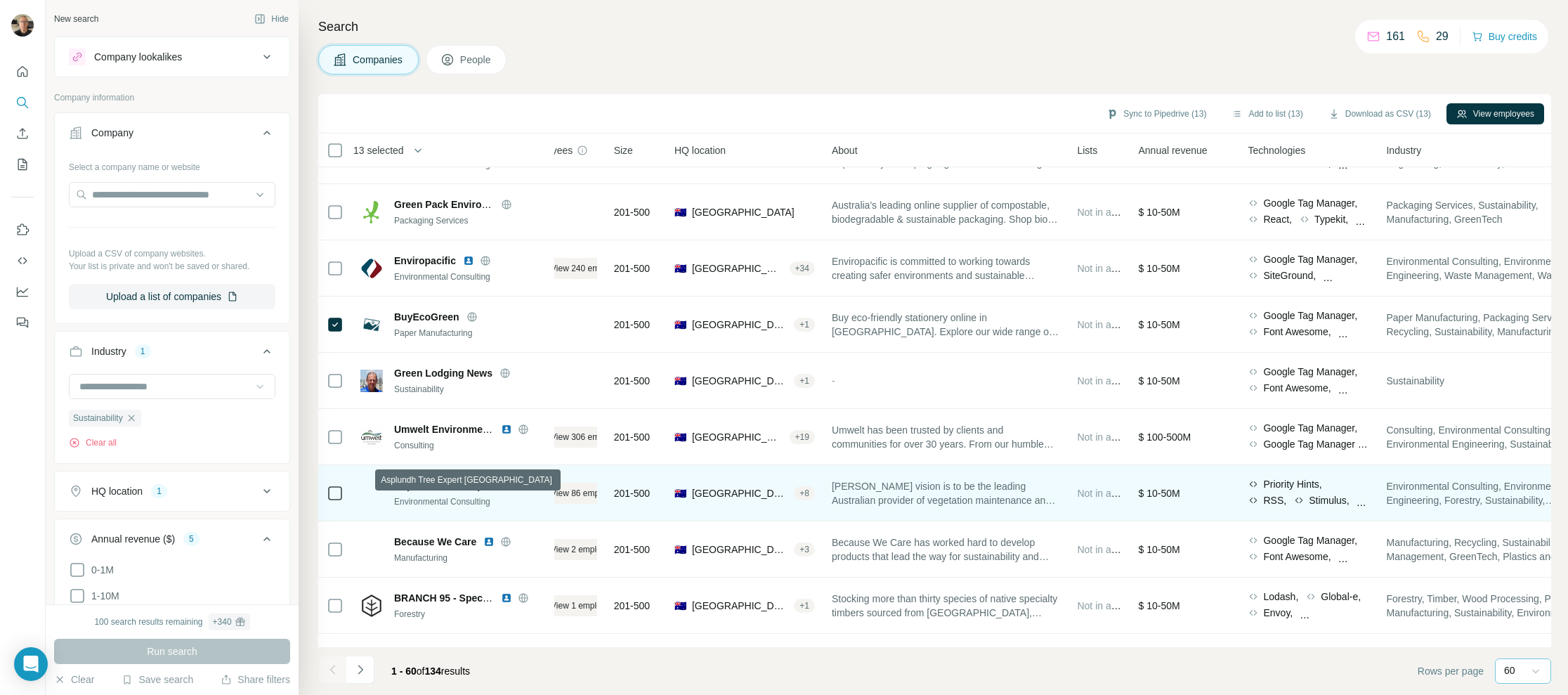
scroll to position [2546, 38]
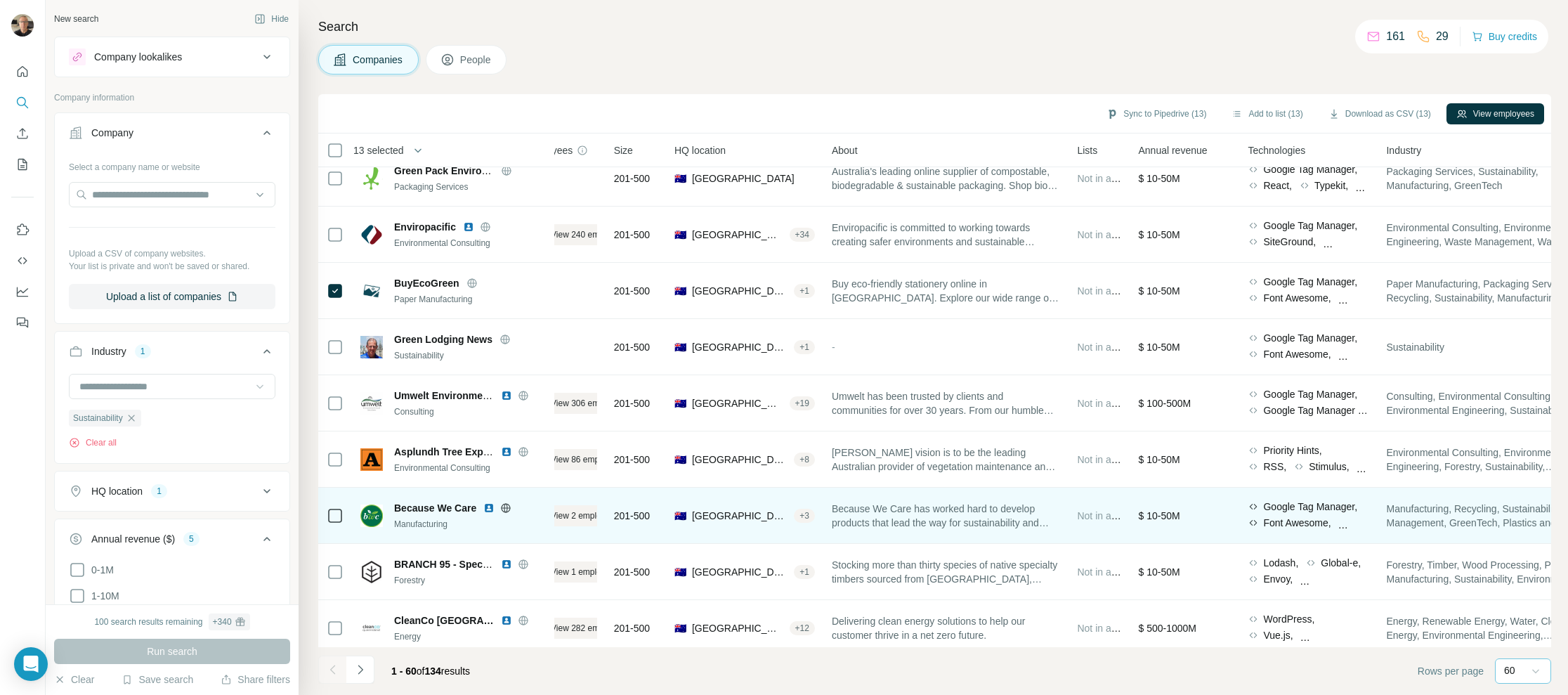
click at [508, 505] on icon at bounding box center [506, 508] width 4 height 9
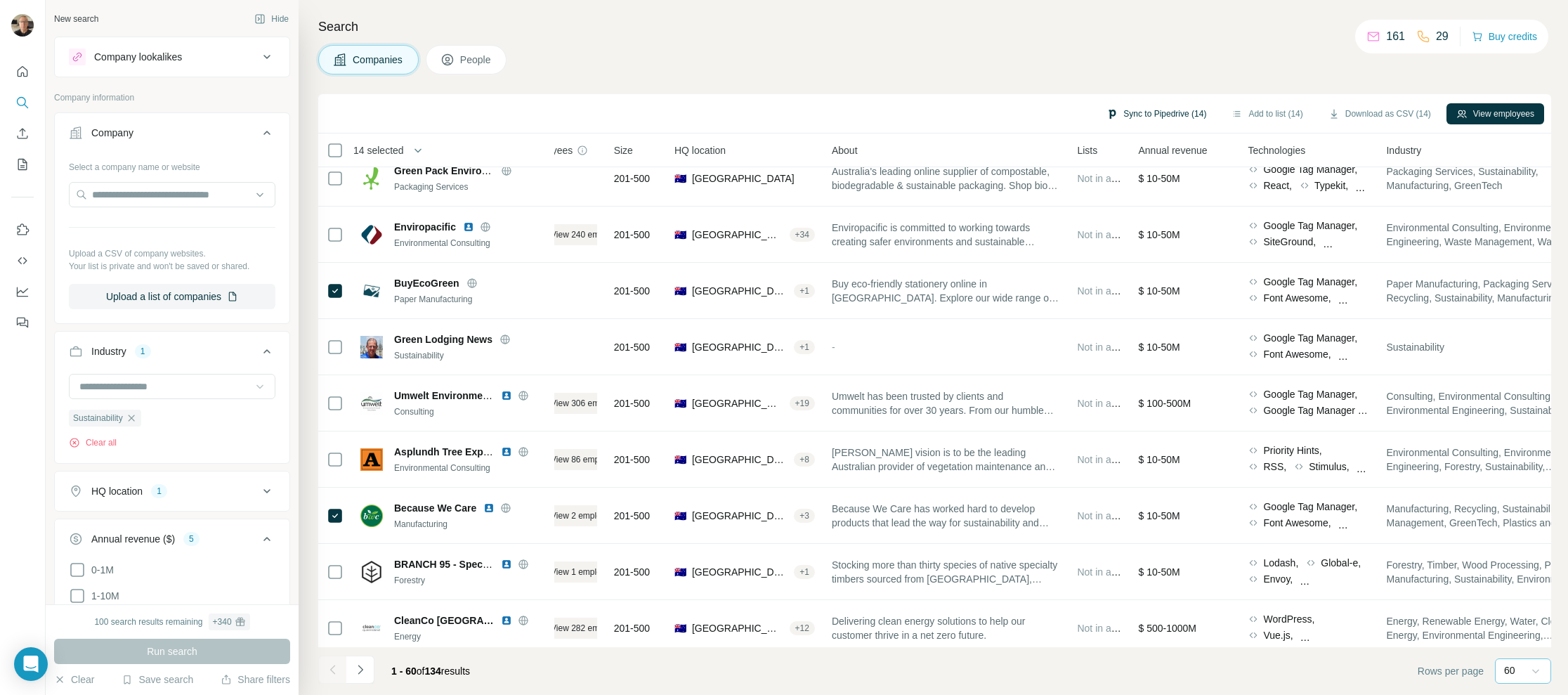
click at [1152, 112] on button "Sync to Pipedrive (14)" at bounding box center [1156, 113] width 120 height 21
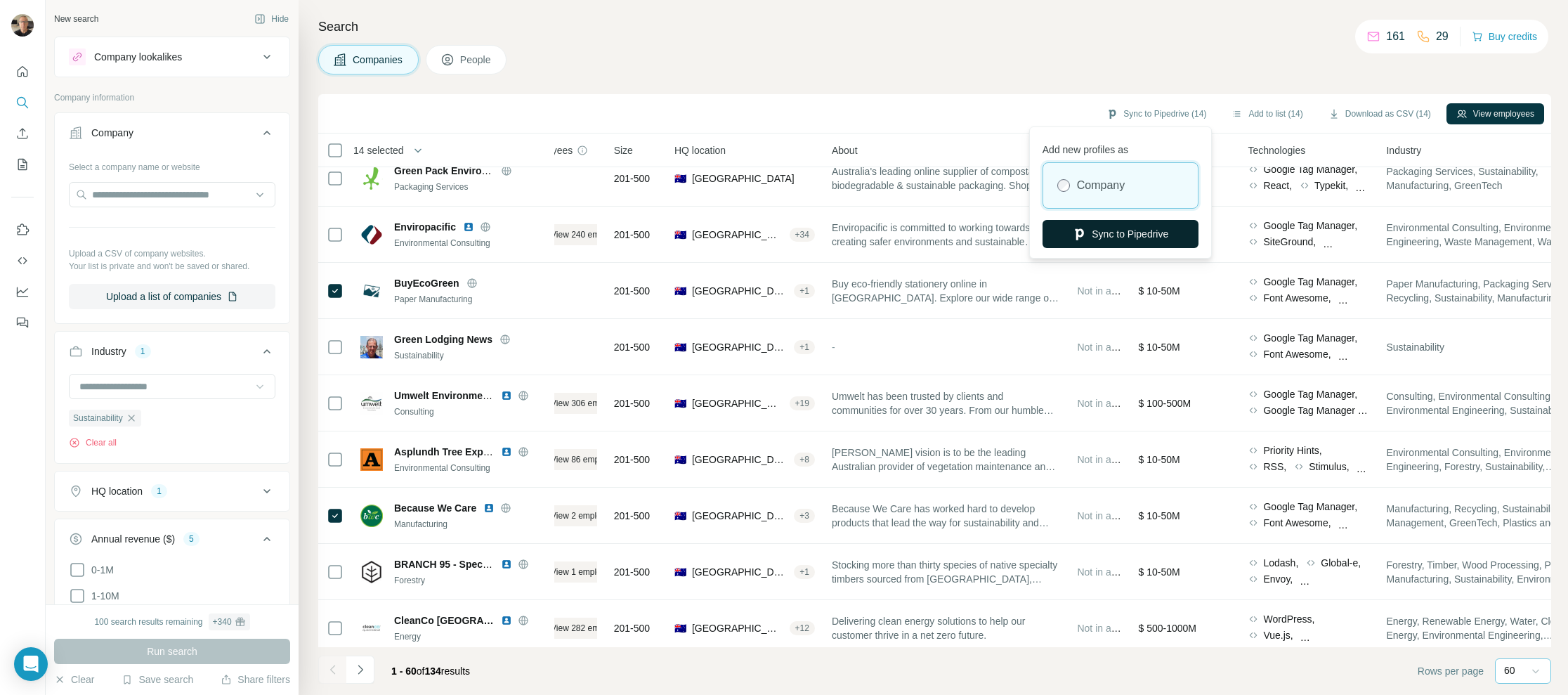
click at [1123, 230] on button "Sync to Pipedrive" at bounding box center [1121, 234] width 156 height 28
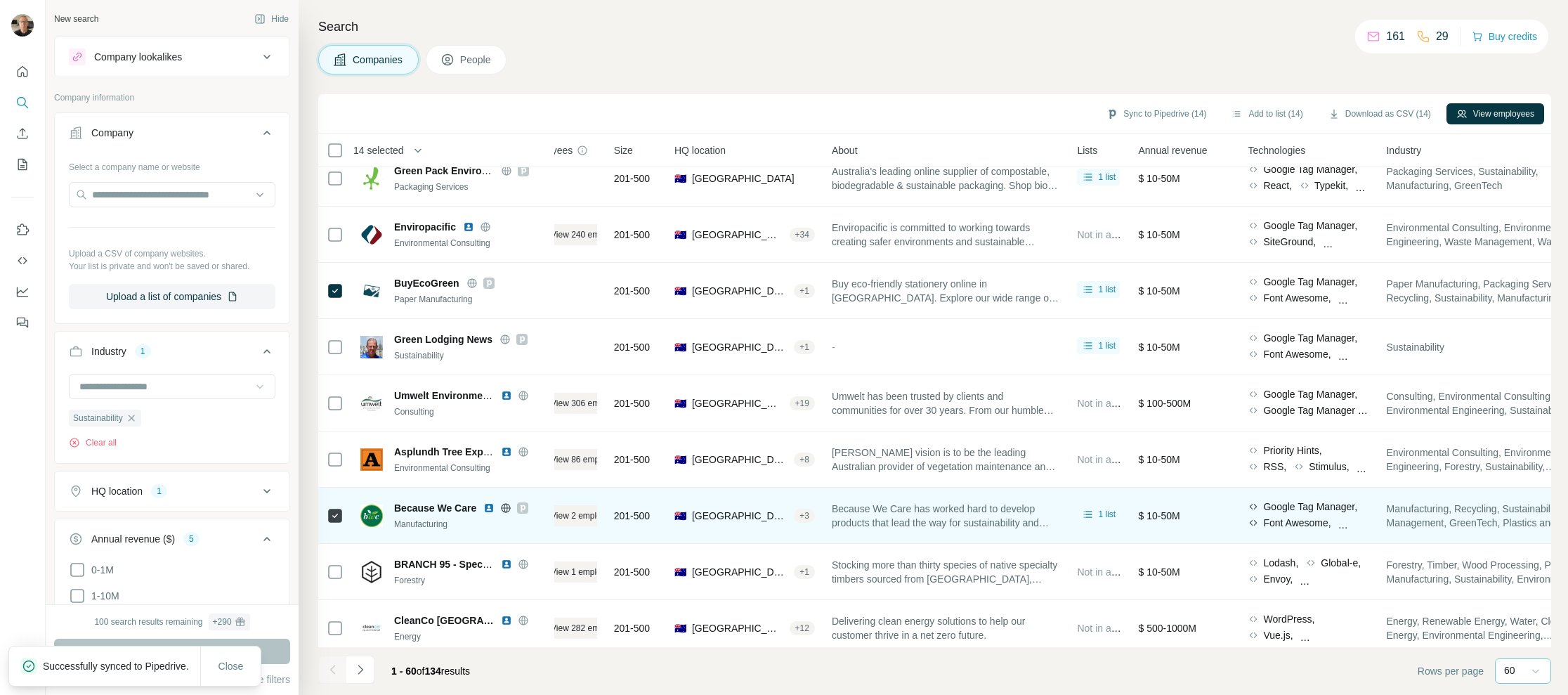
click at [506, 504] on icon at bounding box center [506, 508] width 11 height 11
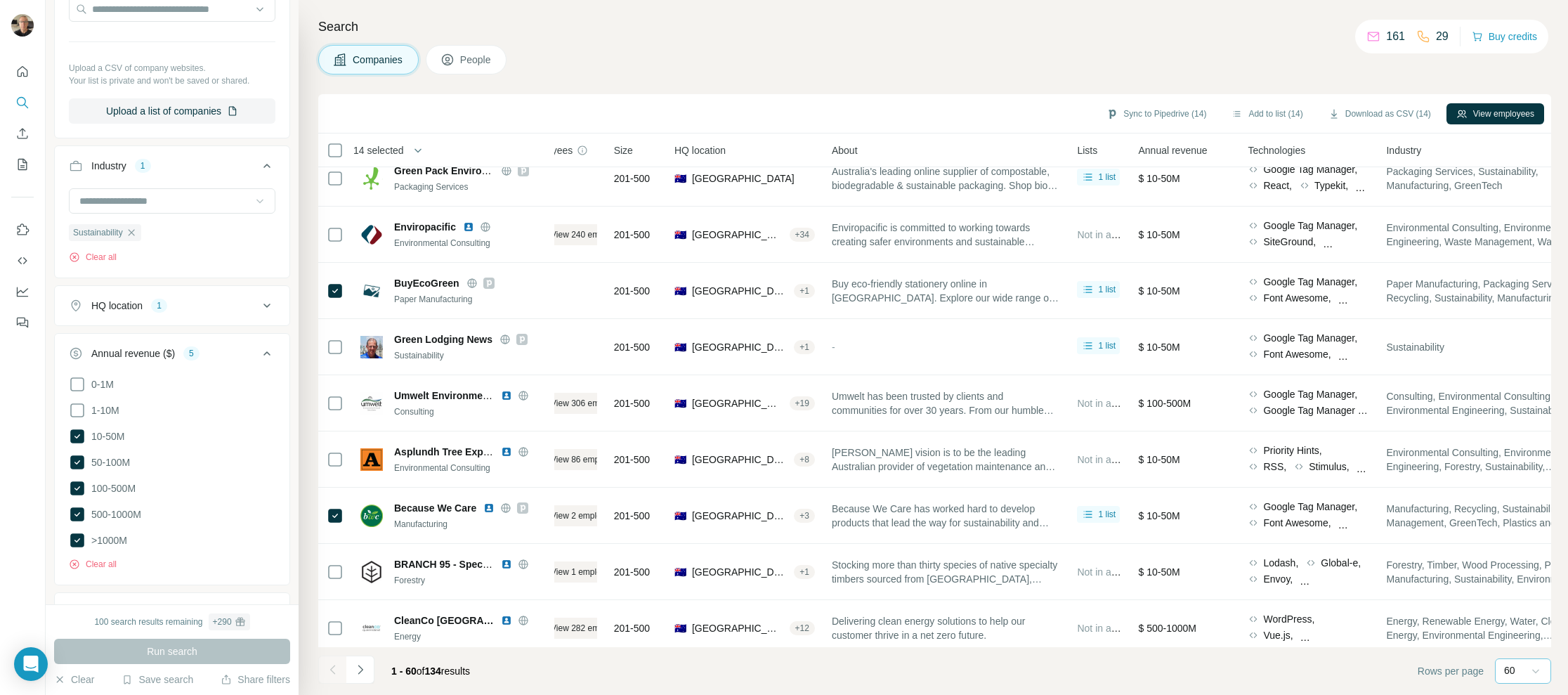
scroll to position [0, 0]
